Goal: Information Seeking & Learning: Learn about a topic

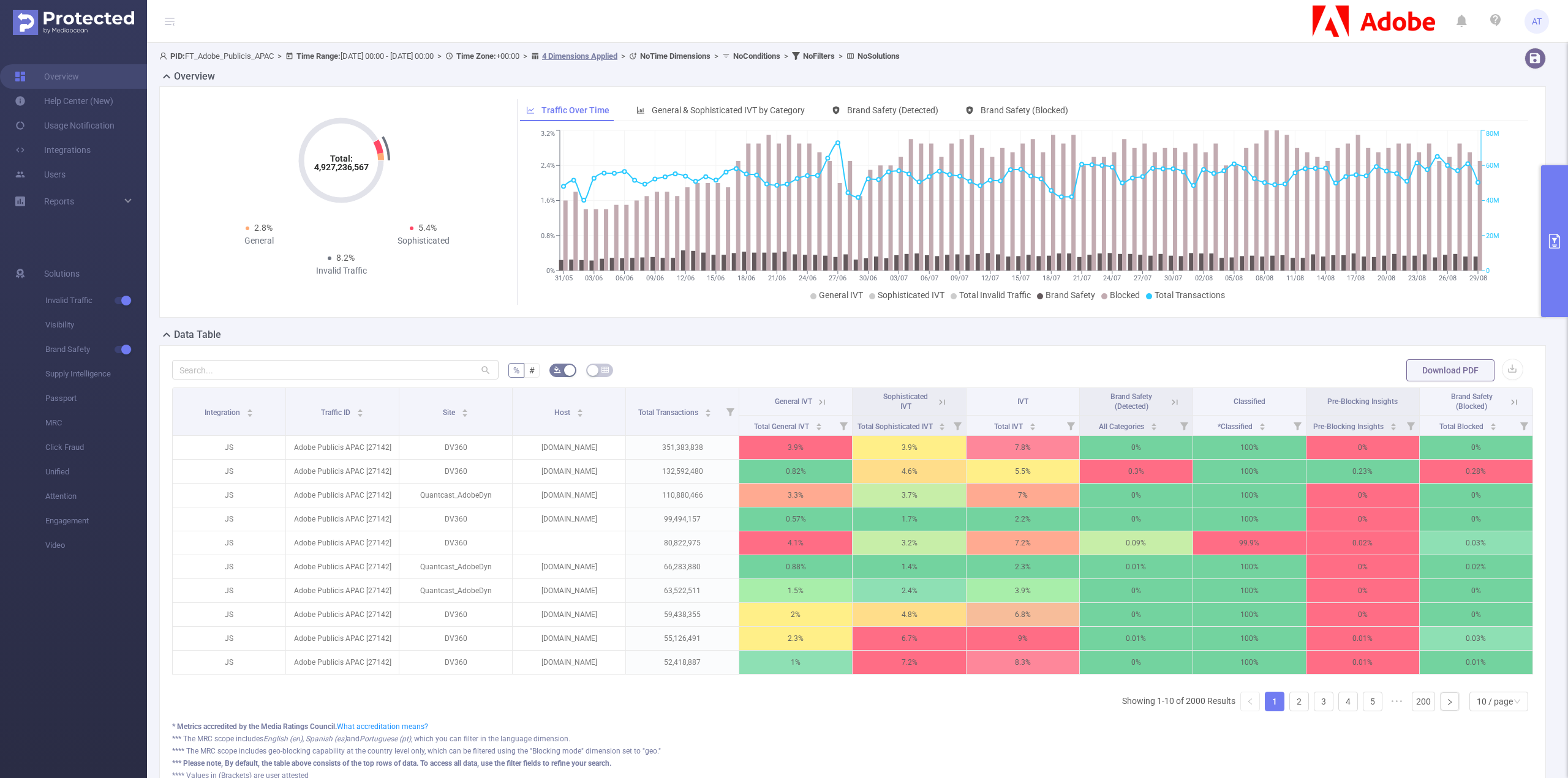
click at [1552, 287] on button "primary" at bounding box center [1554, 241] width 27 height 152
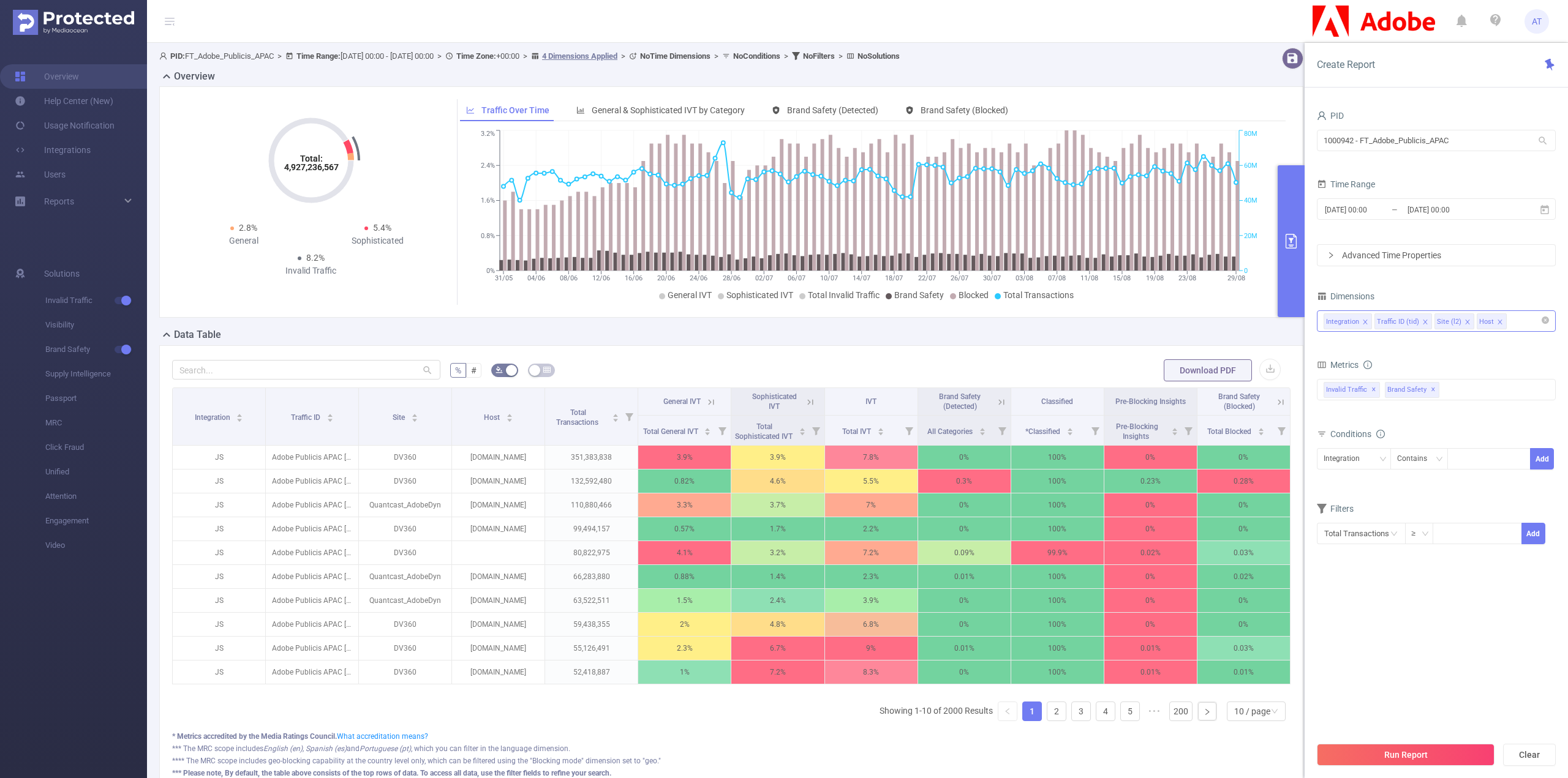
click at [1464, 322] on icon "icon: close" at bounding box center [1467, 322] width 6 height 6
click at [1424, 322] on icon "icon: close" at bounding box center [1425, 322] width 6 height 6
click at [1431, 751] on button "Run Report" at bounding box center [1405, 754] width 178 height 22
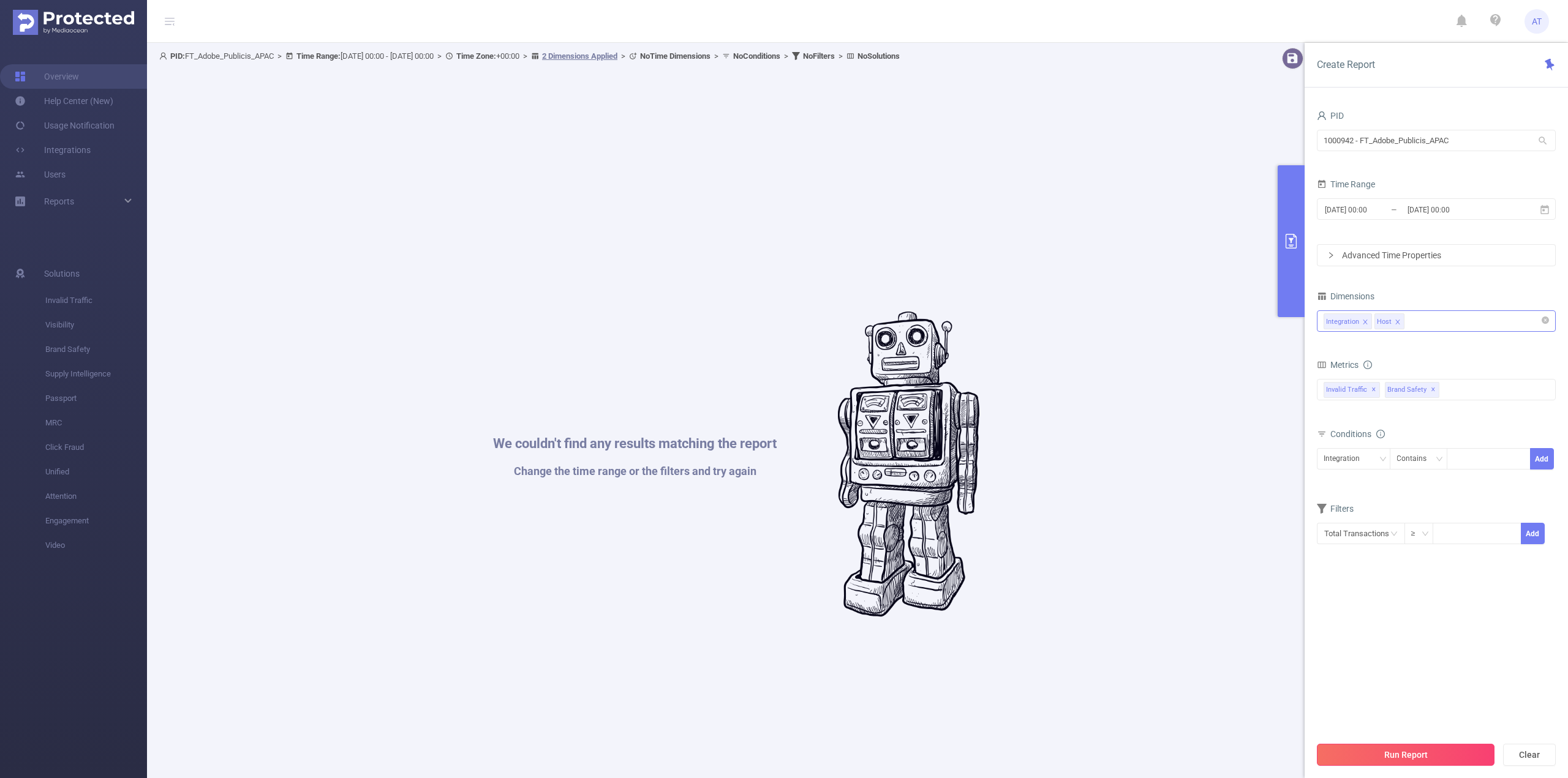
click at [1432, 756] on button "Run Report" at bounding box center [1405, 754] width 178 height 22
click at [1472, 209] on input "[DATE] 00:00" at bounding box center [1456, 210] width 99 height 17
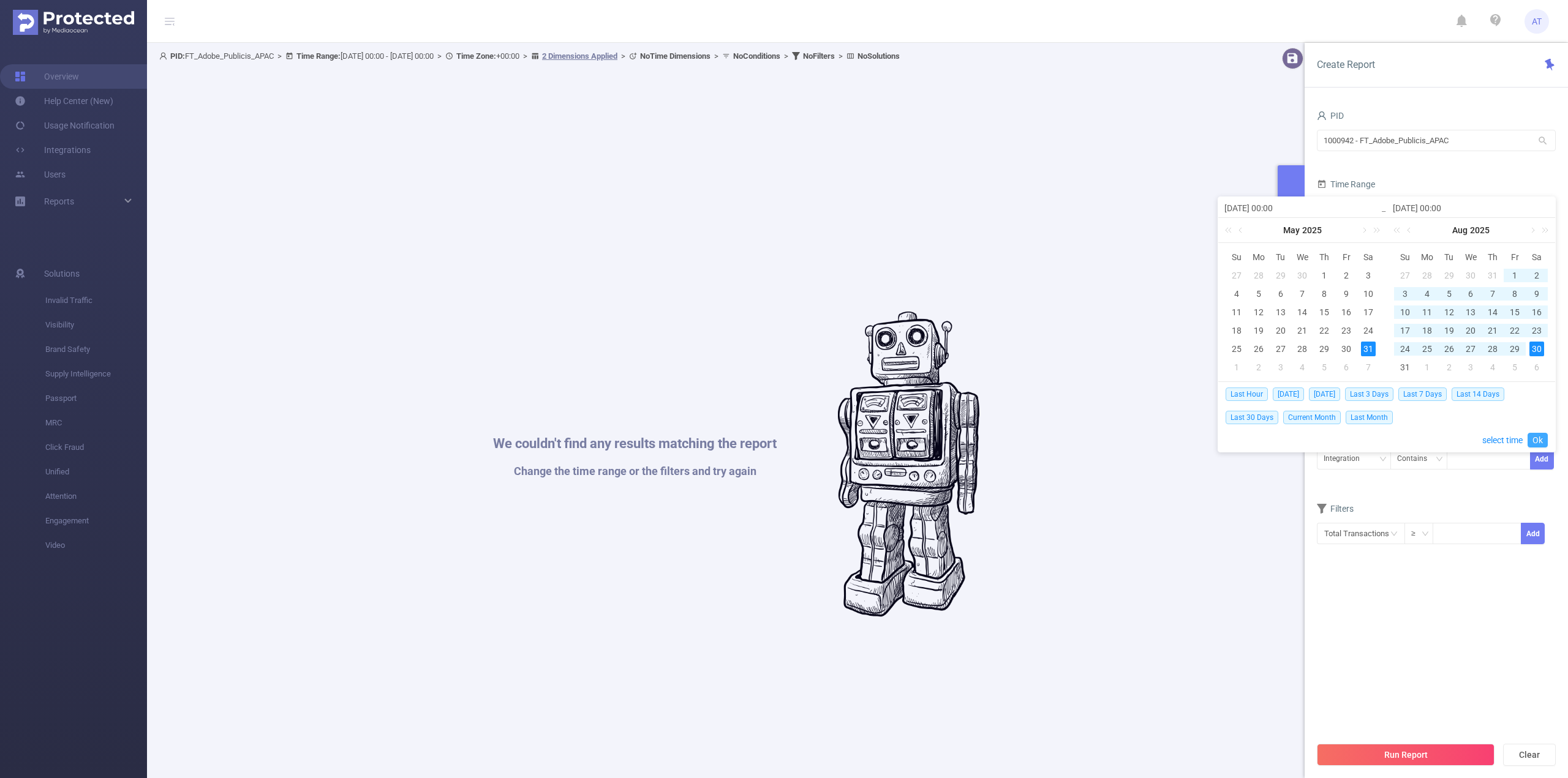
click at [1537, 440] on link "Ok" at bounding box center [1537, 440] width 20 height 15
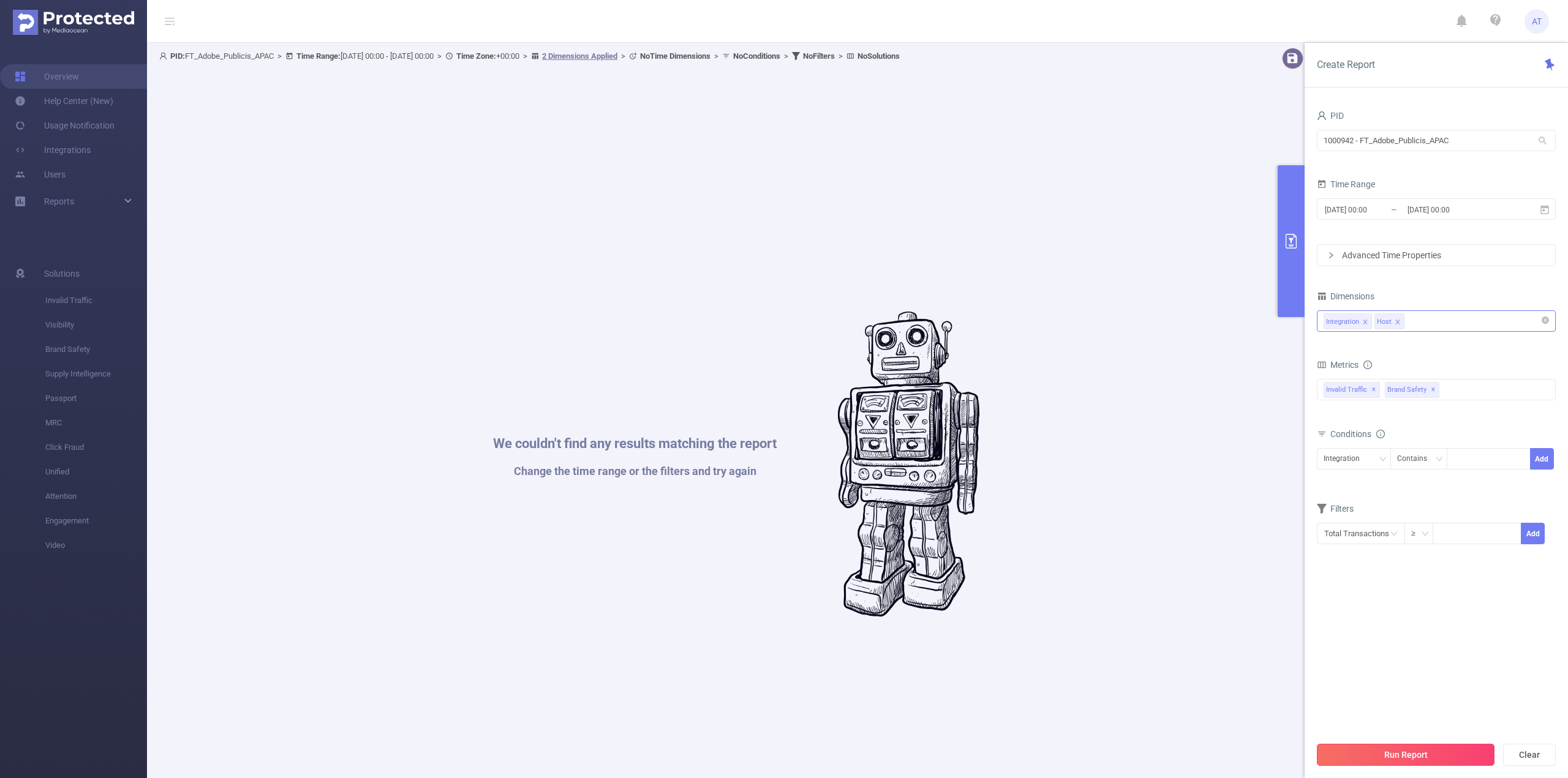
click at [1449, 763] on button "Run Report" at bounding box center [1405, 754] width 178 height 22
click at [79, 79] on link "Overview" at bounding box center [47, 77] width 65 height 25
click at [1461, 213] on input "[DATE] 00:00" at bounding box center [1456, 210] width 99 height 17
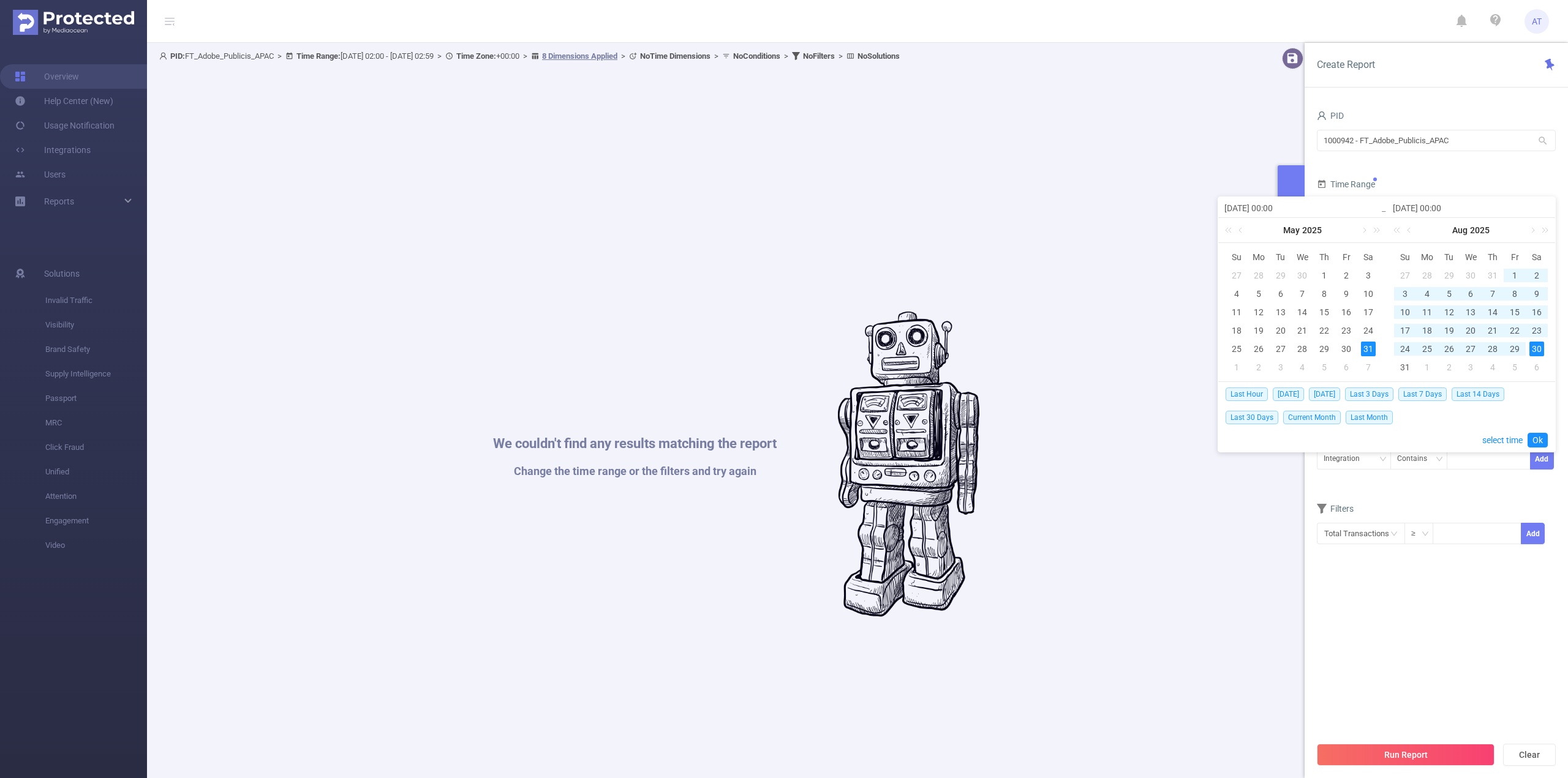
click at [1368, 352] on div "31" at bounding box center [1368, 348] width 15 height 15
click at [1534, 346] on div "30" at bounding box center [1536, 348] width 15 height 15
click at [1541, 437] on link "Ok" at bounding box center [1537, 440] width 20 height 15
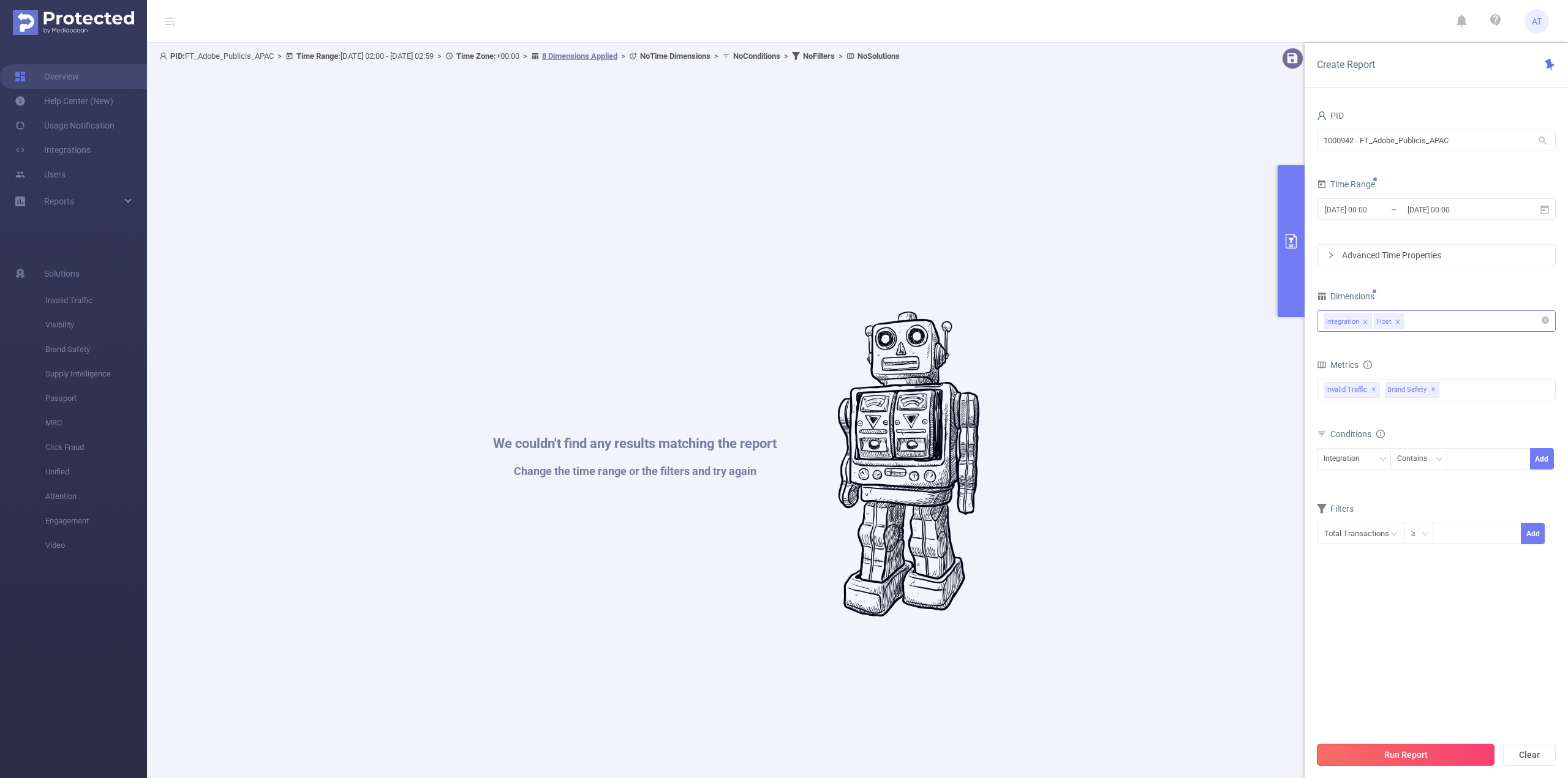
click at [1473, 753] on button "Run Report" at bounding box center [1405, 754] width 178 height 22
drag, startPoint x: 862, startPoint y: 480, endPoint x: 730, endPoint y: 415, distance: 147.1
click at [730, 415] on div "We couldn't find any results matching the report Change the time range or the f…" at bounding box center [736, 464] width 1142 height 778
click at [1538, 21] on span "AT" at bounding box center [1536, 21] width 10 height 25
click at [1498, 64] on link "Contact your CS (igor@protected.media)" at bounding box center [1482, 67] width 135 height 44
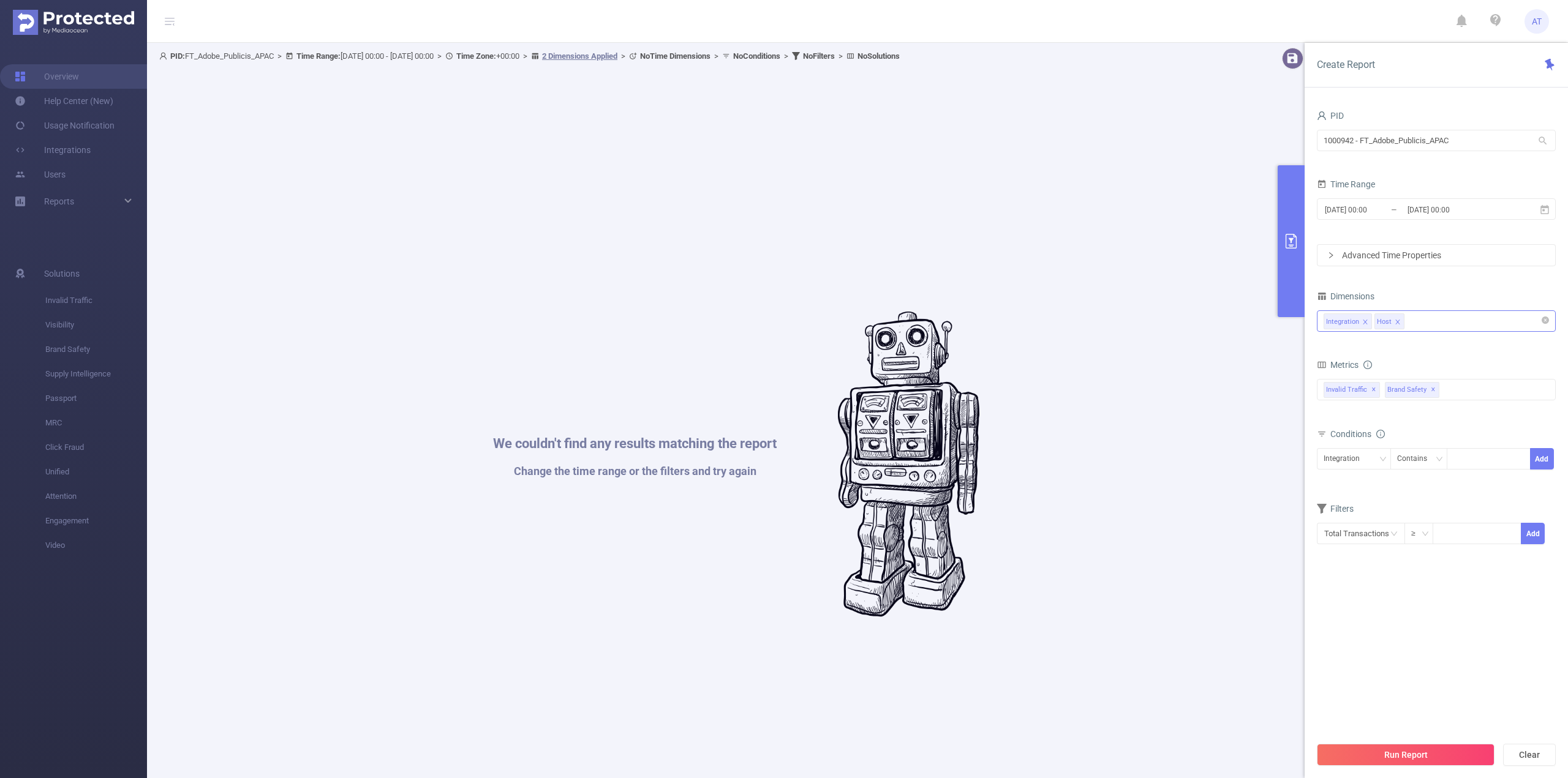
click at [982, 422] on div "We couldn't find any results matching the report Change the time range or the f…" at bounding box center [736, 464] width 1142 height 778
click at [62, 103] on link "Help Center (New)" at bounding box center [64, 100] width 98 height 25
click at [79, 309] on span "Invalid Traffic" at bounding box center [96, 301] width 102 height 25
click at [92, 295] on span "Invalid Traffic" at bounding box center [96, 301] width 102 height 25
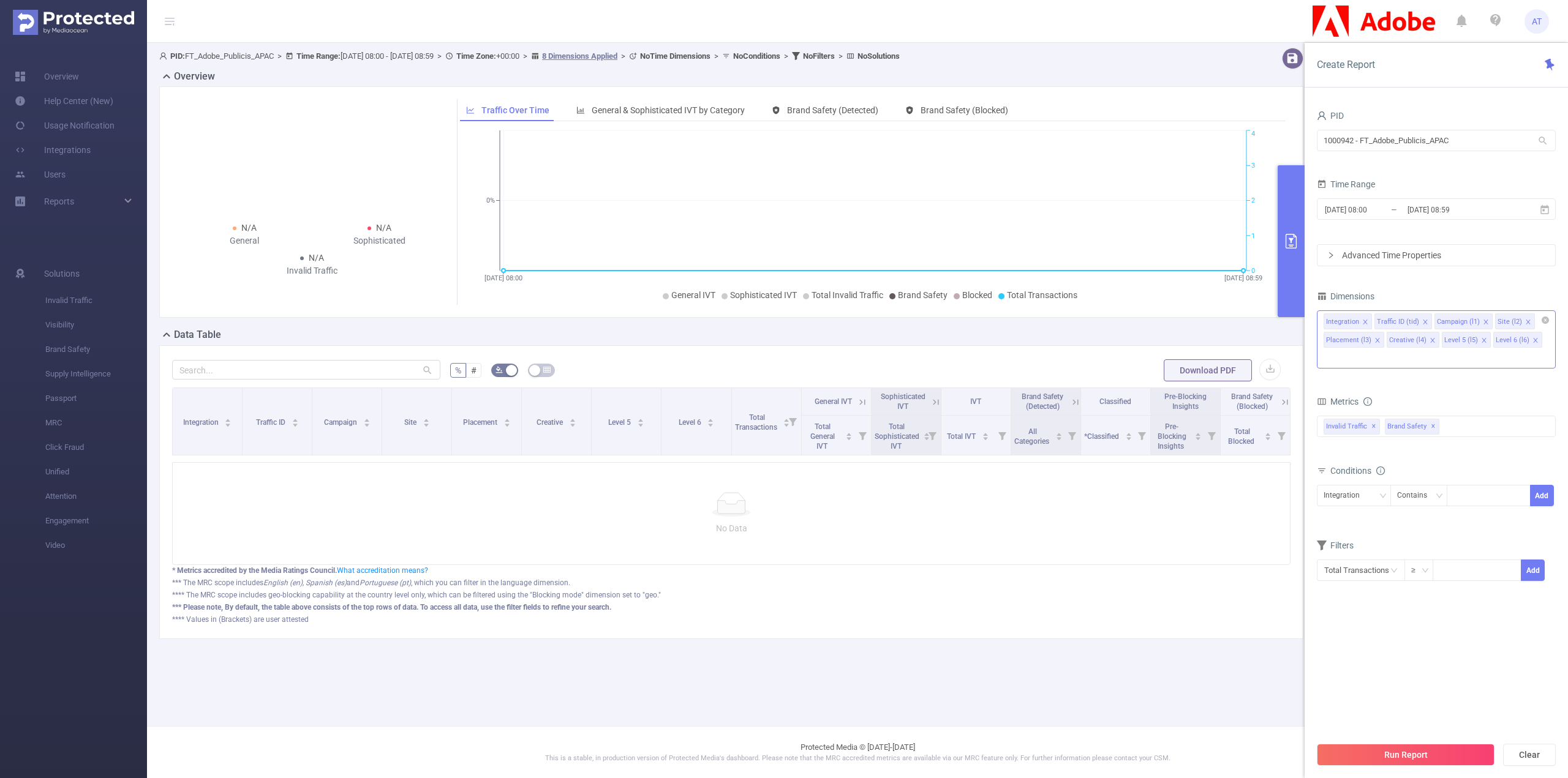
click at [1430, 341] on icon "icon: close" at bounding box center [1432, 340] width 4 height 4
click at [1426, 341] on icon "icon: close" at bounding box center [1428, 340] width 4 height 4
click at [1374, 337] on icon "icon: close" at bounding box center [1377, 340] width 6 height 6
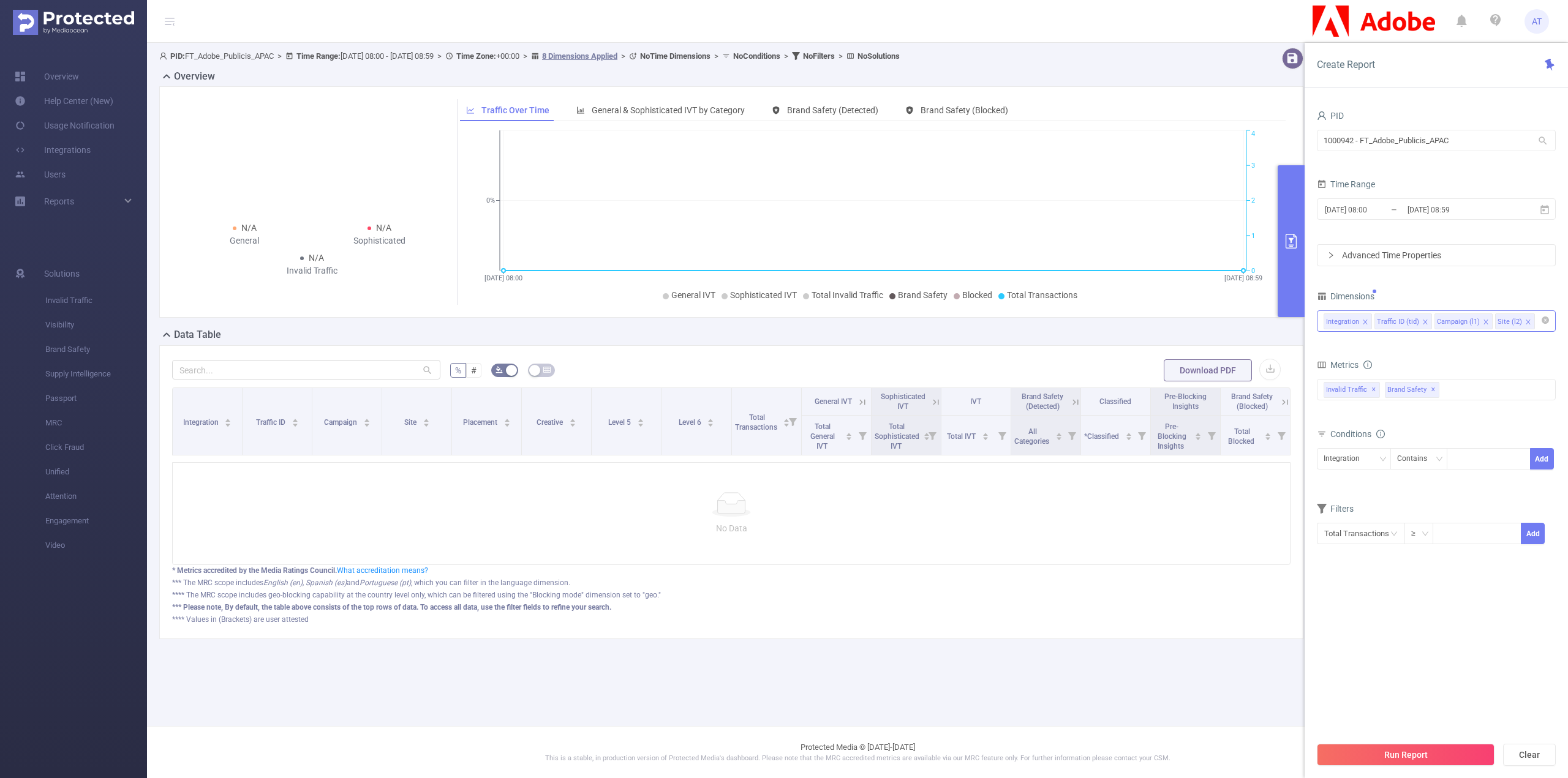
click at [1424, 324] on icon "icon: close" at bounding box center [1425, 322] width 6 height 6
click at [1373, 211] on input "[DATE] 08:00" at bounding box center [1373, 210] width 99 height 17
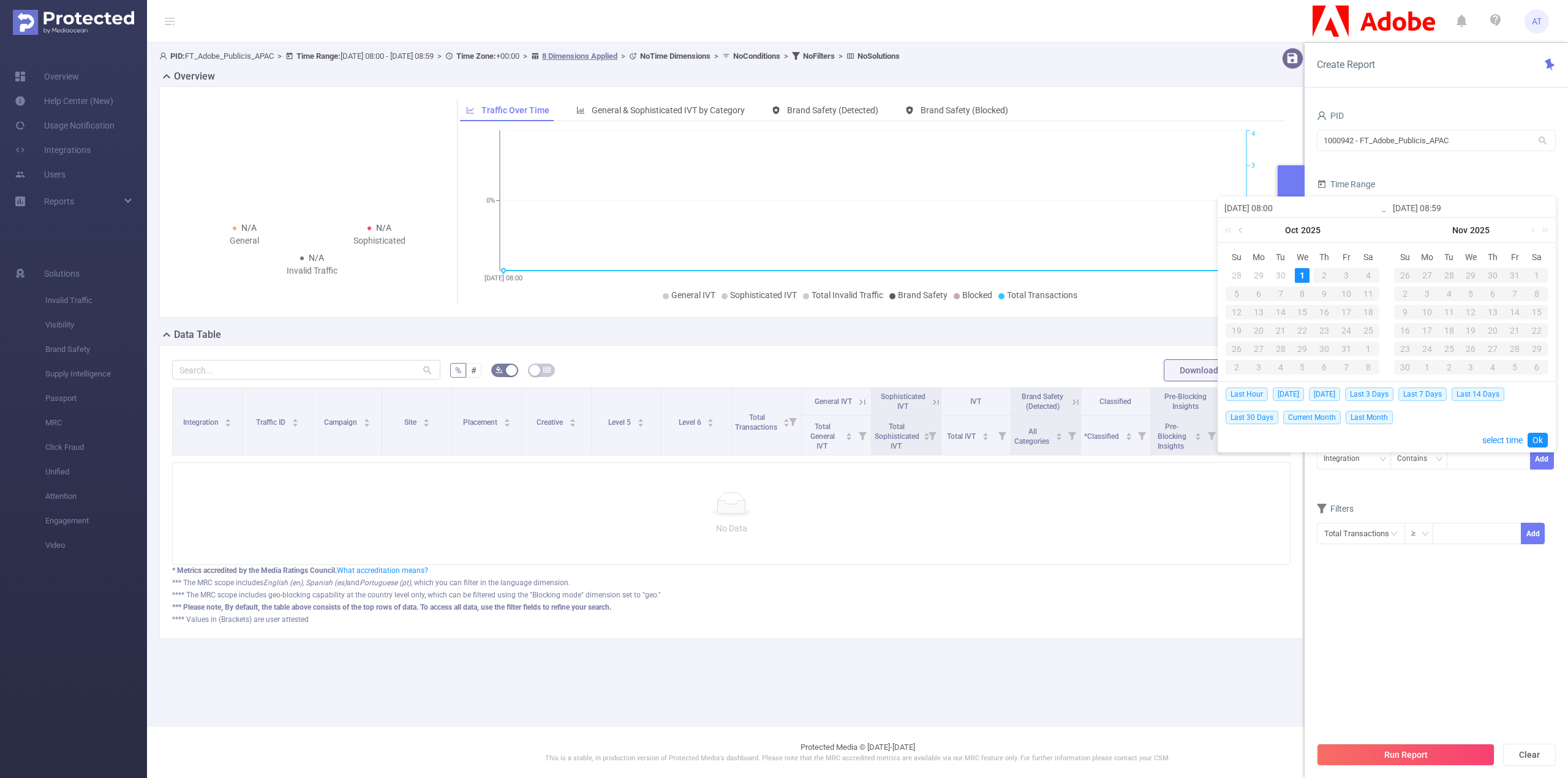
click at [1238, 225] on link at bounding box center [1241, 230] width 11 height 25
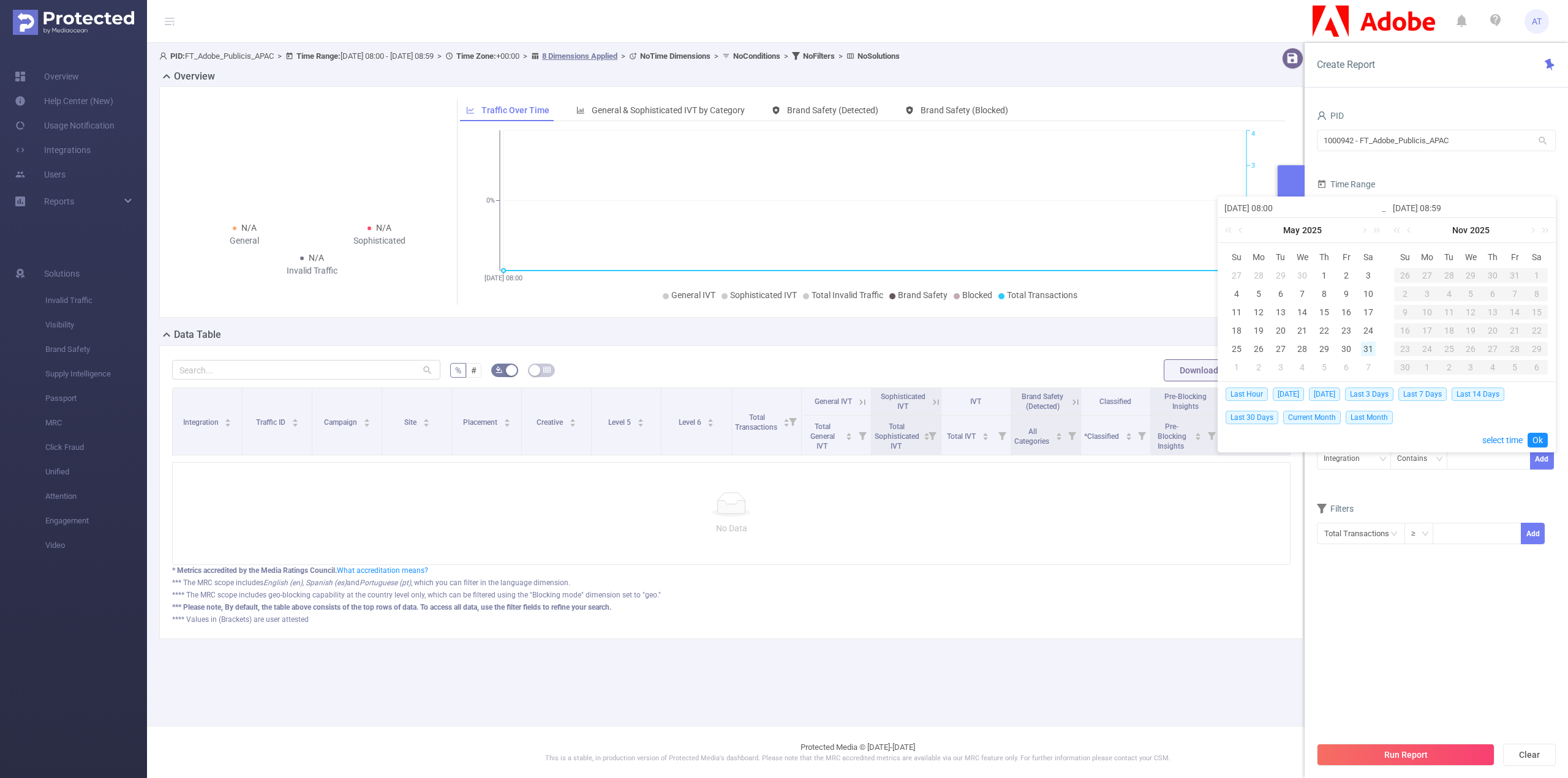
click at [1368, 349] on div "31" at bounding box center [1368, 348] width 15 height 15
click at [1369, 350] on div "31" at bounding box center [1368, 348] width 15 height 15
type input "[DATE] 08:00"
type input "[DATE] 08:59"
type input "[DATE] 08:00"
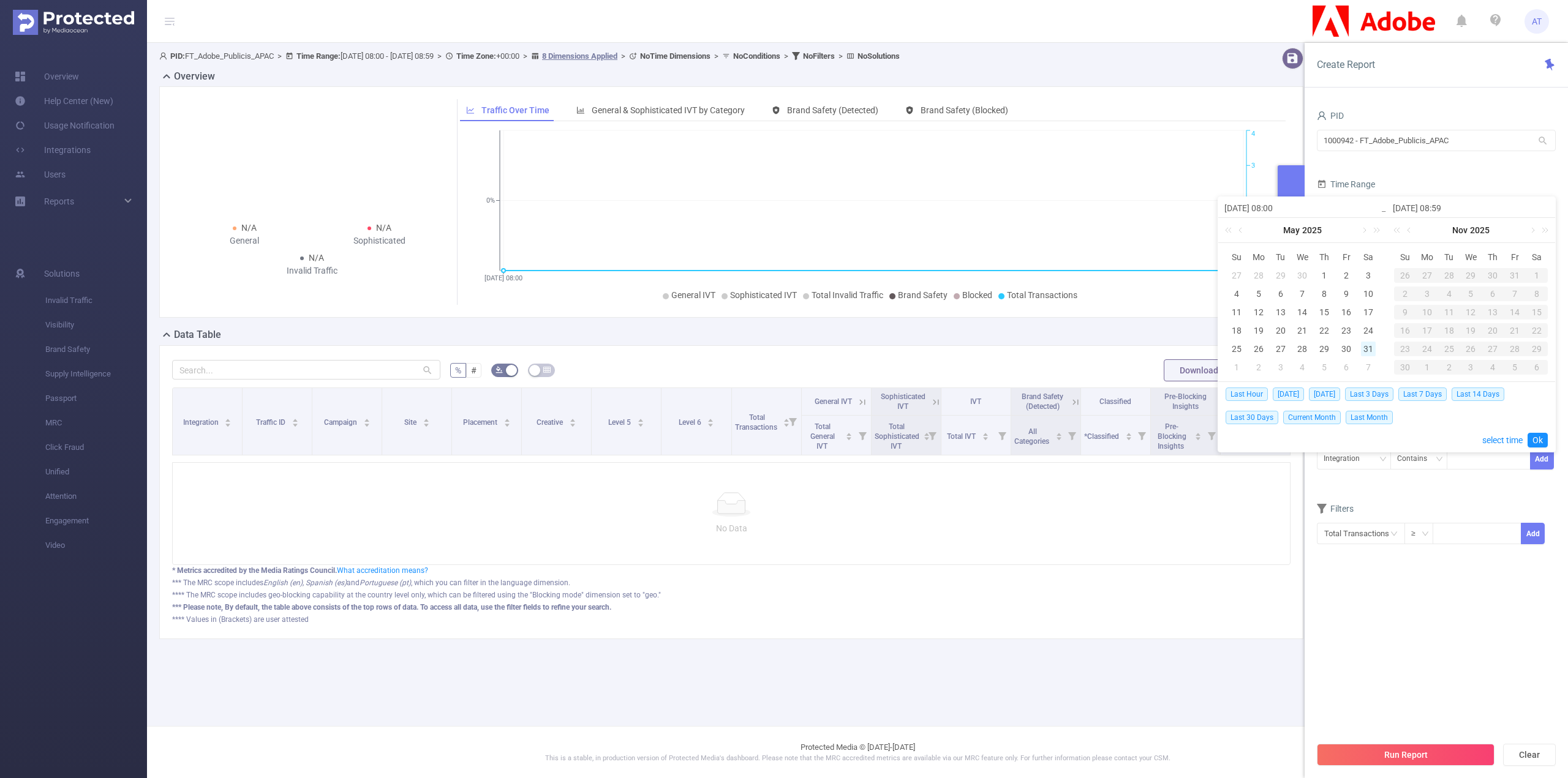
type input "[DATE] 08:59"
click at [1369, 350] on div "31" at bounding box center [1368, 348] width 15 height 15
click at [1509, 439] on link "select time" at bounding box center [1503, 440] width 41 height 23
click at [1243, 249] on li "00" at bounding box center [1246, 250] width 55 height 15
type input "[DATE] 00:00"
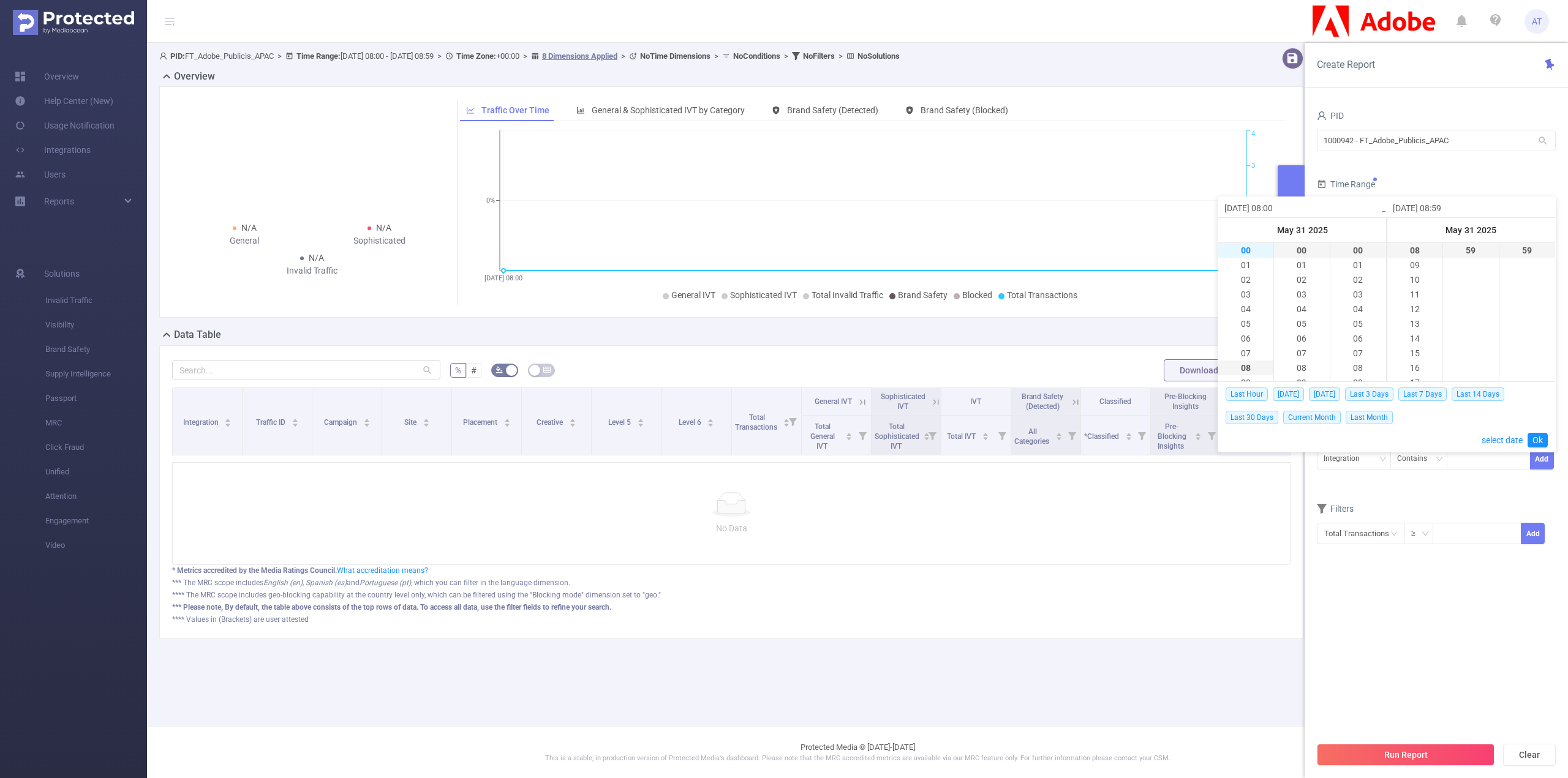
type input "[DATE] 00:00"
click at [1538, 440] on link "Ok" at bounding box center [1537, 440] width 20 height 15
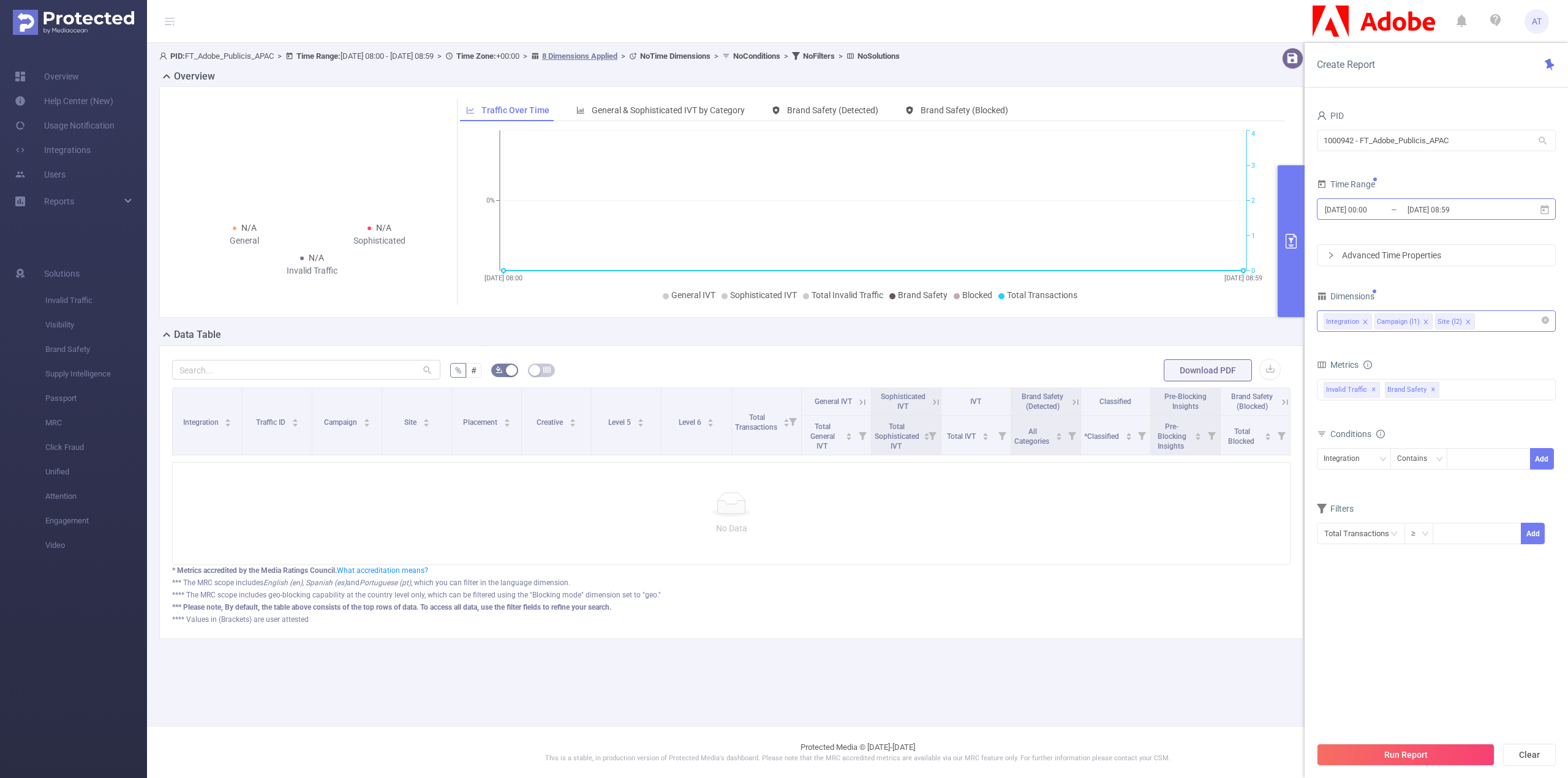
click at [1444, 202] on input "[DATE] 08:59" at bounding box center [1456, 210] width 99 height 17
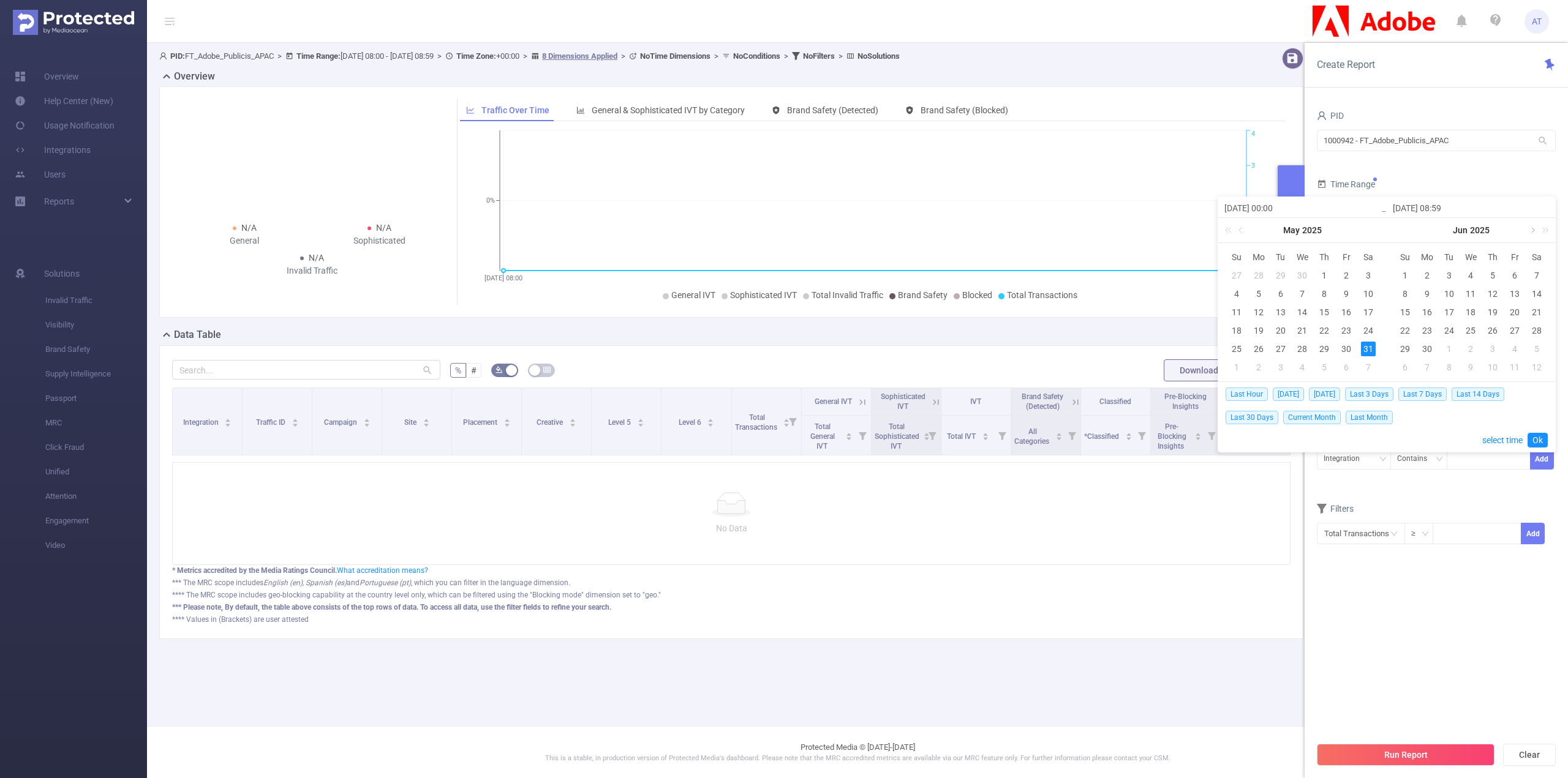
click at [1533, 230] on link at bounding box center [1531, 230] width 11 height 25
click at [1538, 351] on div "30" at bounding box center [1536, 348] width 15 height 15
click at [1536, 349] on div "30" at bounding box center [1536, 348] width 15 height 15
type input "[DATE] 00:00"
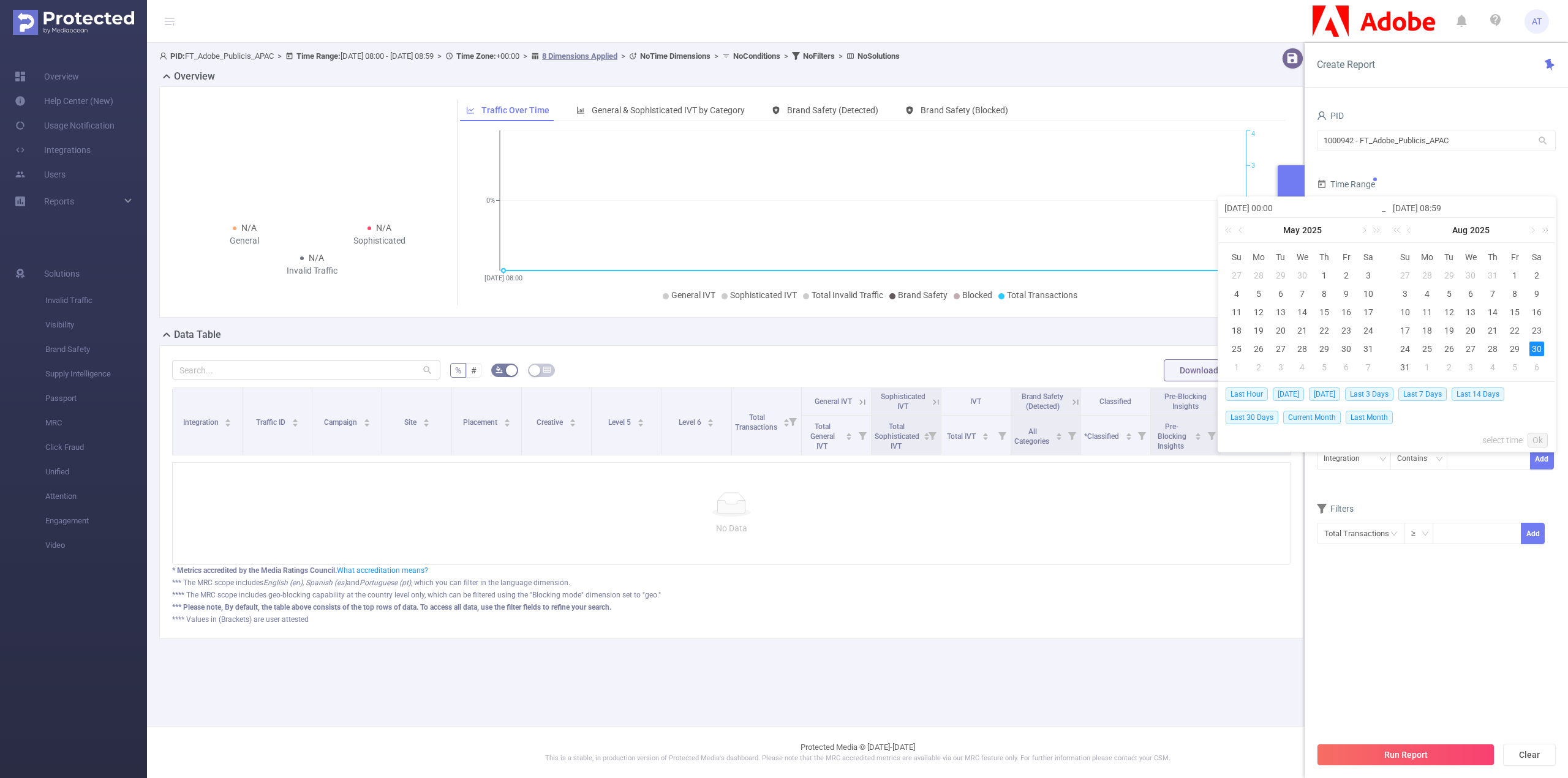
type input "[DATE] 08:59"
type input "[DATE] 00:00"
type input "[DATE] 08:59"
click at [1504, 432] on link "select time" at bounding box center [1503, 440] width 41 height 23
click at [1416, 252] on li "00" at bounding box center [1415, 250] width 55 height 15
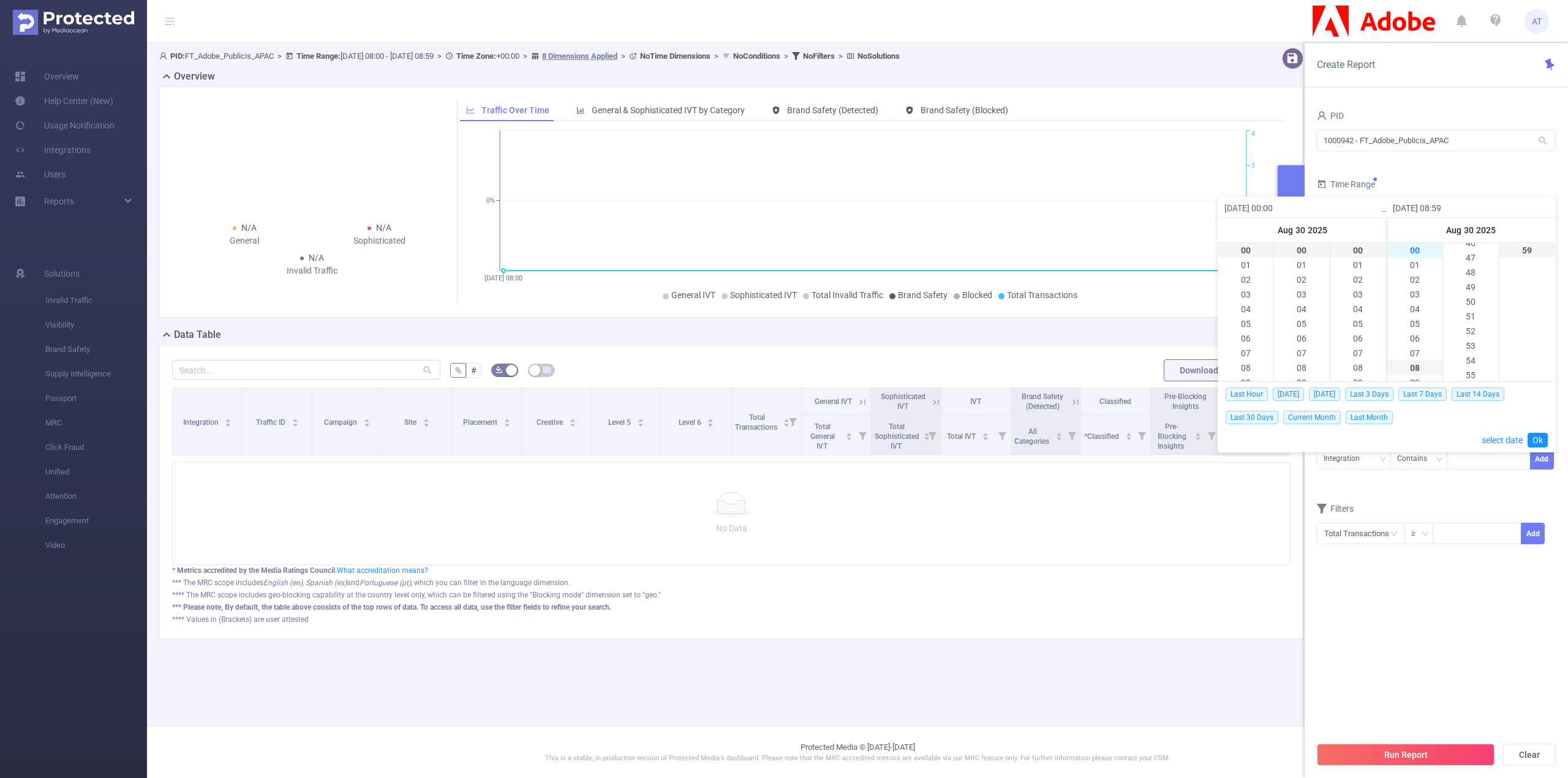
type input "[DATE] 00:59"
click at [1469, 249] on li "00" at bounding box center [1470, 250] width 55 height 15
type input "[DATE] 00:00"
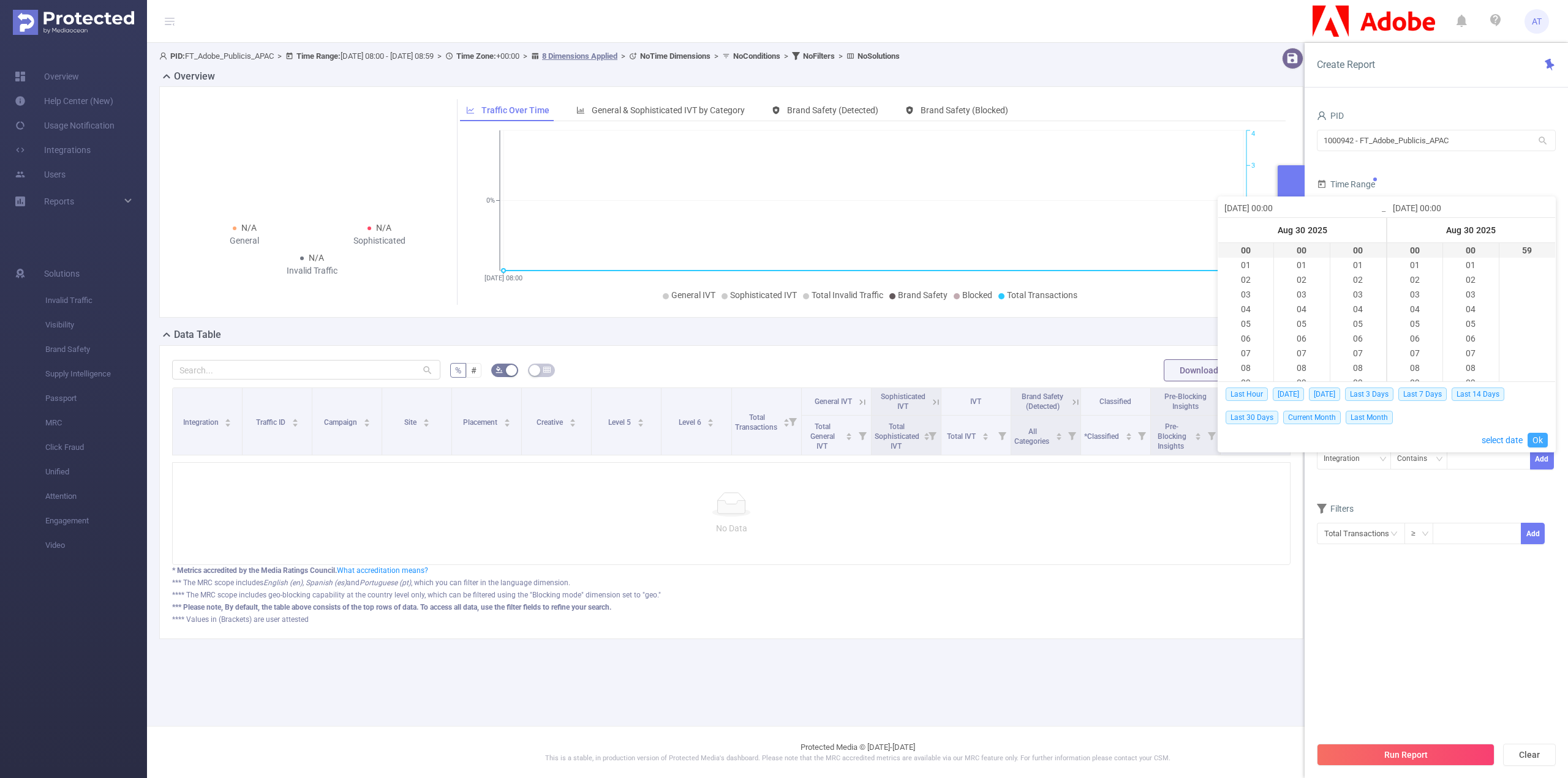
click at [1538, 433] on link "Ok" at bounding box center [1537, 440] width 20 height 15
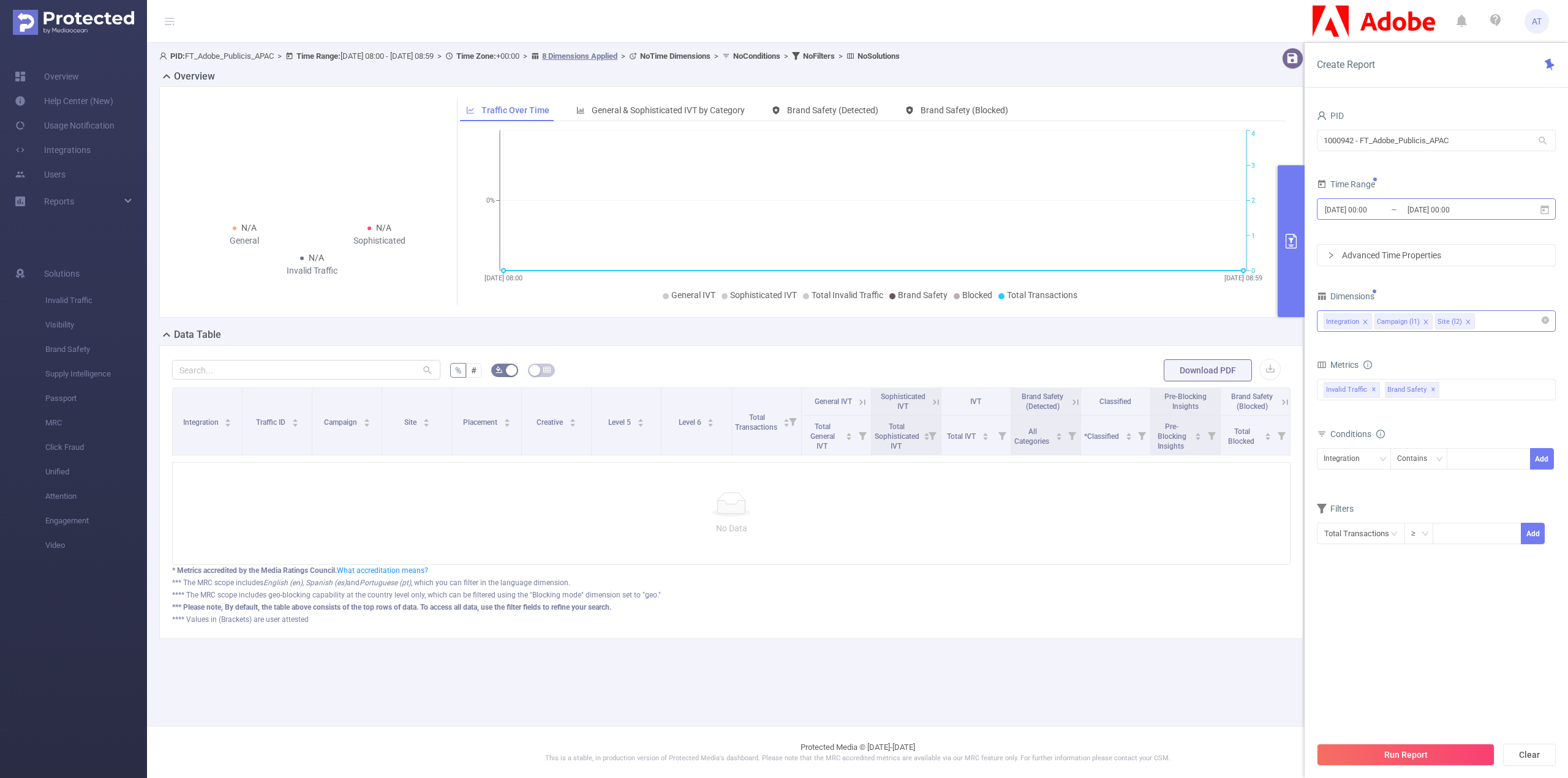
click at [1354, 216] on input "[DATE] 00:00" at bounding box center [1373, 210] width 99 height 17
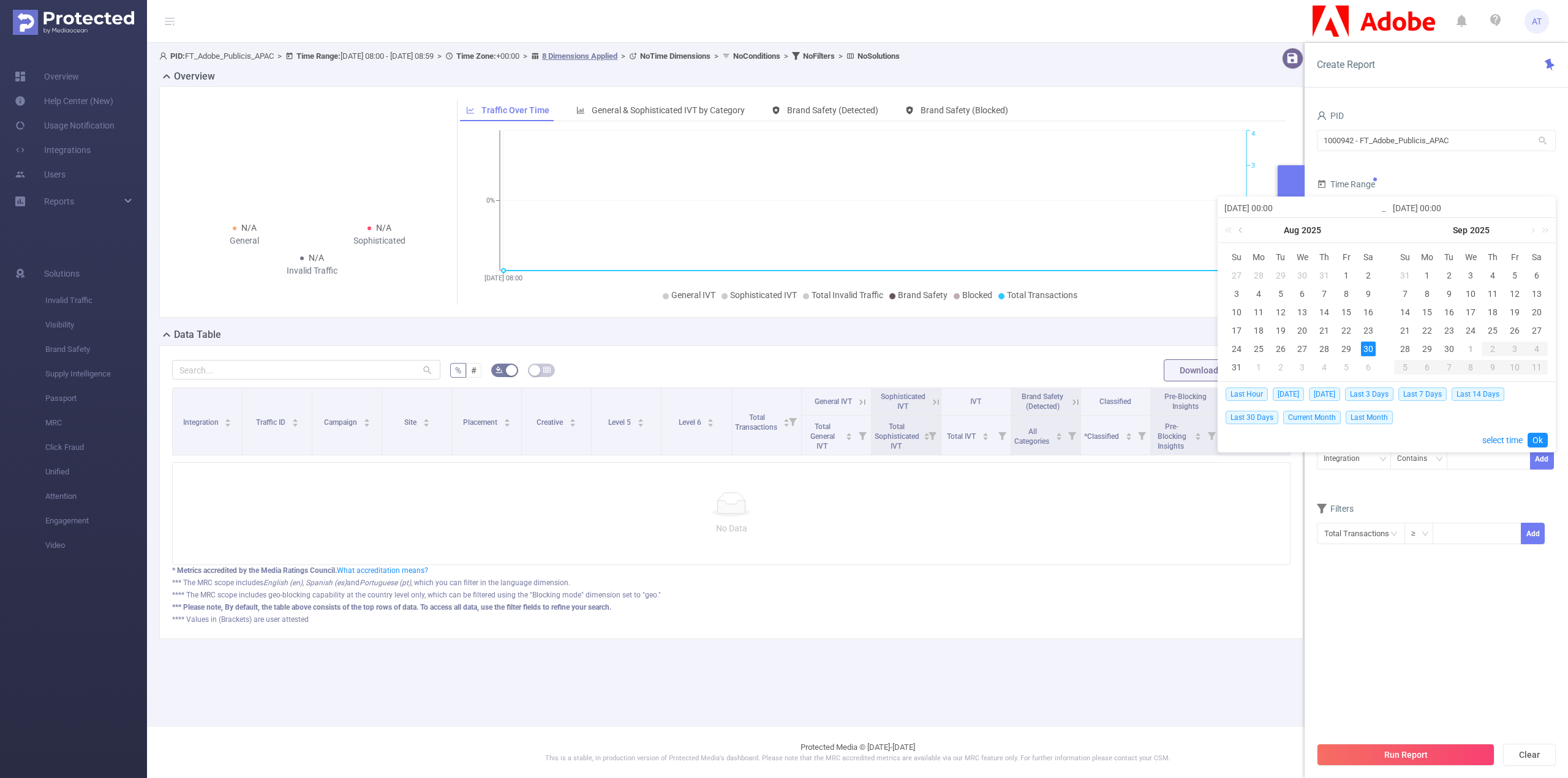
click at [1237, 228] on link at bounding box center [1241, 230] width 11 height 25
click at [1371, 348] on div "31" at bounding box center [1368, 348] width 15 height 15
click at [1538, 440] on link "Ok" at bounding box center [1537, 440] width 20 height 15
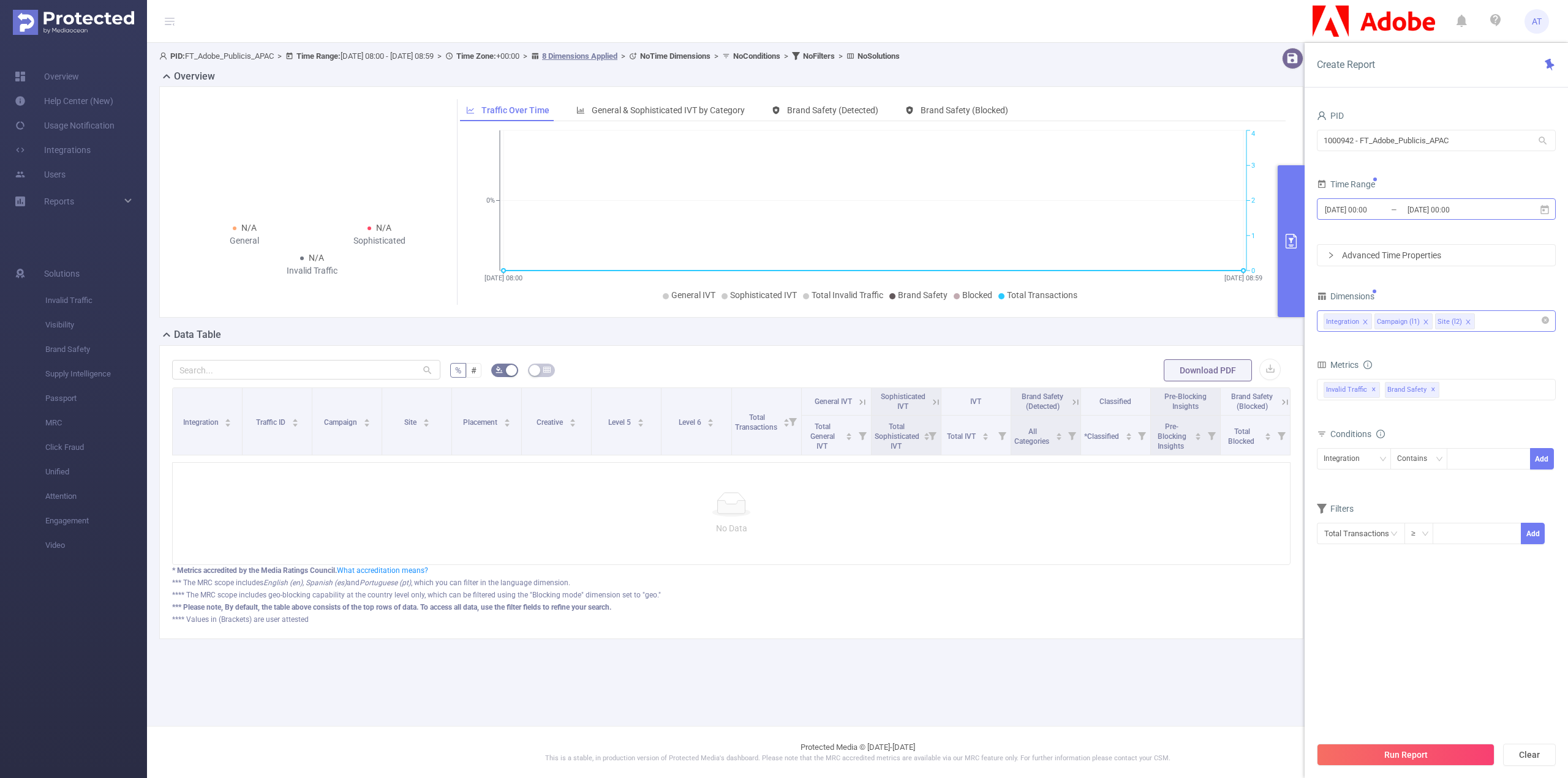
click at [1357, 203] on input "[DATE] 00:00" at bounding box center [1373, 210] width 99 height 17
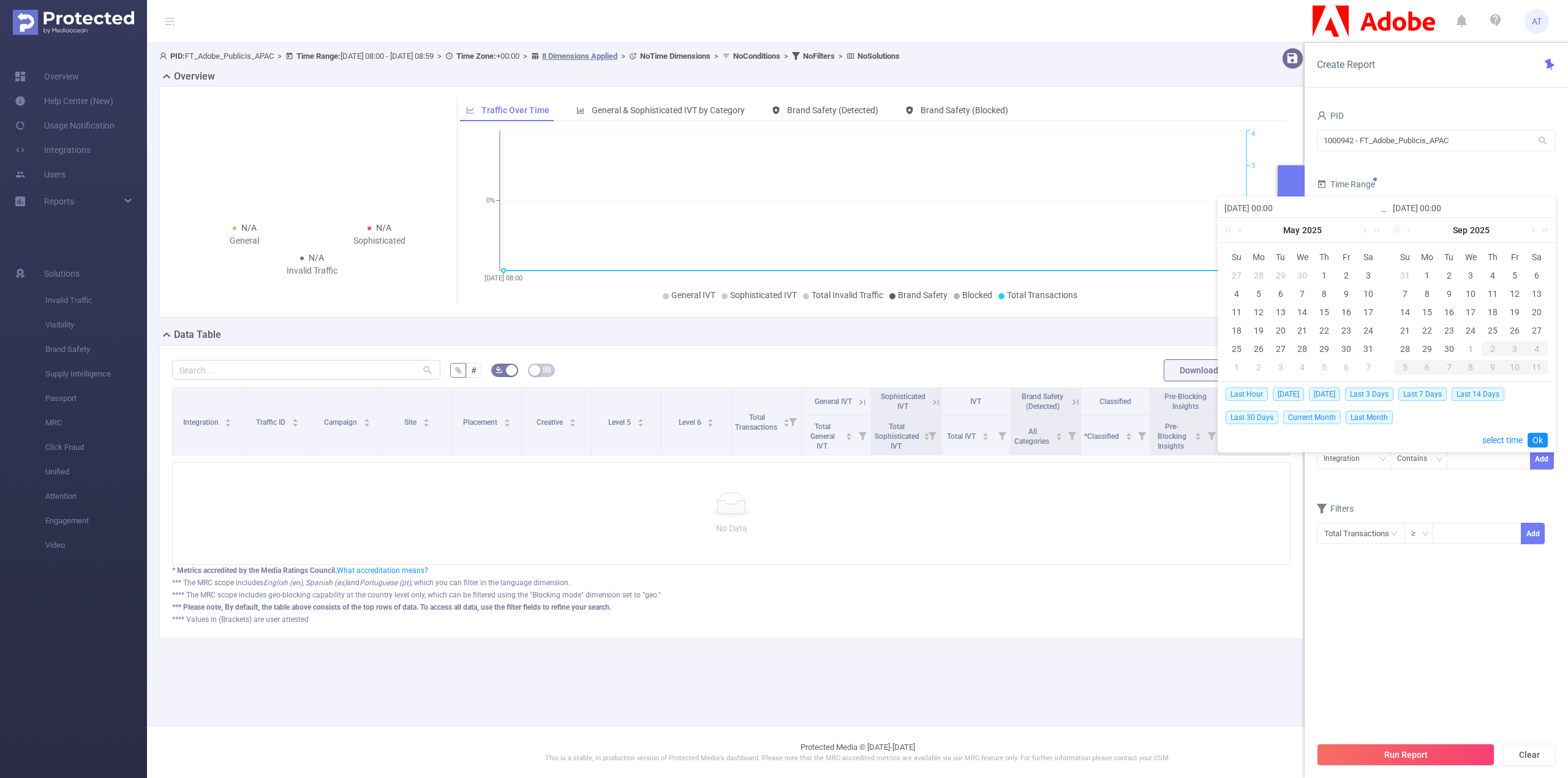
click at [1256, 209] on input "[DATE] 00:00" at bounding box center [1302, 208] width 156 height 15
type input "2025-0-30 00:00"
type input "[DATE] 00:00"
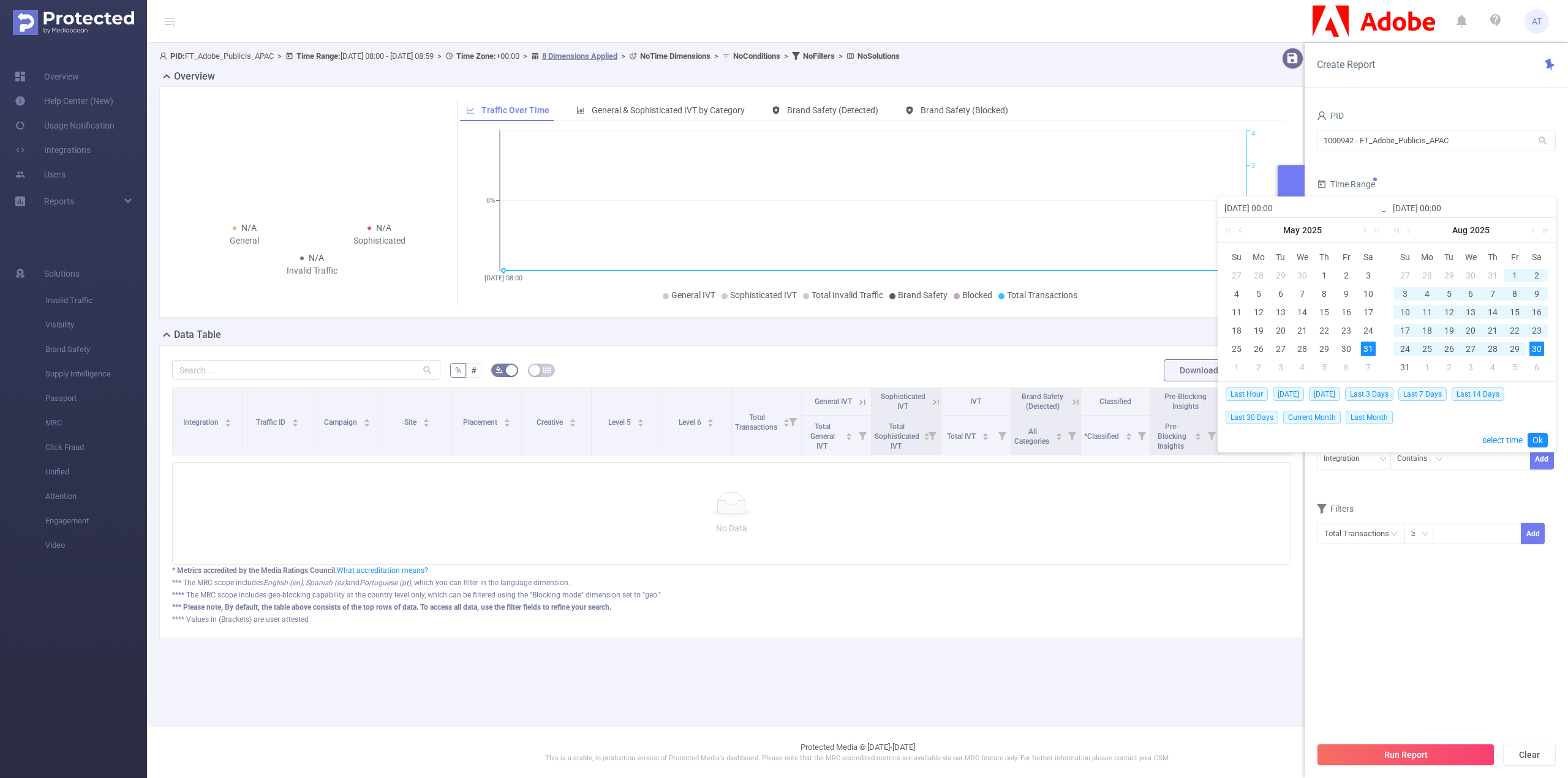
type input "[DATE] 00:00"
click at [1368, 348] on div "31" at bounding box center [1368, 348] width 15 height 15
click at [1538, 439] on link "Ok" at bounding box center [1537, 440] width 20 height 15
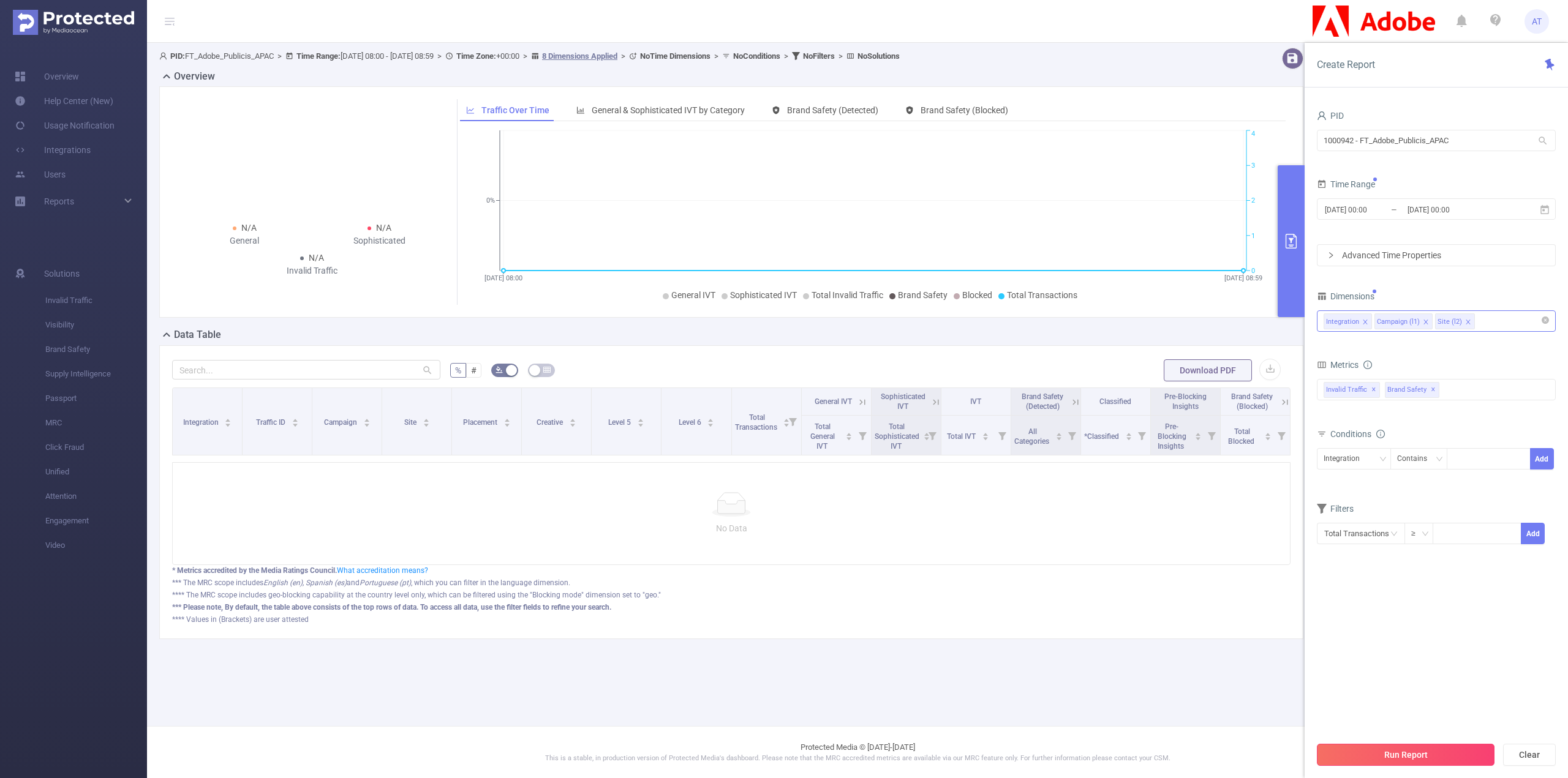
click at [1408, 747] on button "Run Report" at bounding box center [1405, 754] width 178 height 22
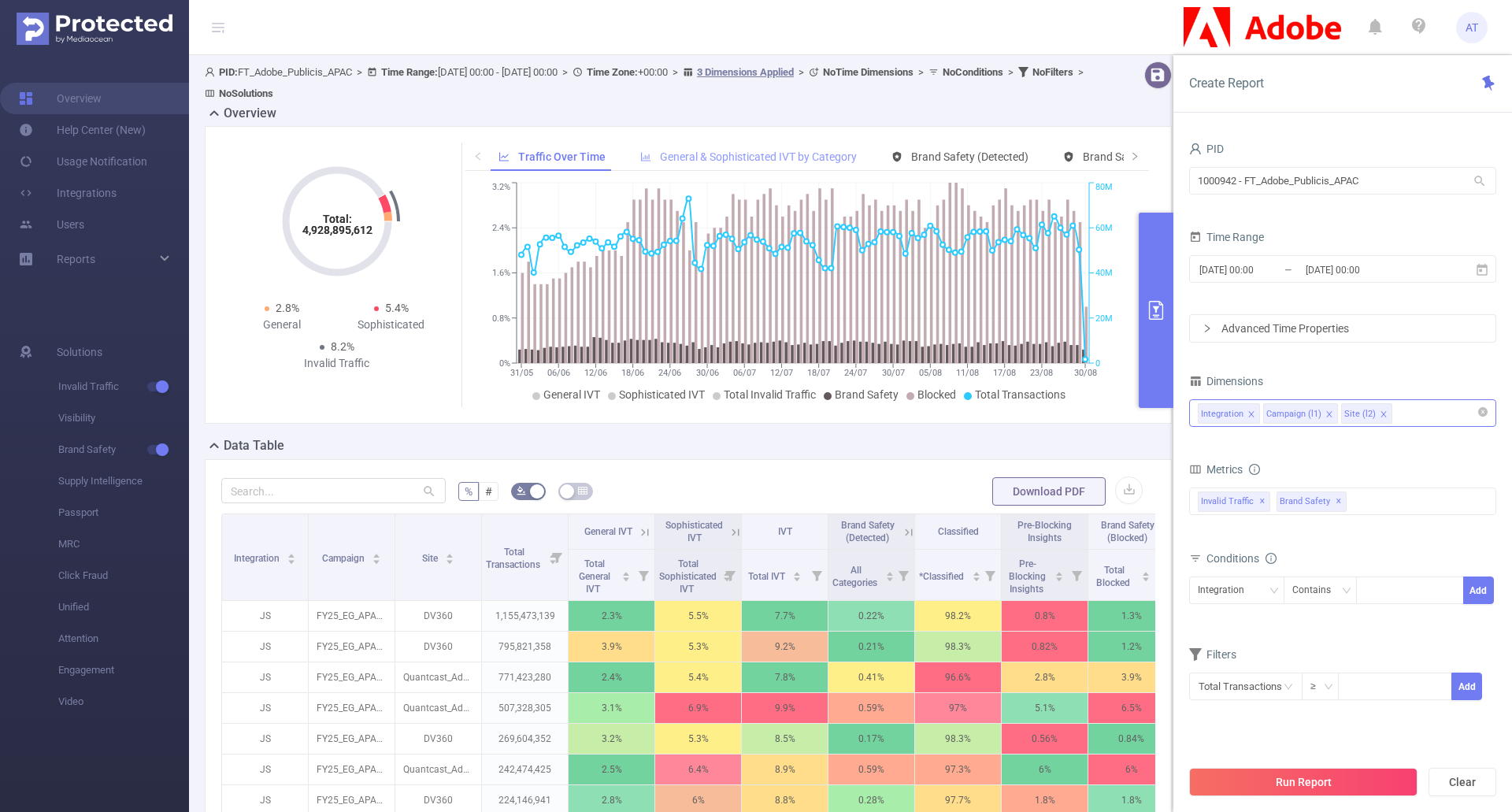
click at [778, 164] on div "General & Sophisticated IVT by Category" at bounding box center [748, 157] width 232 height 29
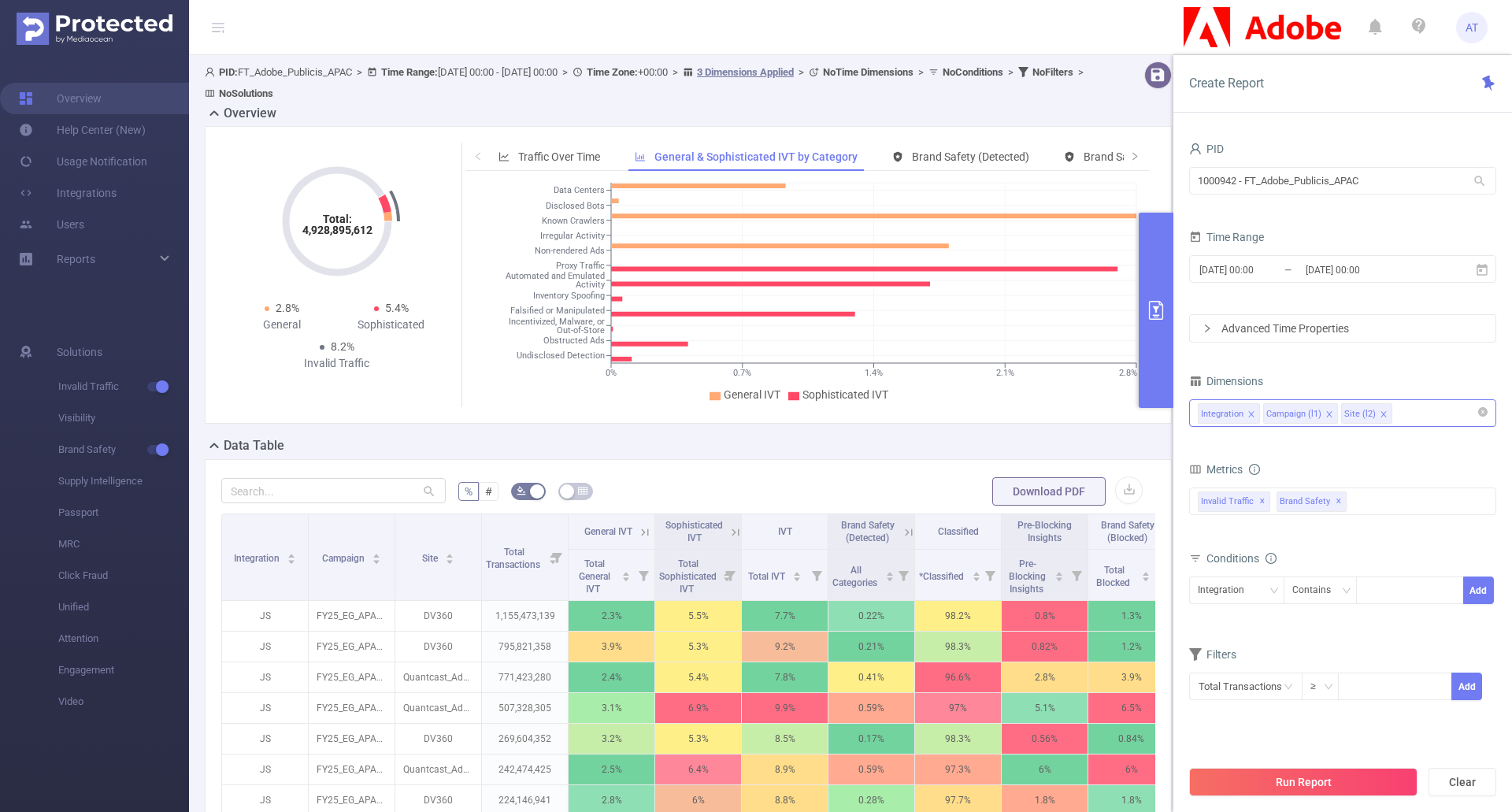
drag, startPoint x: 1156, startPoint y: 264, endPoint x: 1459, endPoint y: 19, distance: 389.7
click at [1156, 264] on button "primary" at bounding box center [1156, 310] width 34 height 195
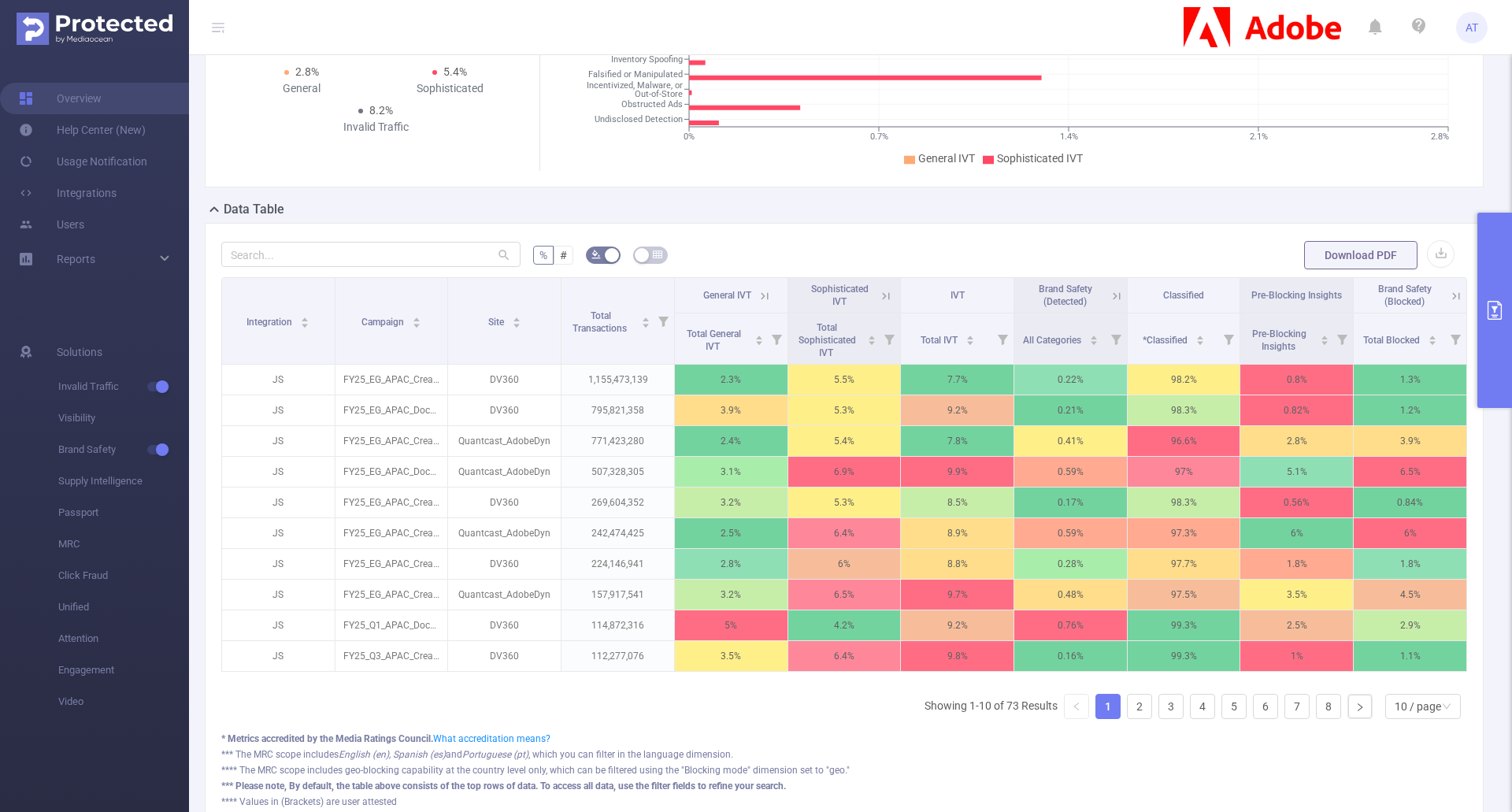
scroll to position [237, 0]
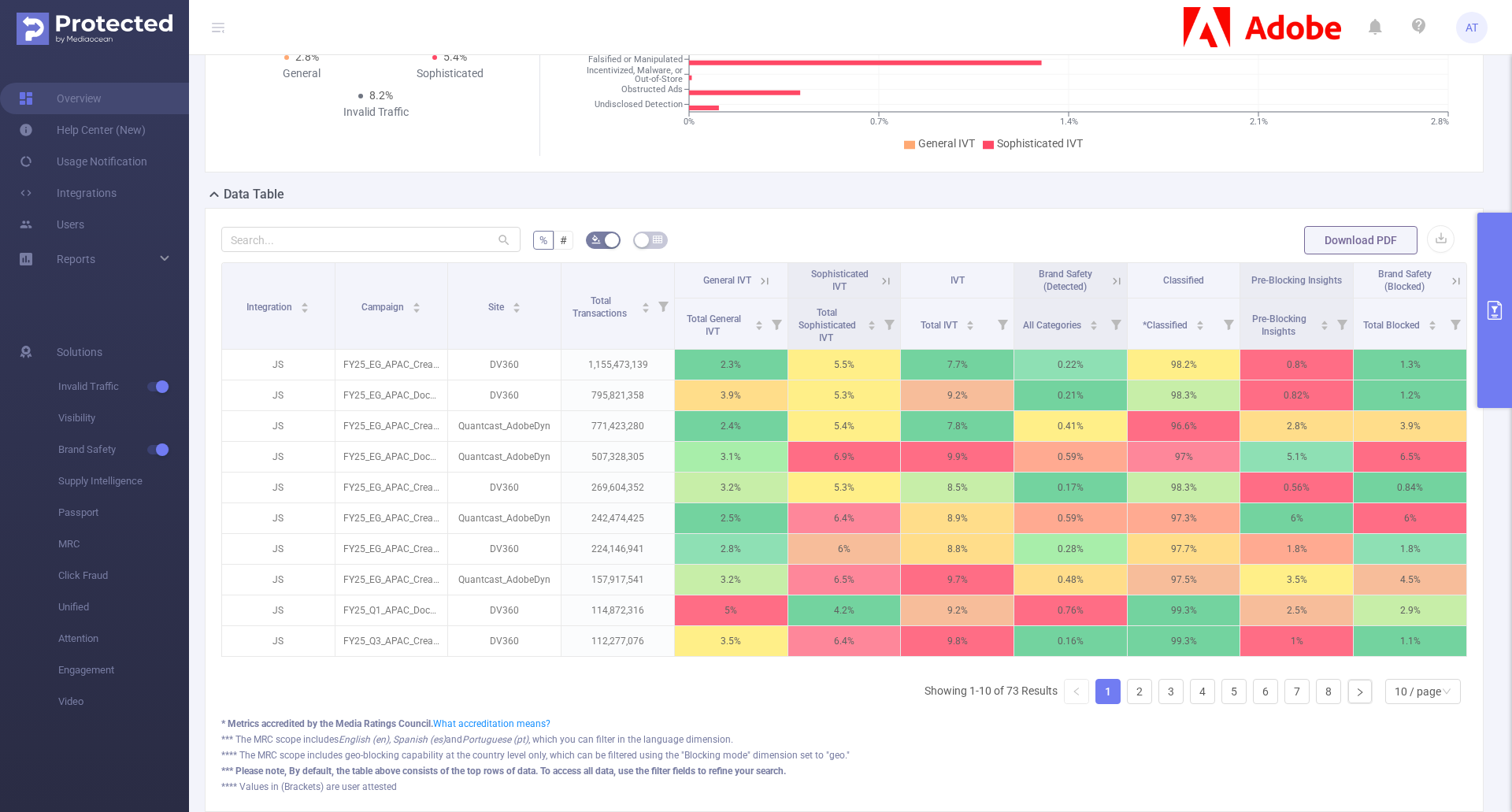
click at [1485, 297] on button "primary" at bounding box center [1494, 310] width 34 height 195
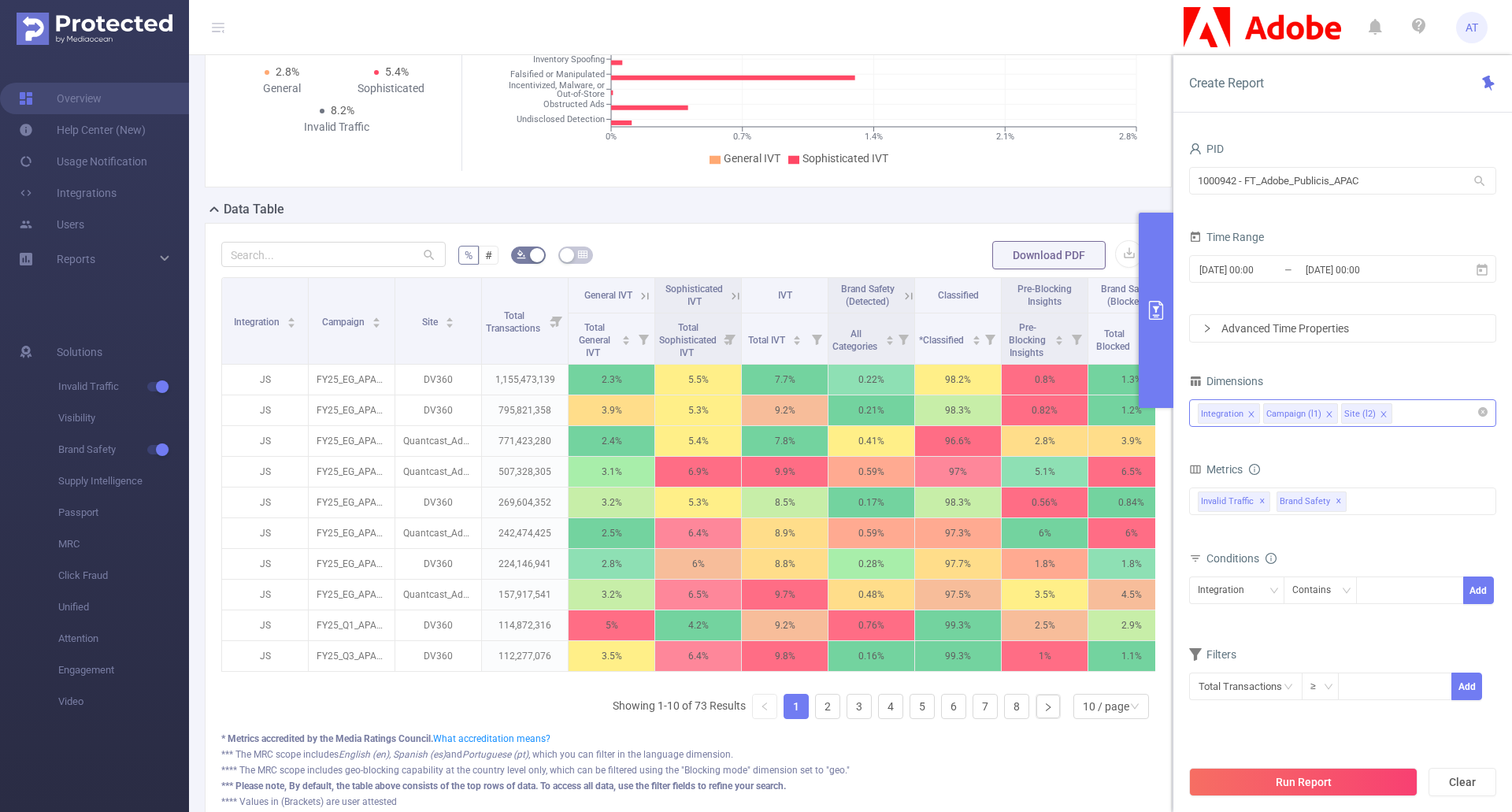
click at [1423, 408] on div "Integration Campaign (l1) Site (l2)" at bounding box center [1342, 413] width 290 height 26
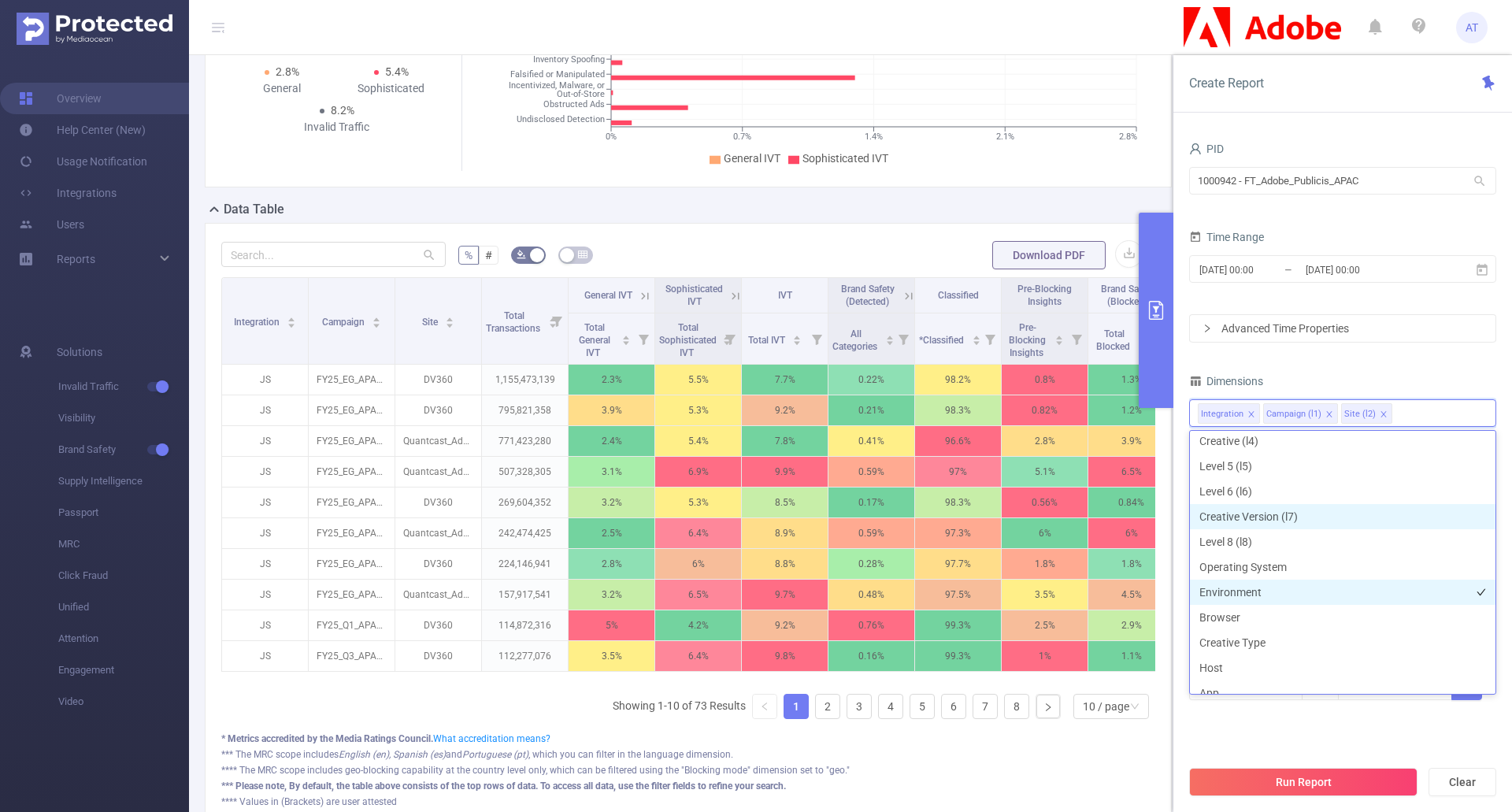
scroll to position [157, 0]
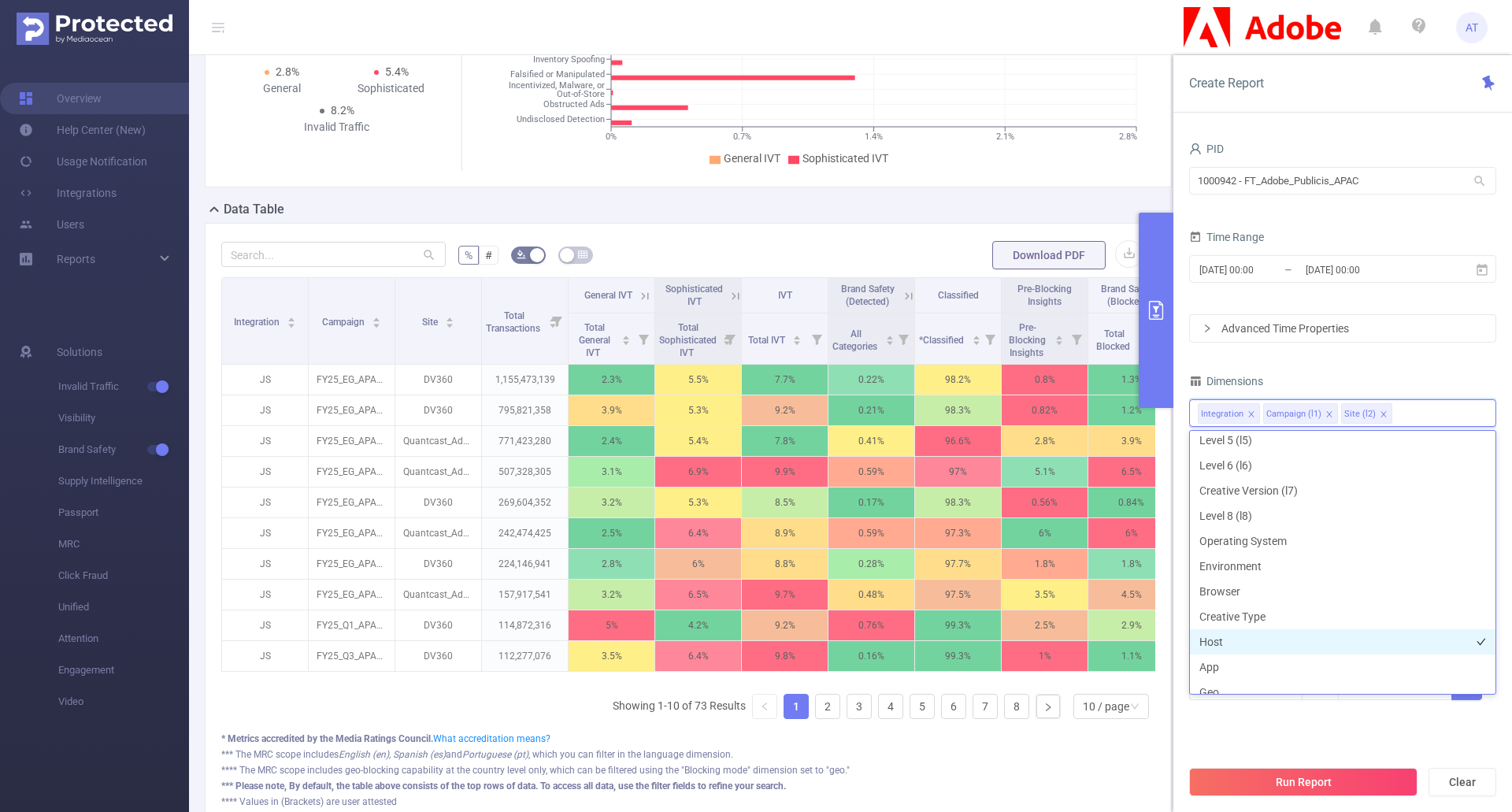
click at [1268, 644] on li "Host" at bounding box center [1342, 642] width 305 height 25
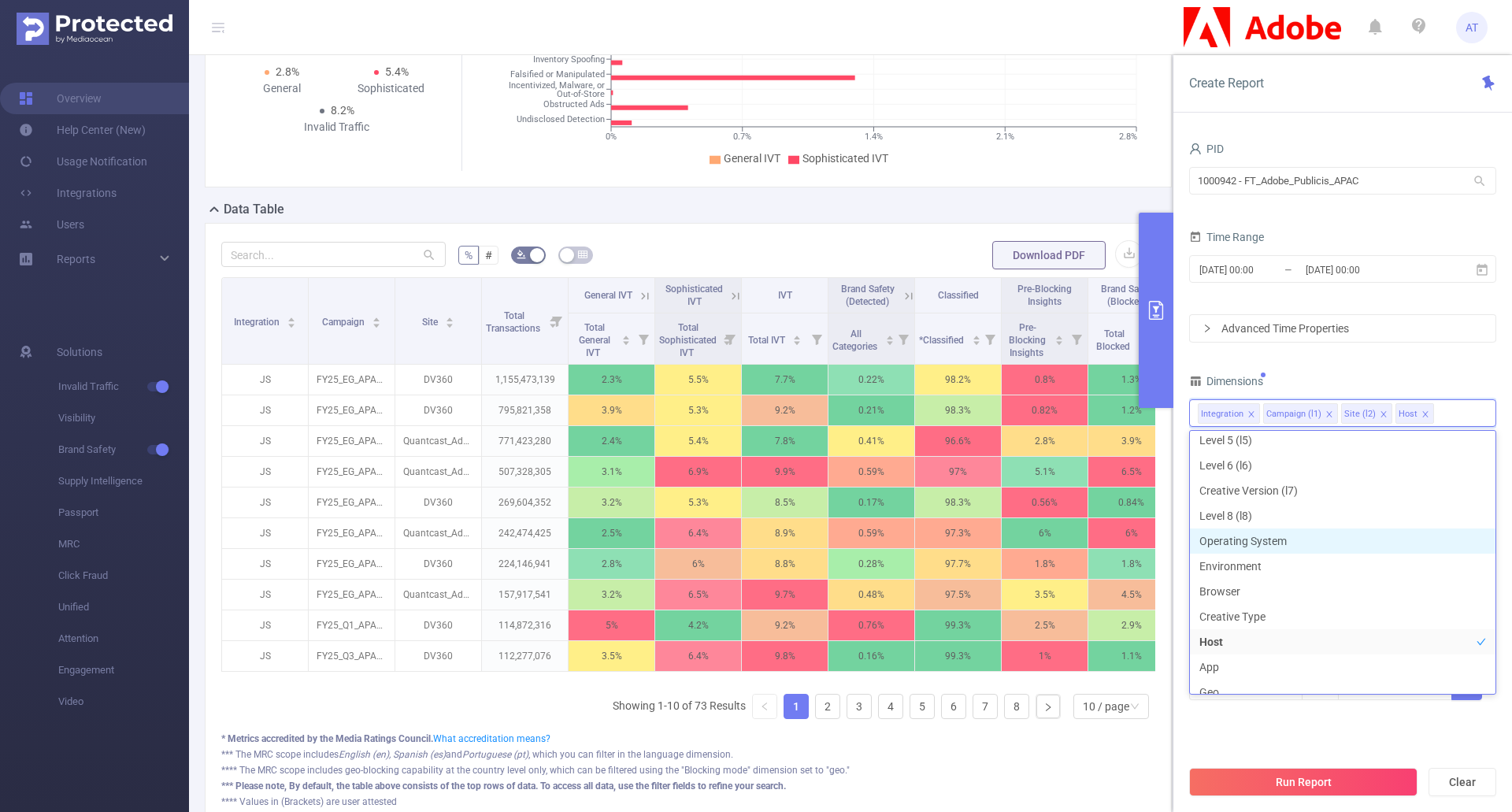
scroll to position [154, 0]
click at [1381, 413] on icon "icon: close" at bounding box center [1383, 414] width 5 height 5
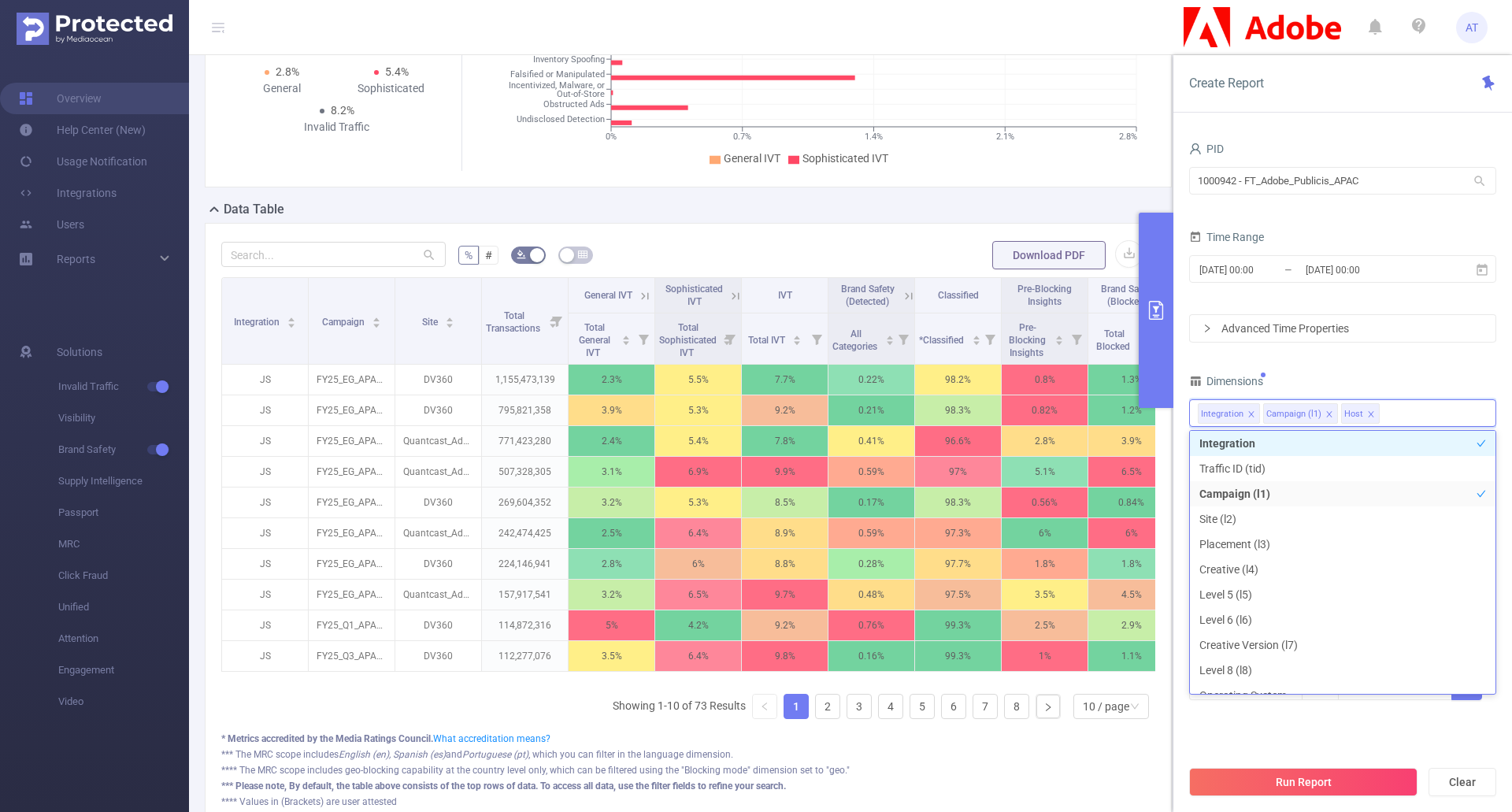
click at [1330, 415] on icon "icon: close" at bounding box center [1329, 414] width 8 height 8
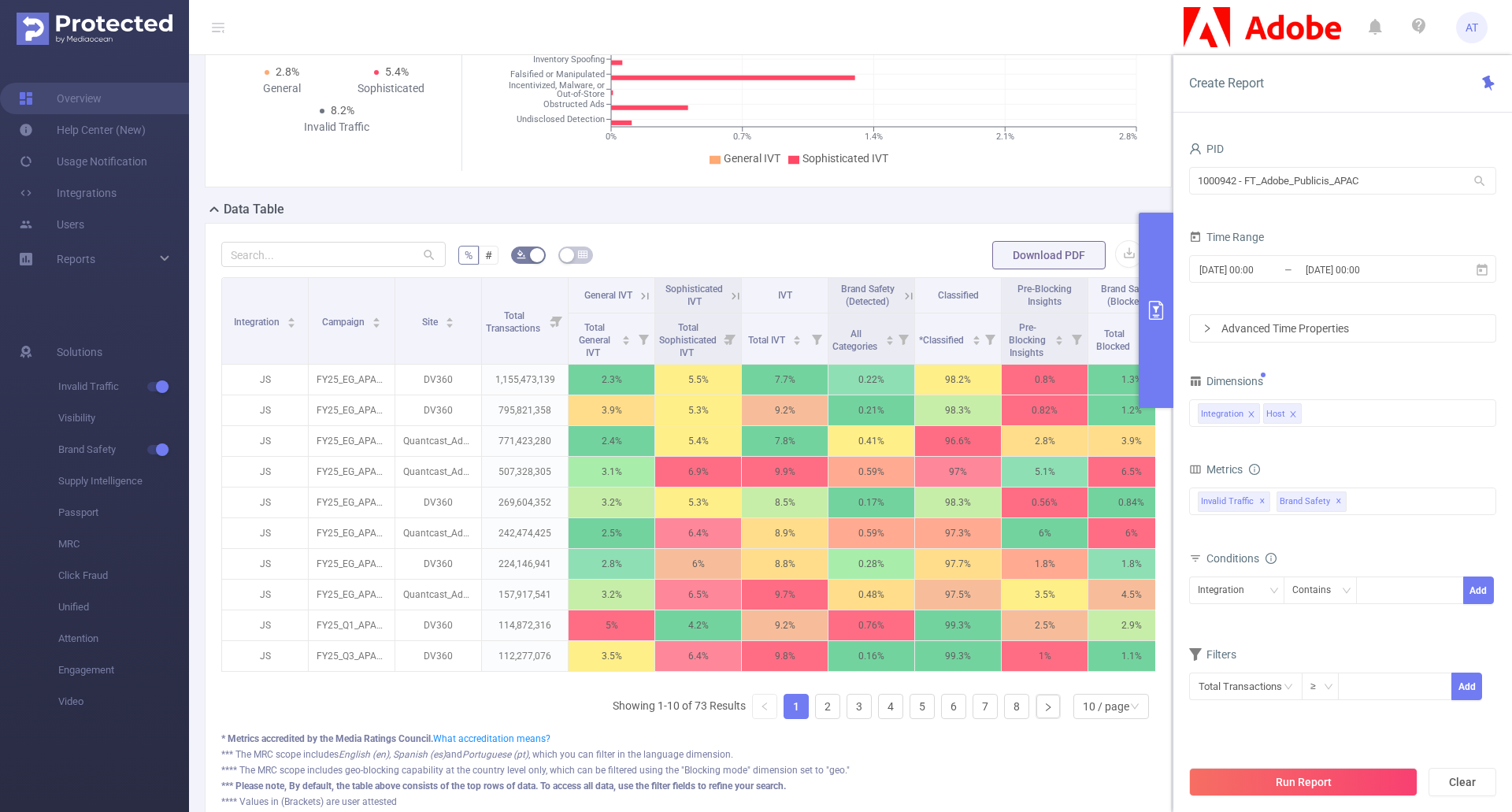
click at [1332, 390] on div "Dimensions" at bounding box center [1342, 383] width 307 height 26
click at [1384, 775] on button "Run Report" at bounding box center [1302, 781] width 229 height 28
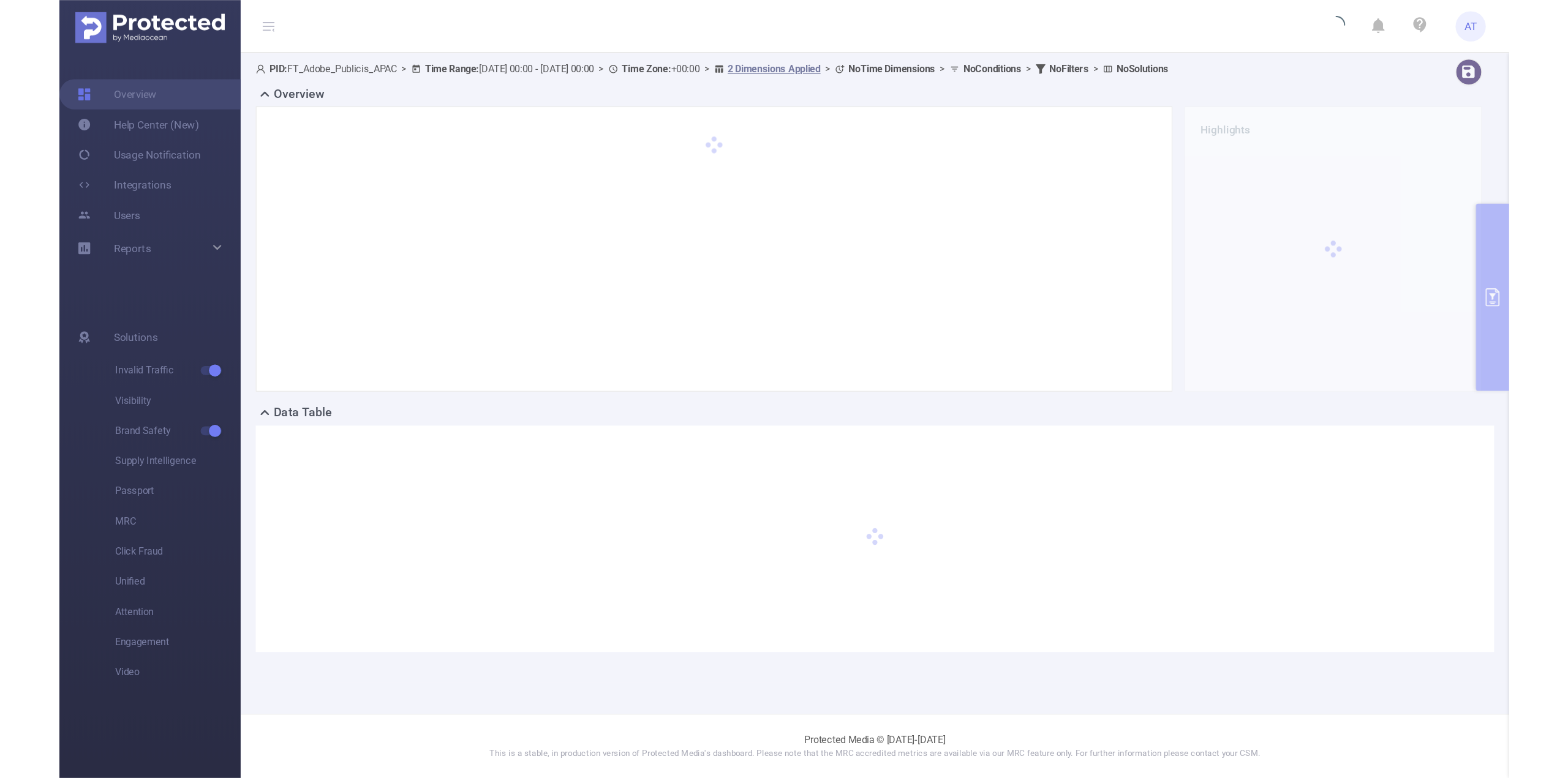
scroll to position [0, 0]
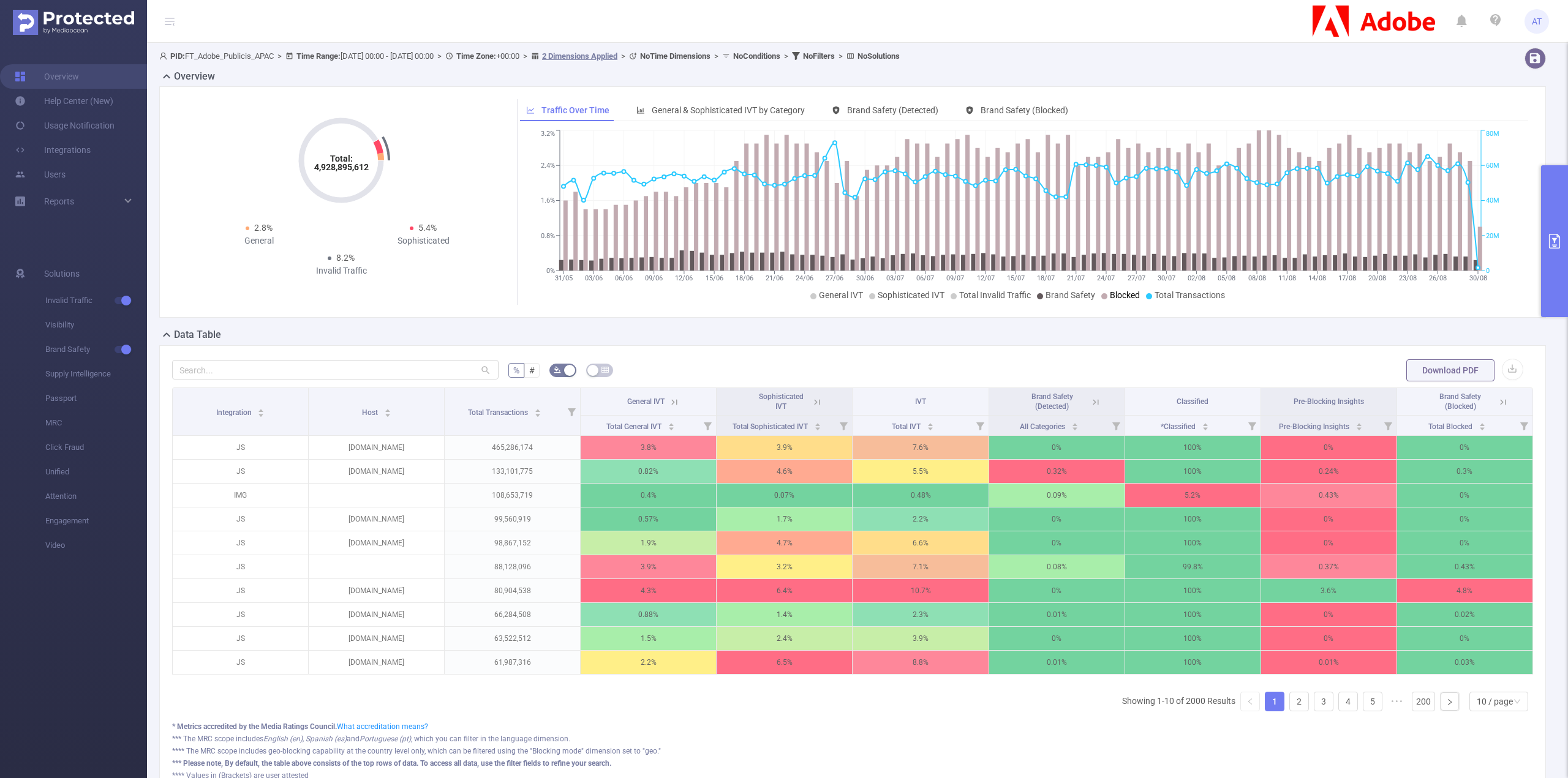
click at [1135, 297] on span "Blocked" at bounding box center [1125, 295] width 30 height 10
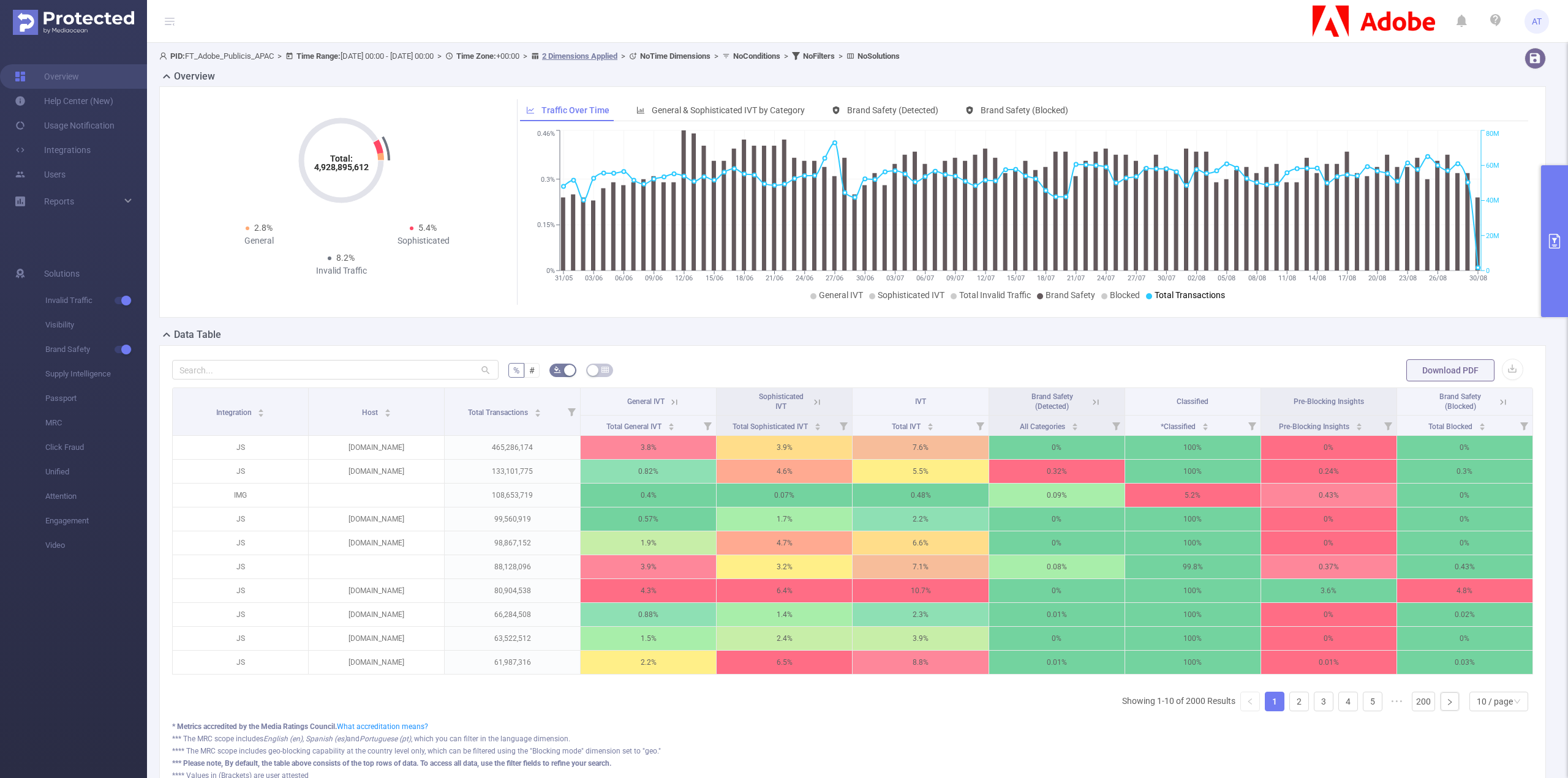
click at [1157, 296] on span "Total Transactions" at bounding box center [1189, 295] width 70 height 10
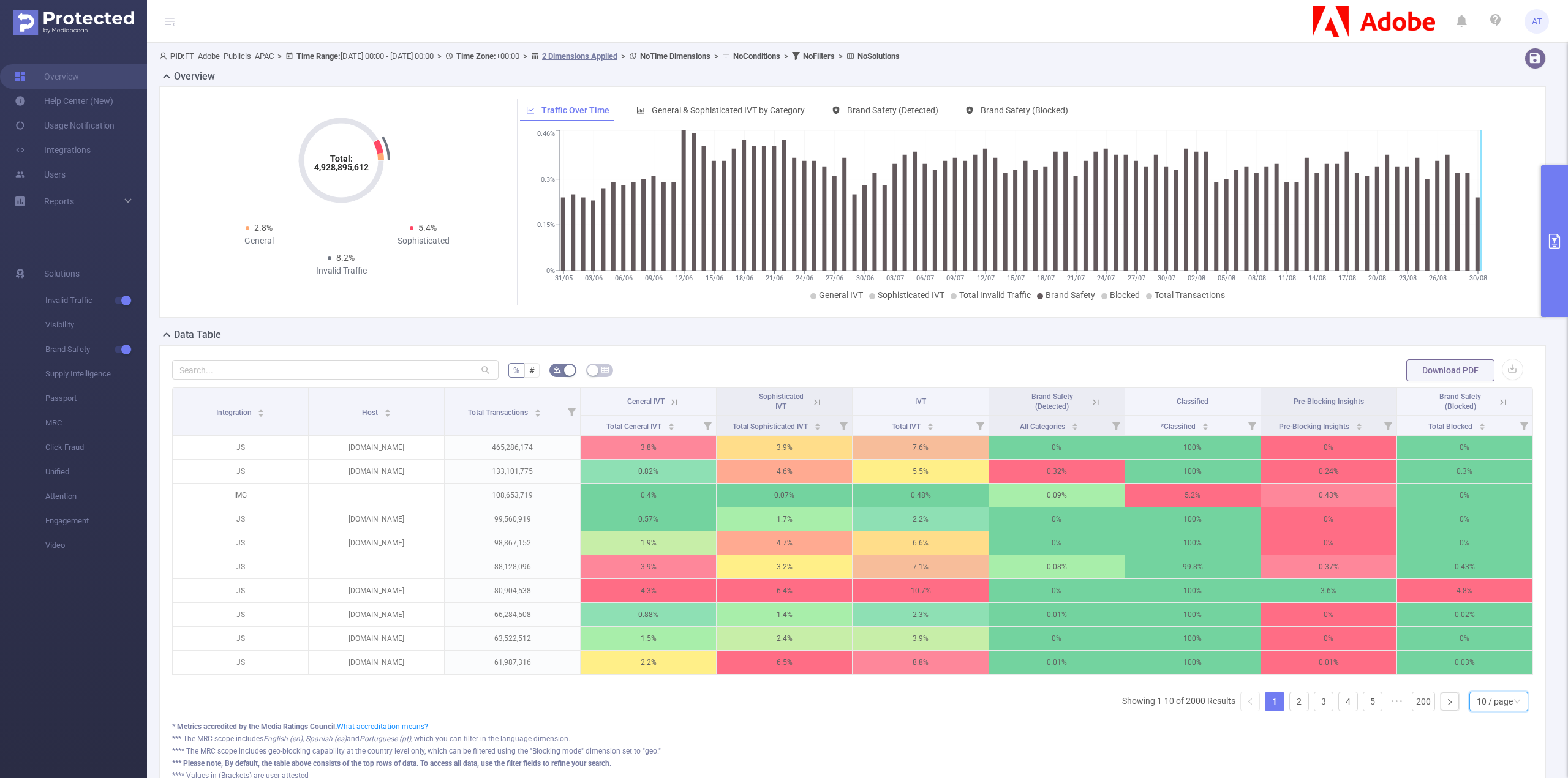
click at [1487, 709] on div "10 / page" at bounding box center [1494, 701] width 36 height 18
click at [1491, 688] on li "50 / page" at bounding box center [1489, 689] width 59 height 20
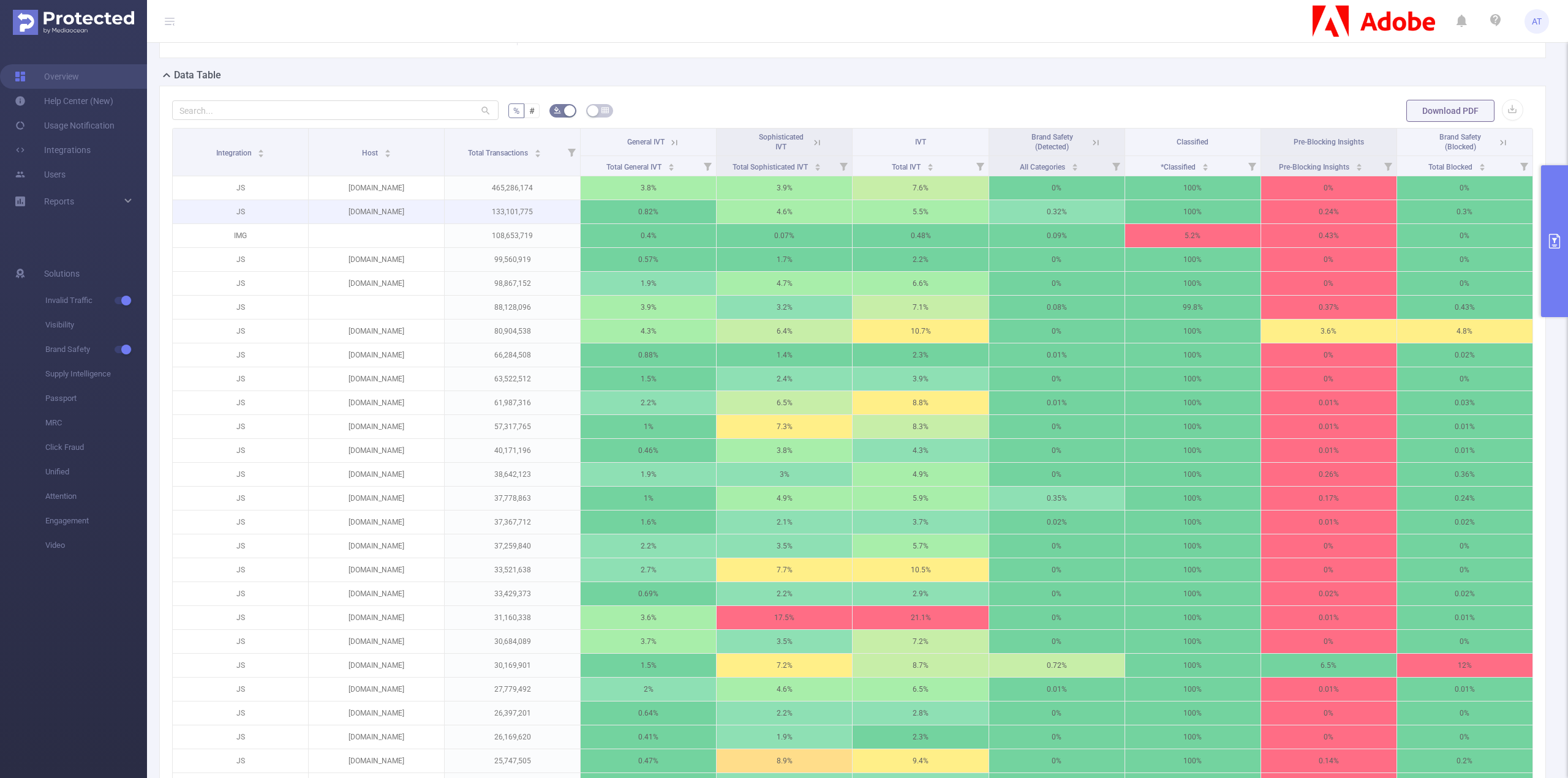
scroll to position [367, 0]
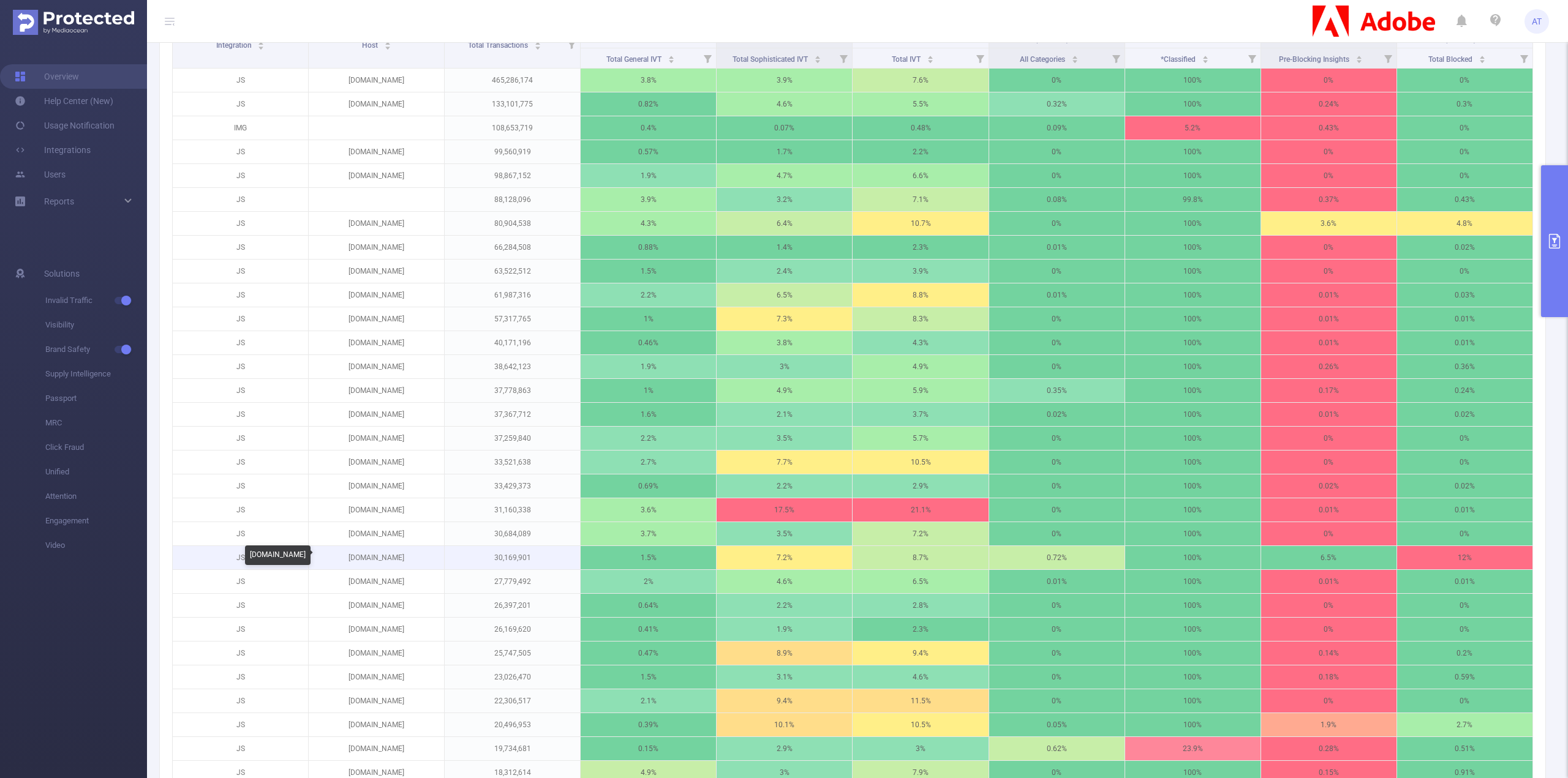
click at [382, 556] on p "[DOMAIN_NAME]" at bounding box center [376, 558] width 136 height 23
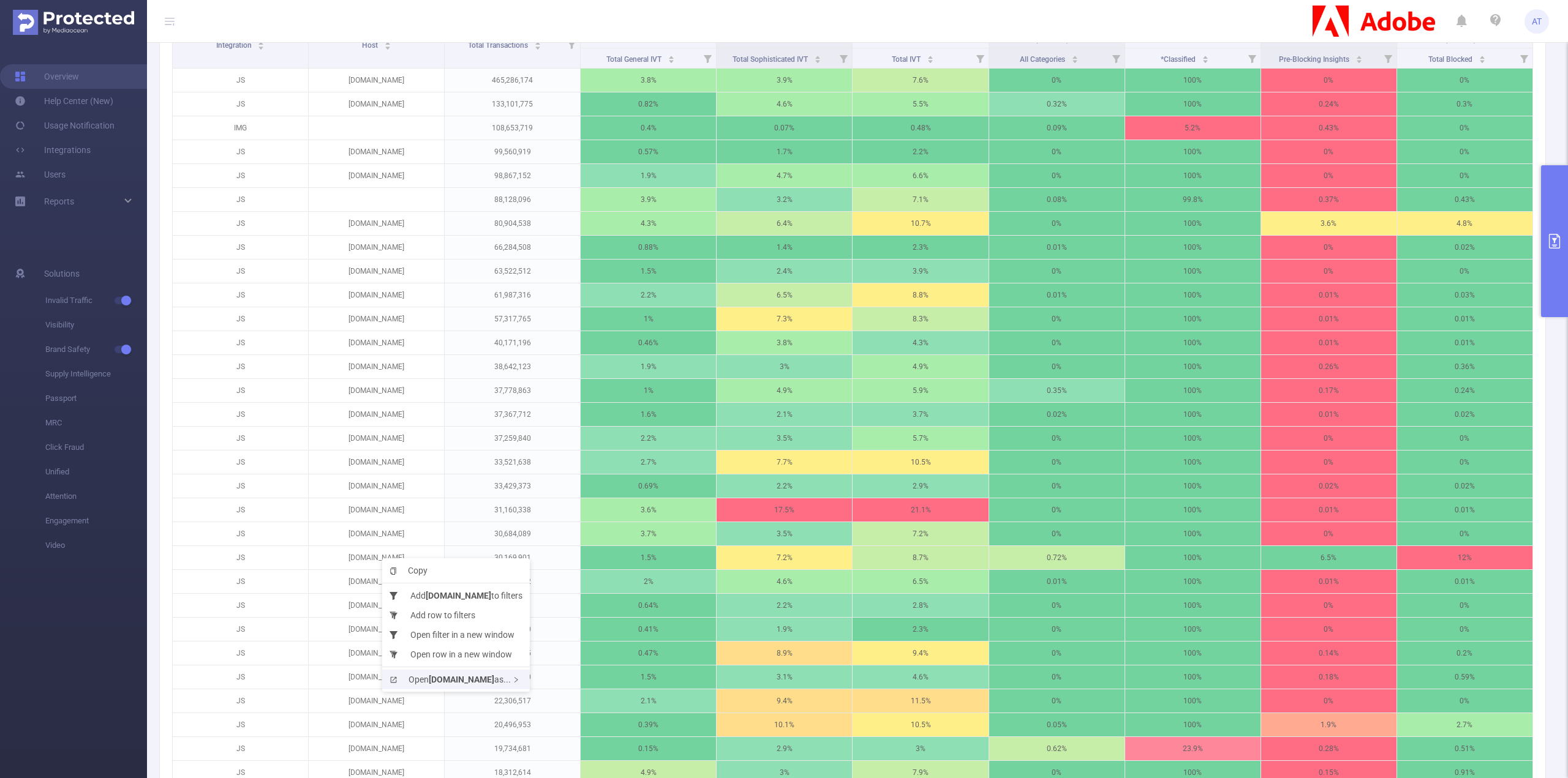
click at [467, 678] on b "[DOMAIN_NAME]" at bounding box center [461, 680] width 65 height 10
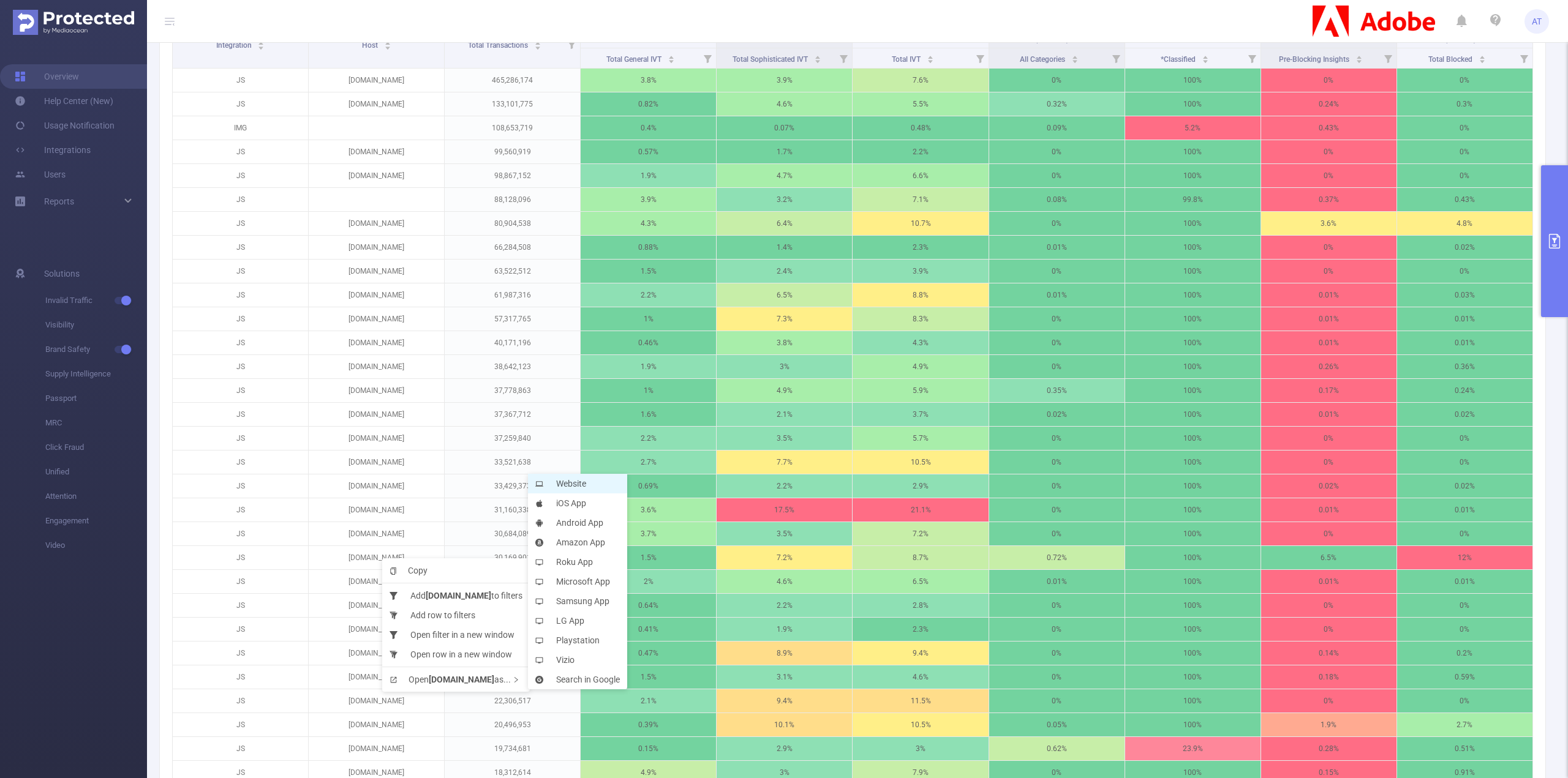
click at [600, 489] on li "Website" at bounding box center [577, 484] width 99 height 20
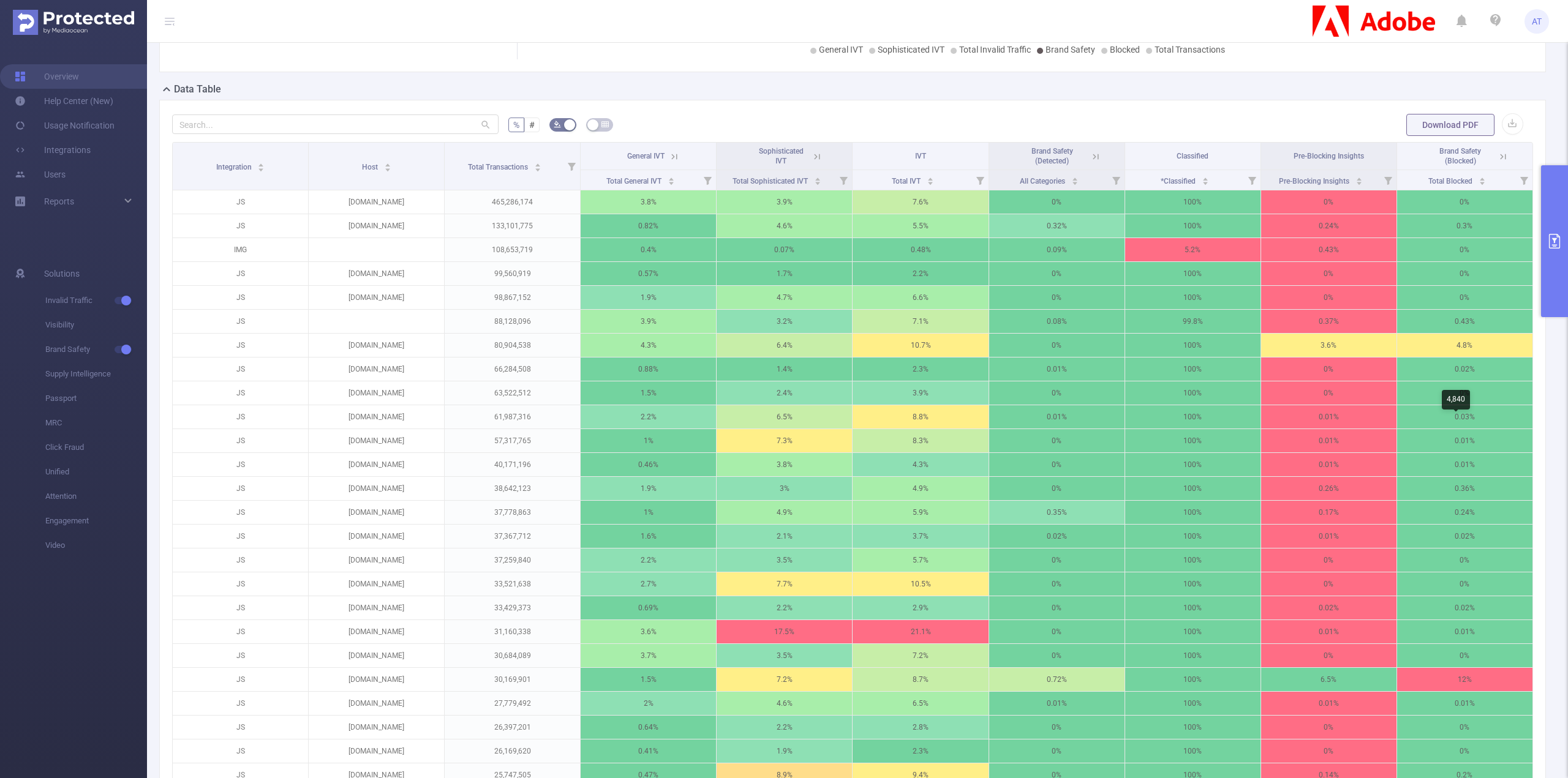
scroll to position [245, 0]
click at [1497, 160] on icon at bounding box center [1503, 157] width 11 height 11
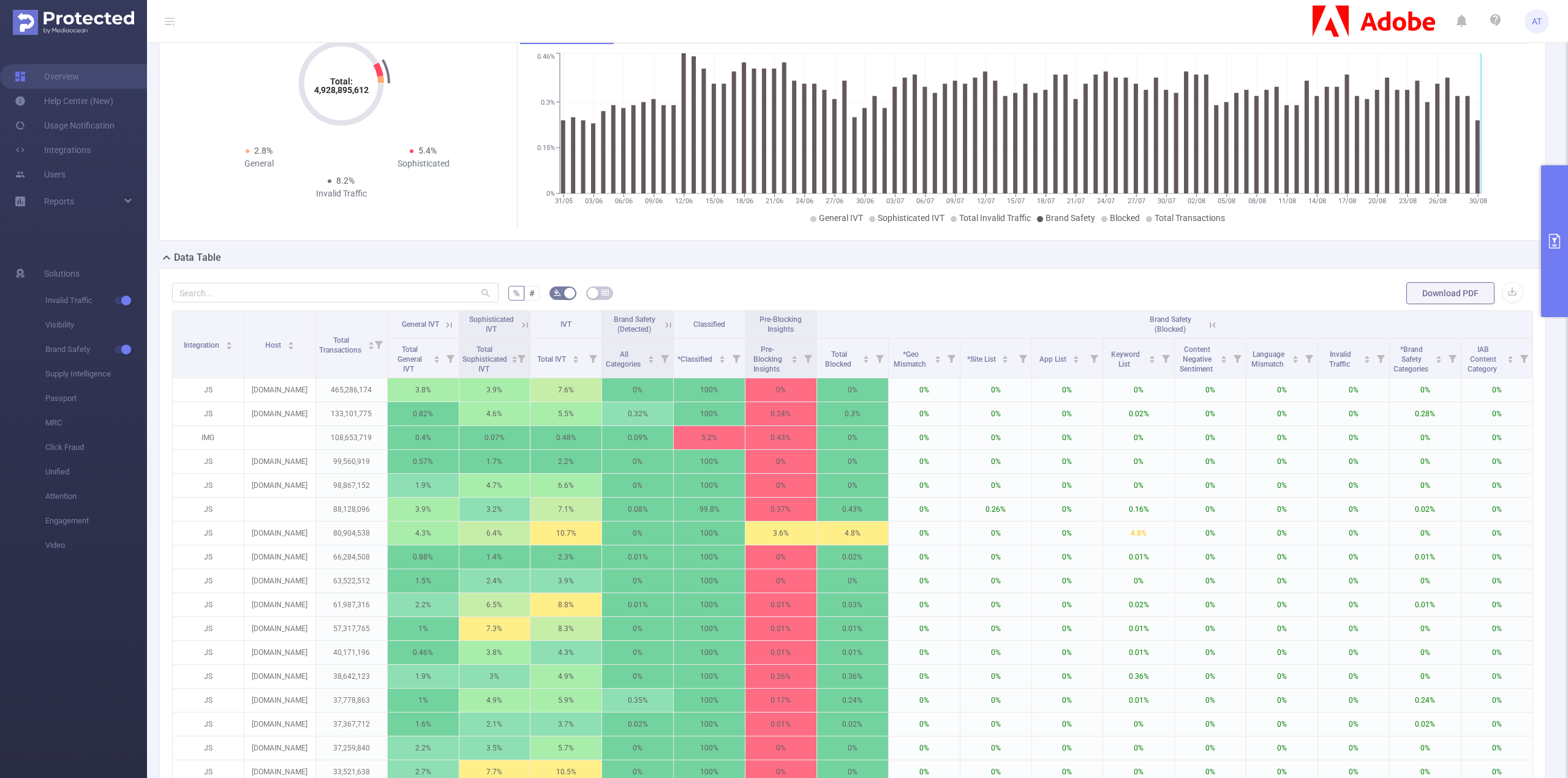
scroll to position [122, 0]
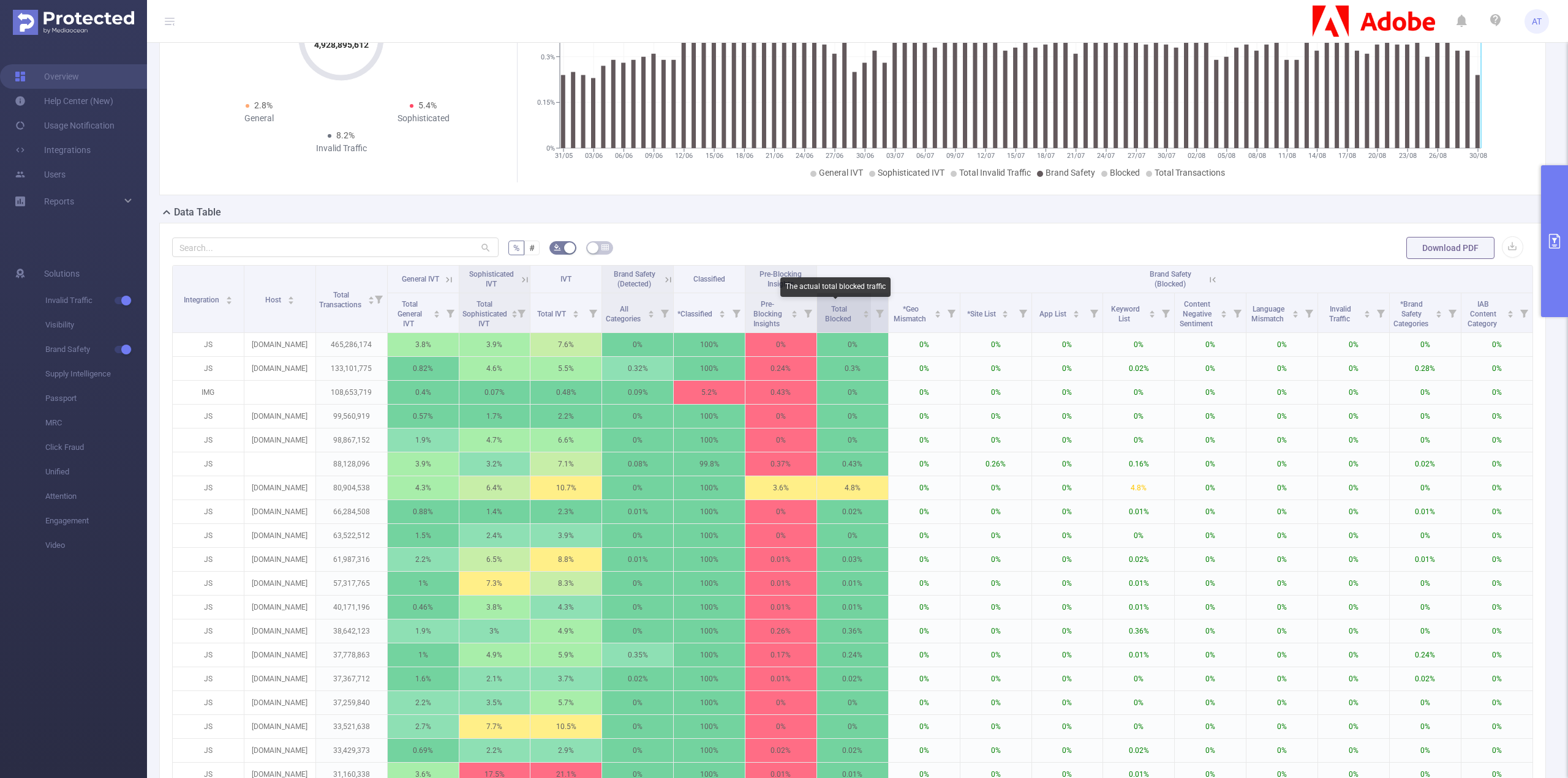
click at [847, 315] on span "Total Blocked" at bounding box center [839, 314] width 28 height 18
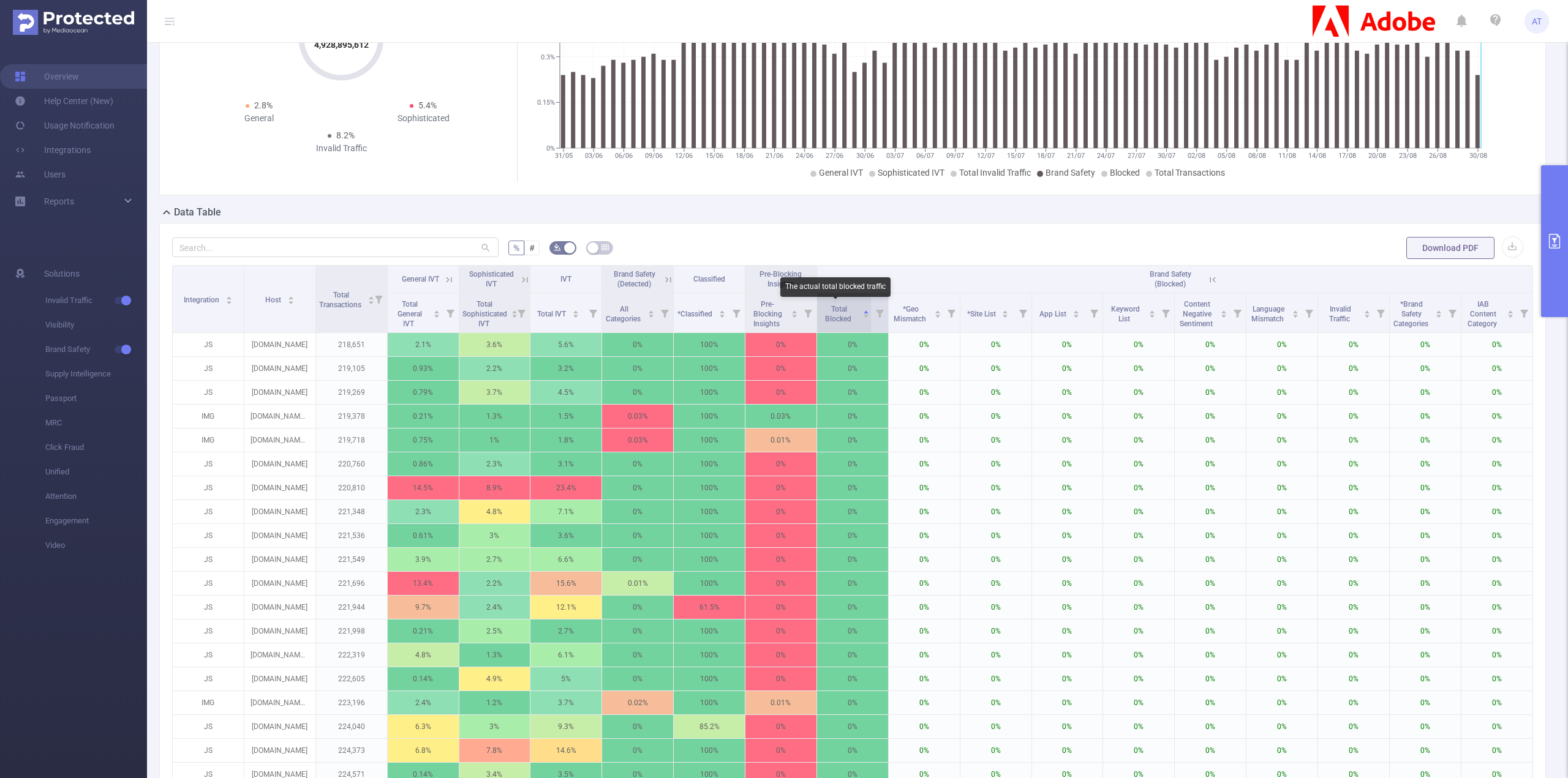
click at [847, 315] on span "Total Blocked" at bounding box center [839, 314] width 28 height 18
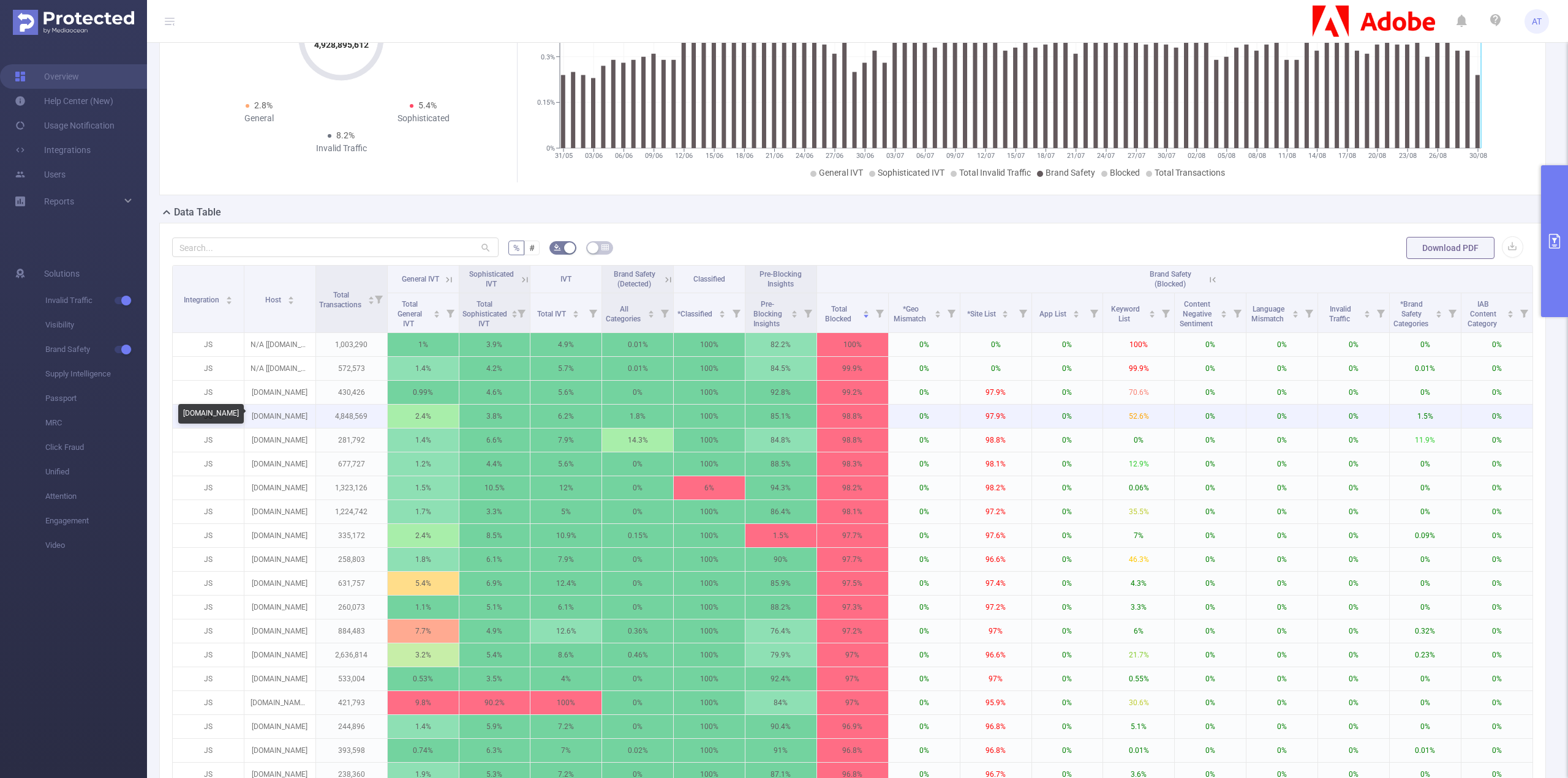
click at [282, 418] on p "[DOMAIN_NAME]" at bounding box center [280, 416] width 71 height 23
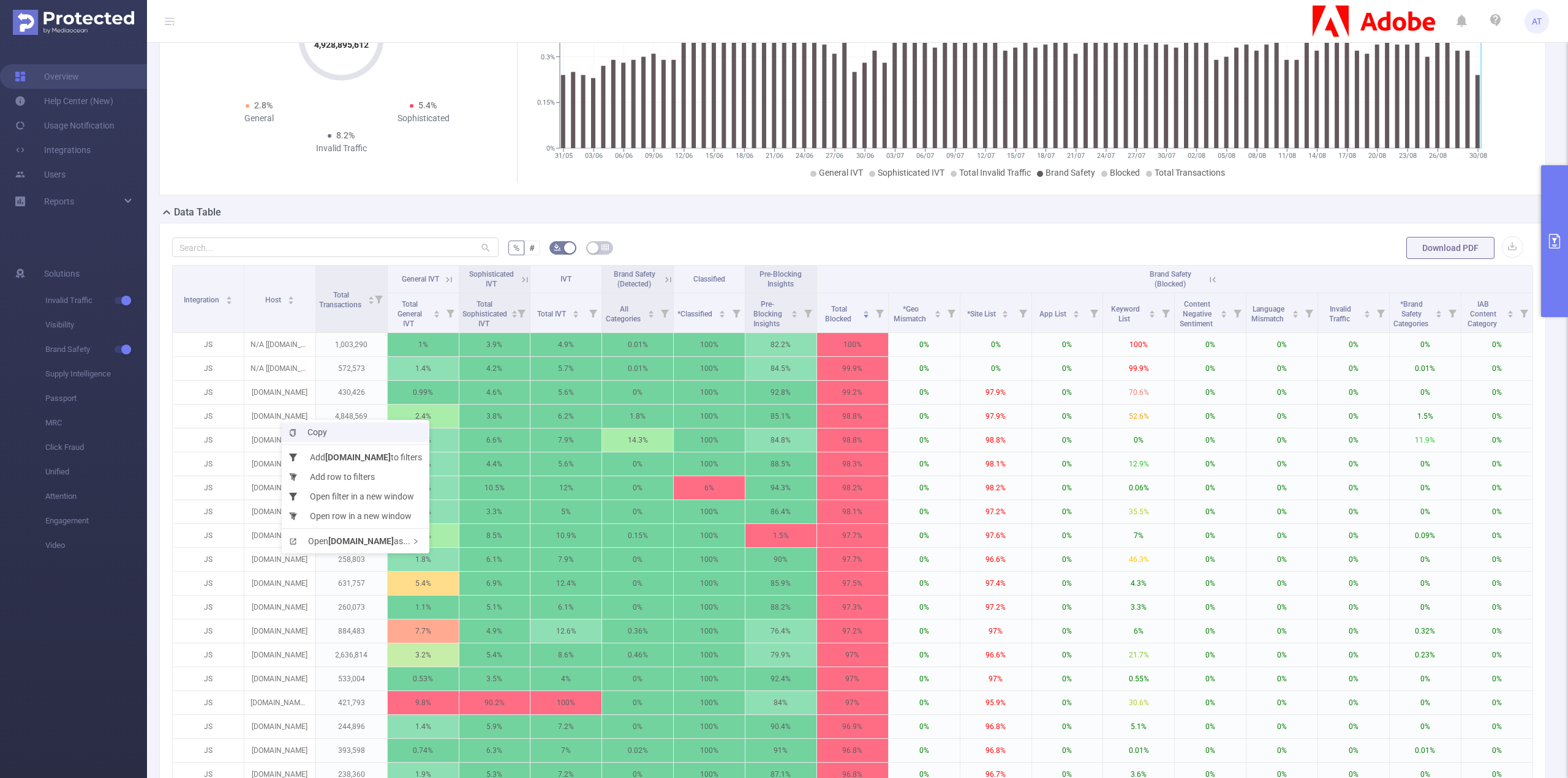
click at [307, 432] on span "Copy" at bounding box center [308, 433] width 38 height 10
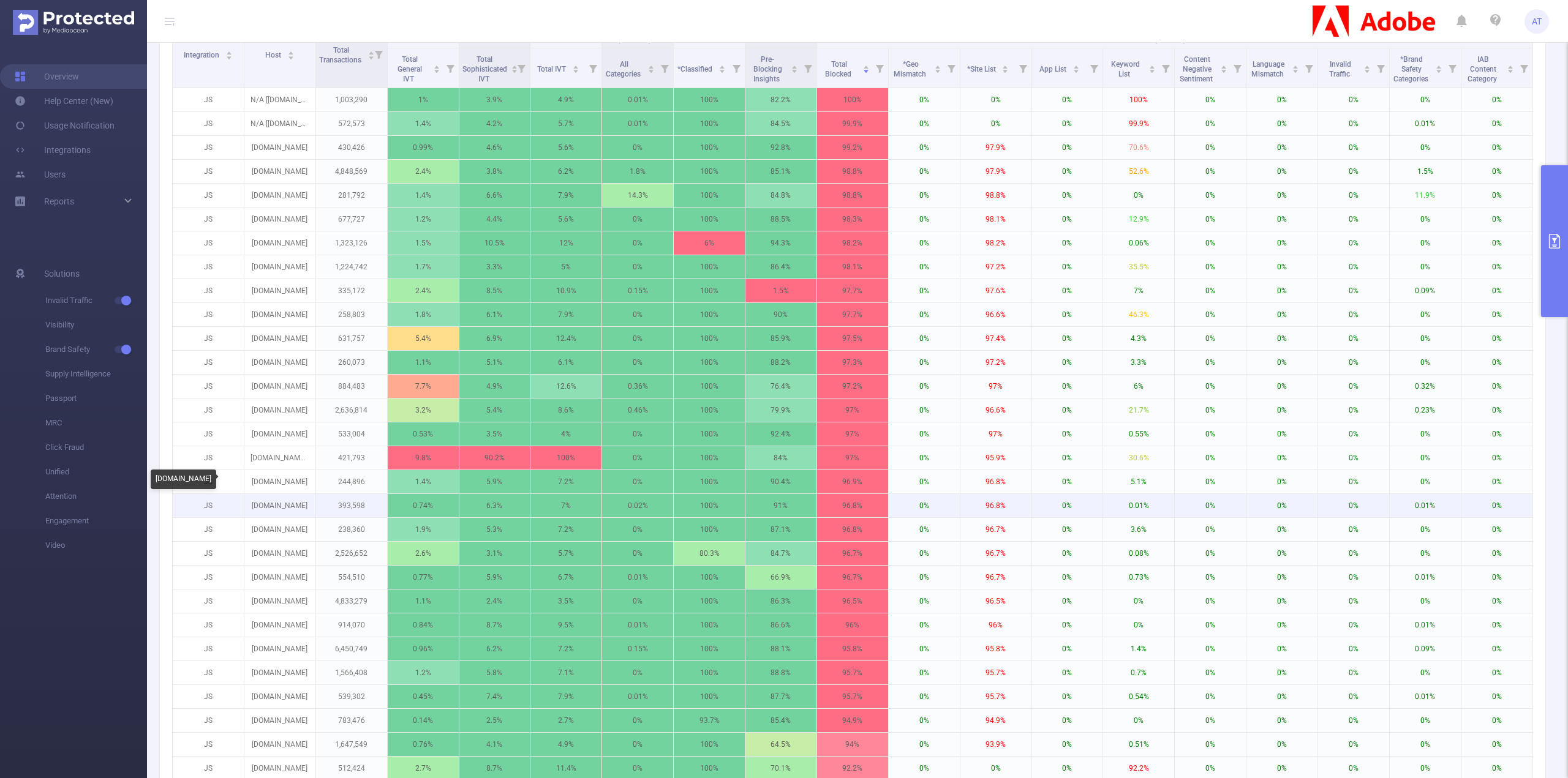
scroll to position [551, 0]
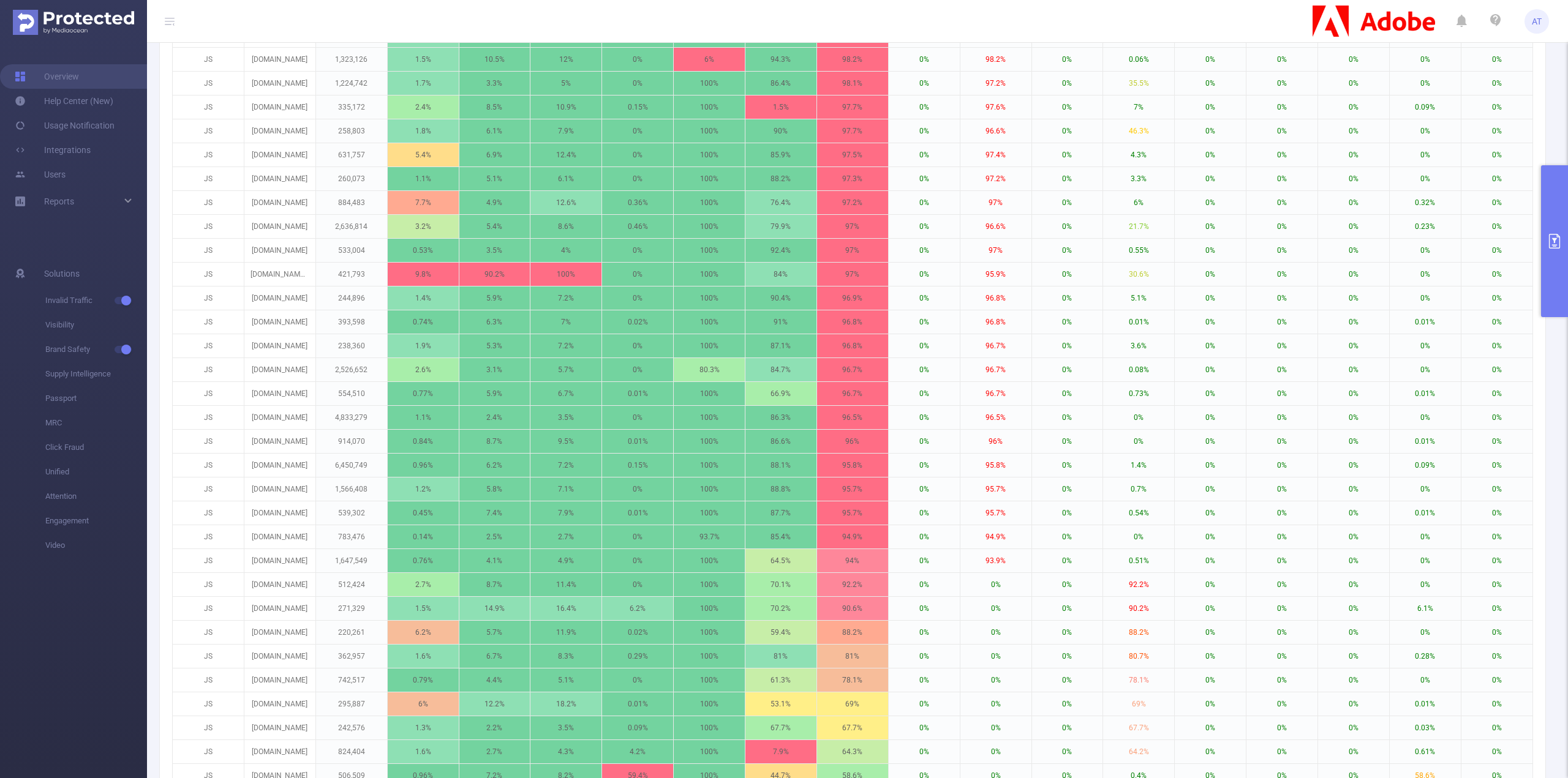
click at [1560, 303] on button "primary" at bounding box center [1554, 241] width 27 height 152
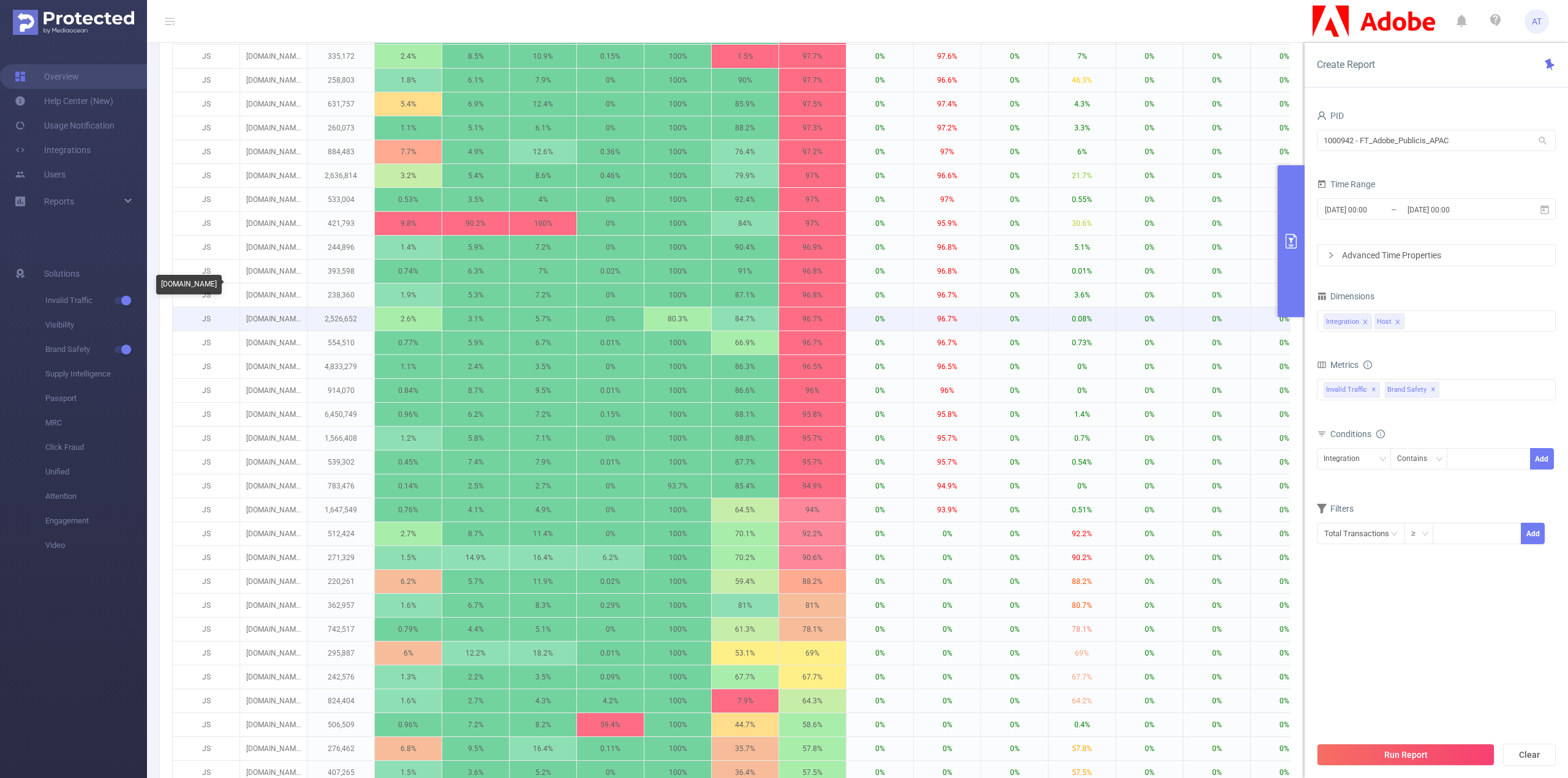
scroll to position [612, 0]
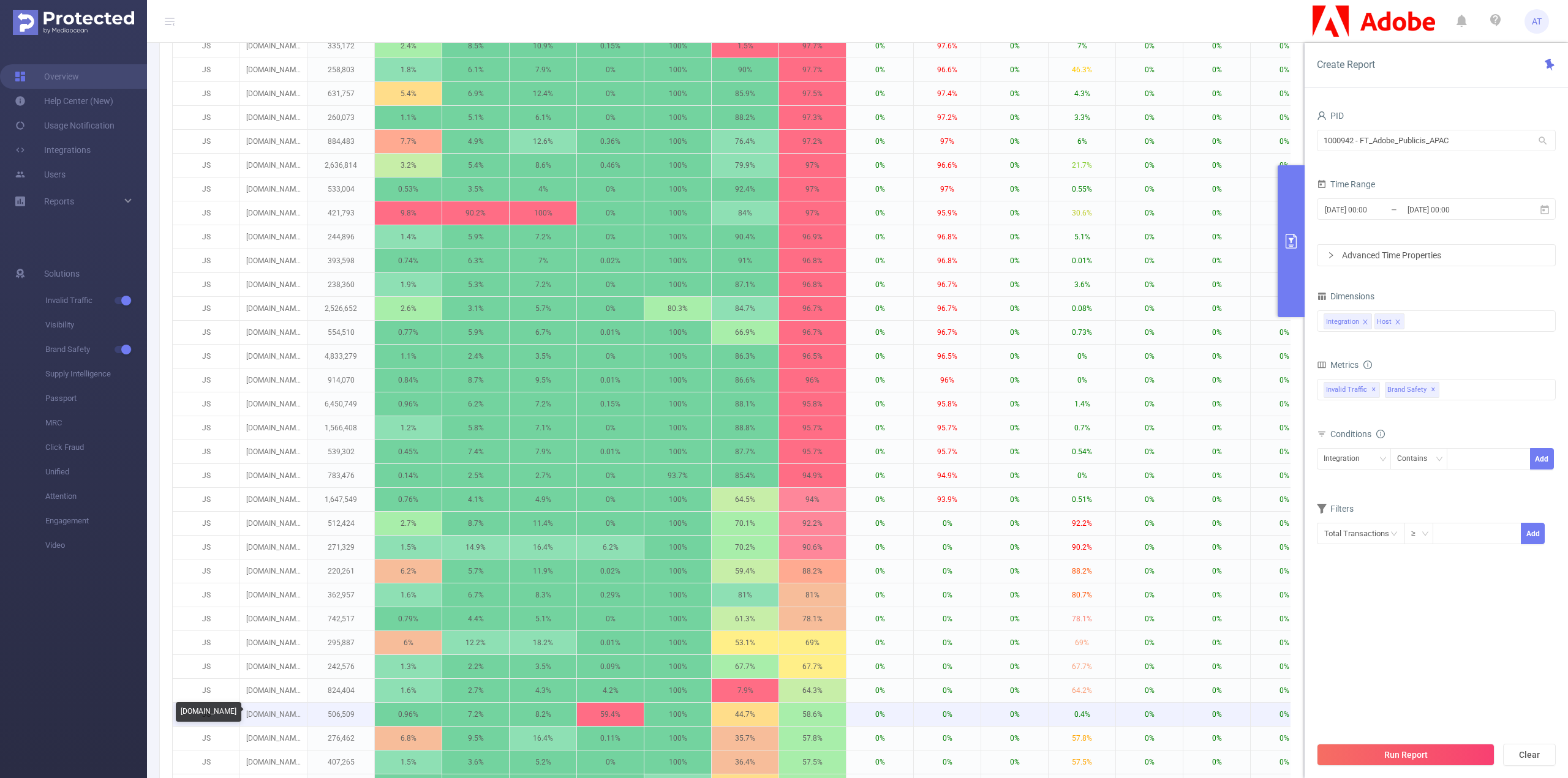
click at [275, 715] on p "[DOMAIN_NAME]" at bounding box center [273, 714] width 67 height 23
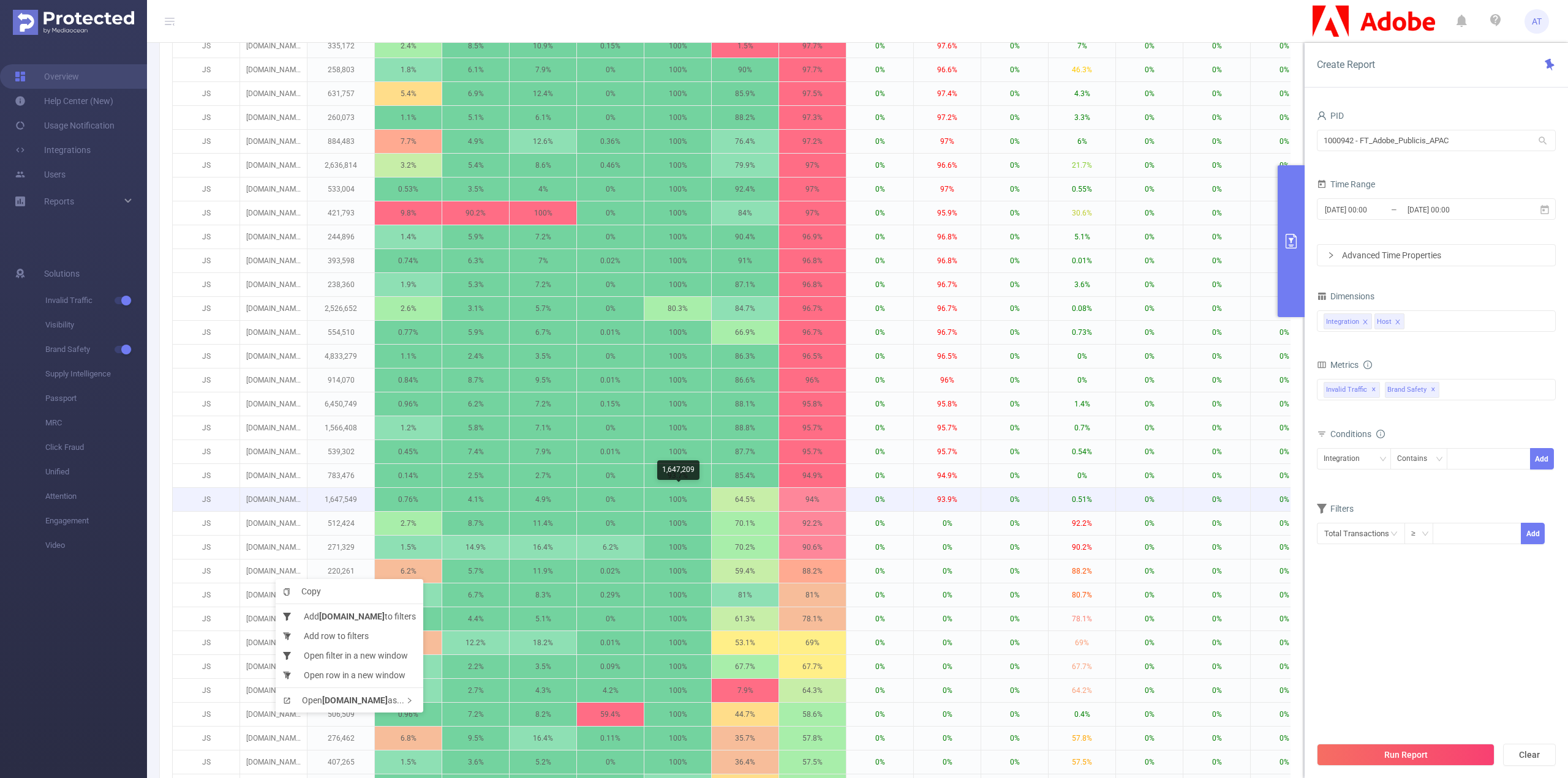
click at [647, 491] on p "100%" at bounding box center [677, 499] width 67 height 23
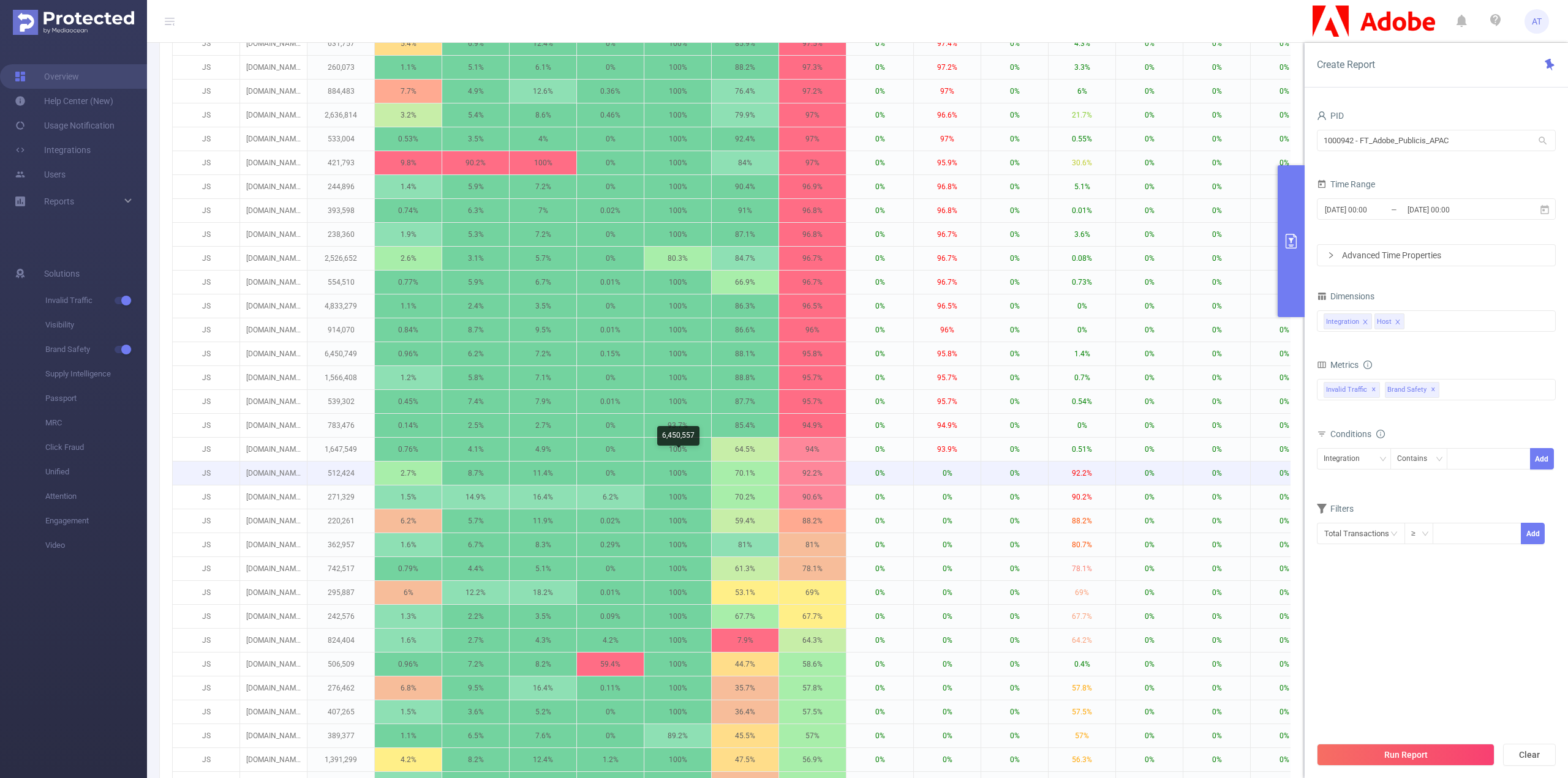
scroll to position [673, 0]
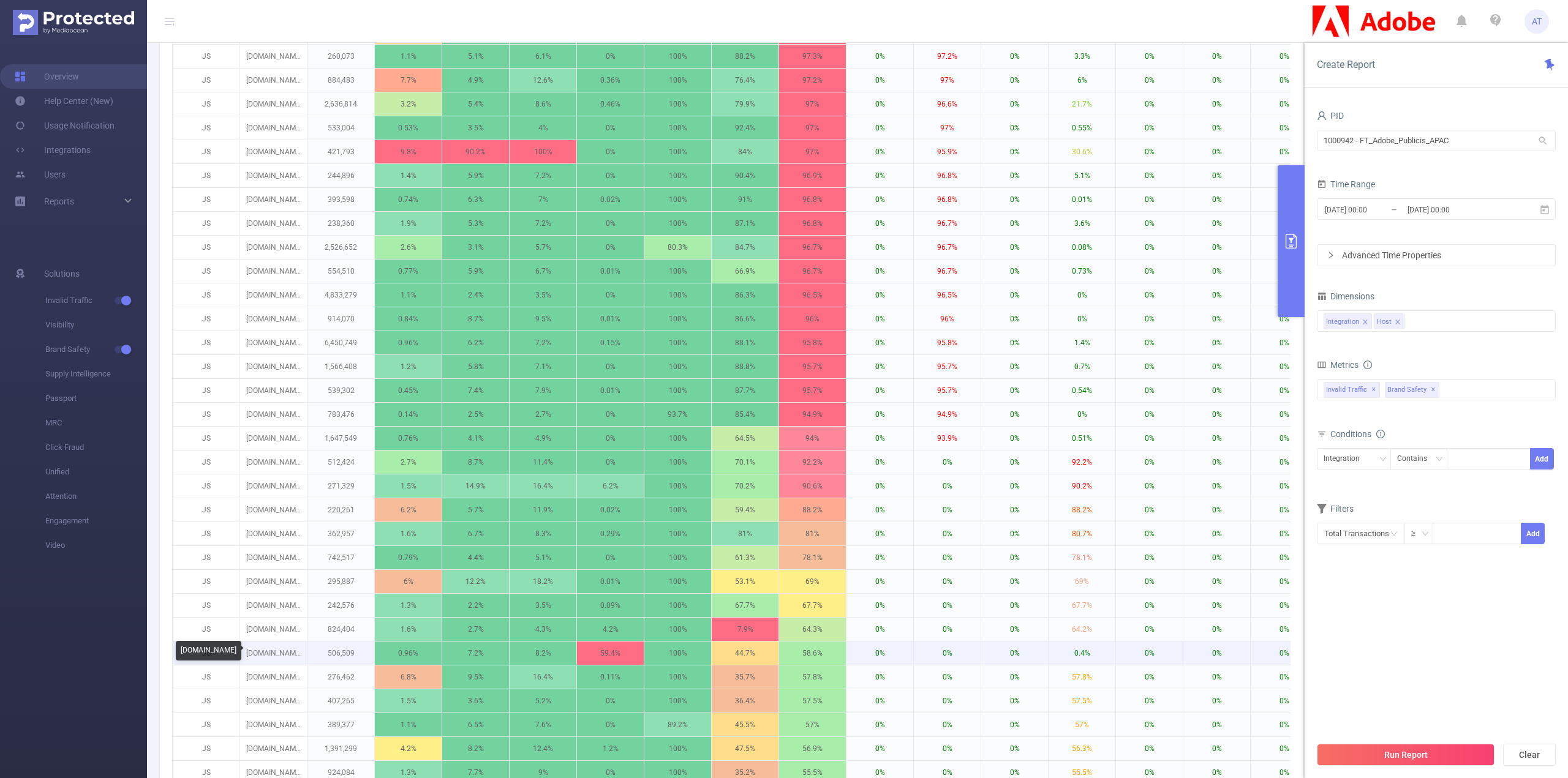
click at [289, 651] on p "[DOMAIN_NAME]" at bounding box center [273, 653] width 67 height 23
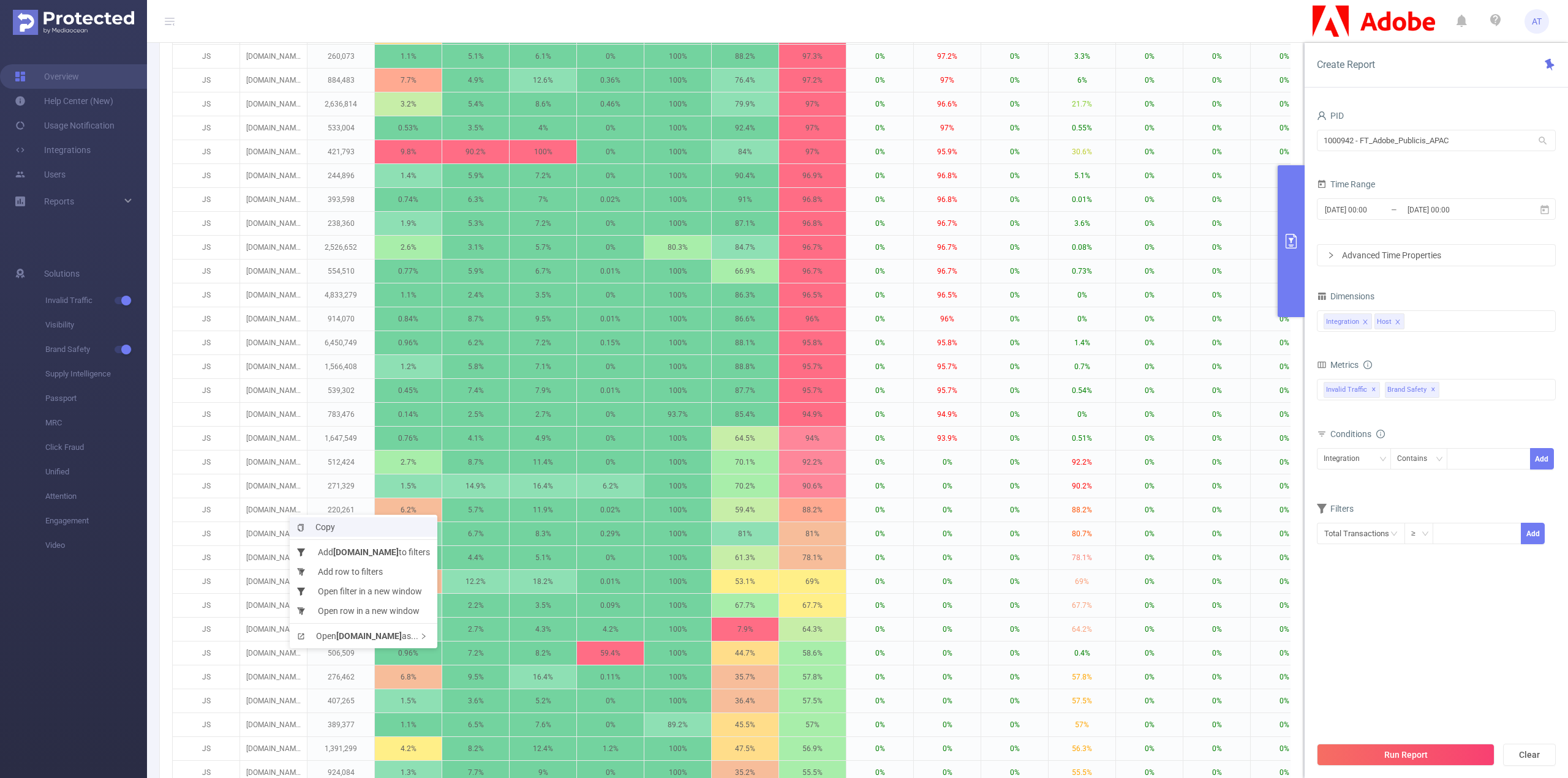
click at [351, 527] on li "Copy" at bounding box center [363, 527] width 148 height 20
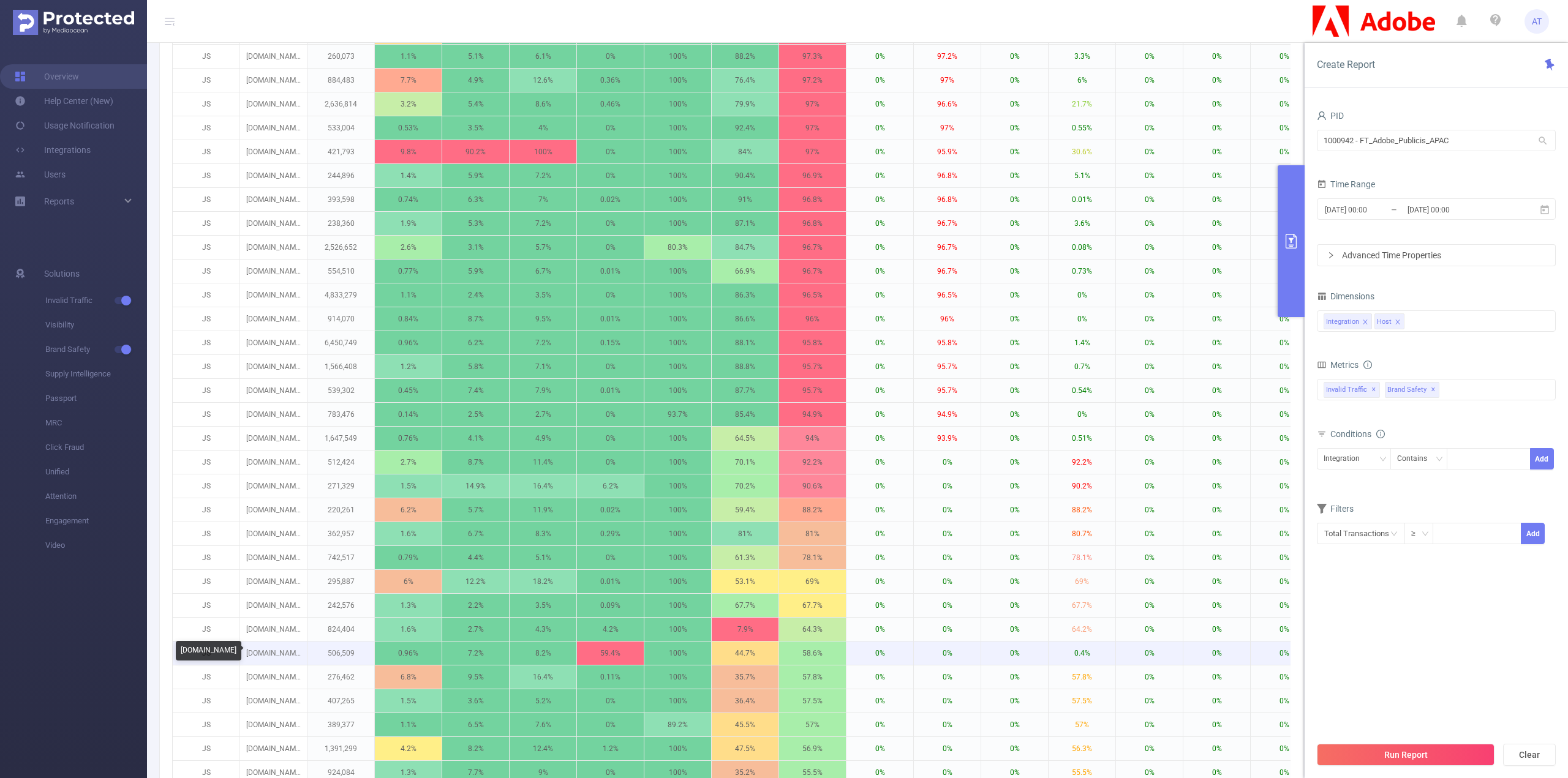
click at [261, 654] on p "[DOMAIN_NAME]" at bounding box center [273, 653] width 67 height 23
copy p "[DOMAIN_NAME]"
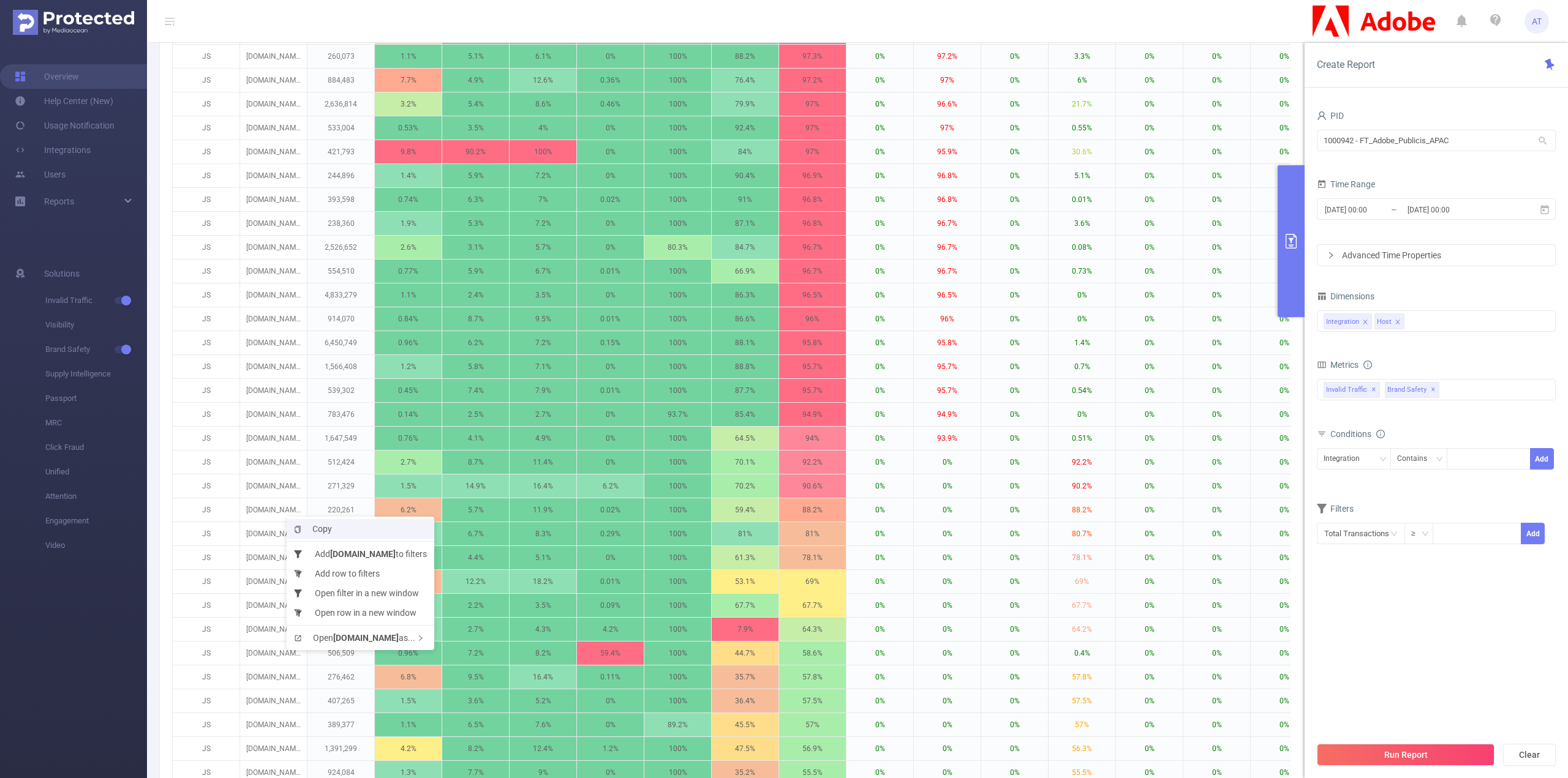
click at [333, 533] on li "Copy" at bounding box center [360, 529] width 148 height 20
click at [1503, 177] on div "Time Range" at bounding box center [1436, 185] width 239 height 20
click at [1456, 207] on input "[DATE] 00:00" at bounding box center [1456, 210] width 99 height 17
